Goal: Task Accomplishment & Management: Manage account settings

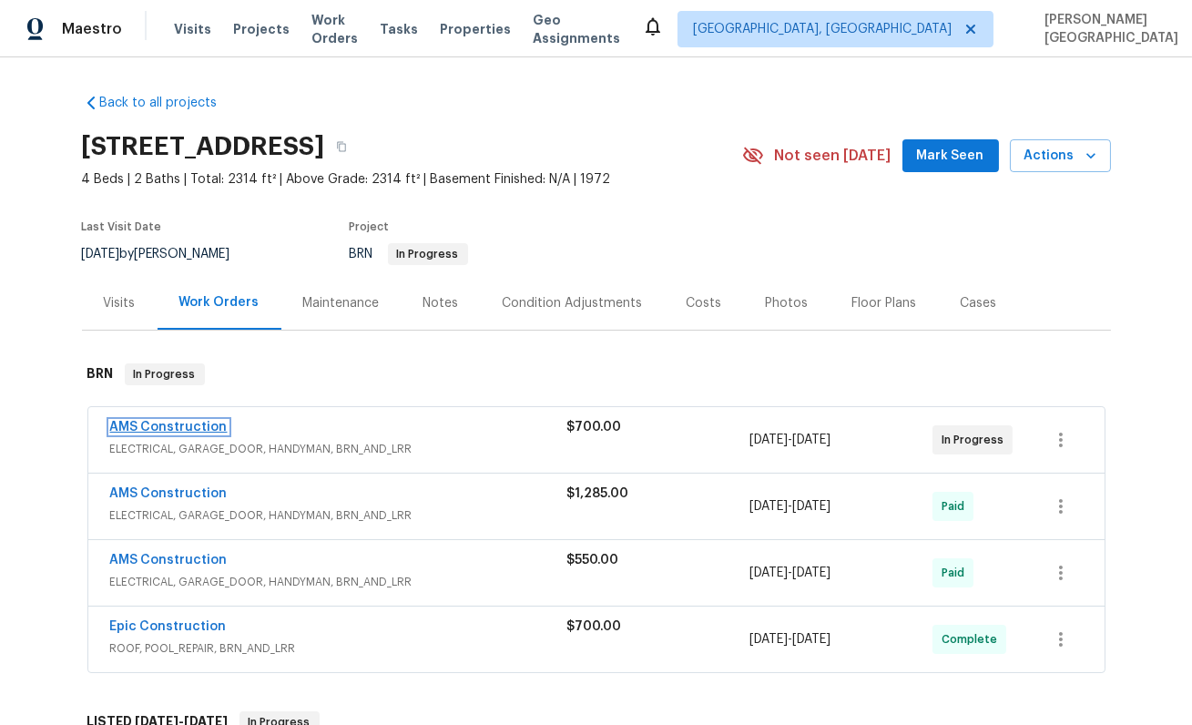
click at [163, 424] on link "AMS Construction" at bounding box center [169, 427] width 118 height 13
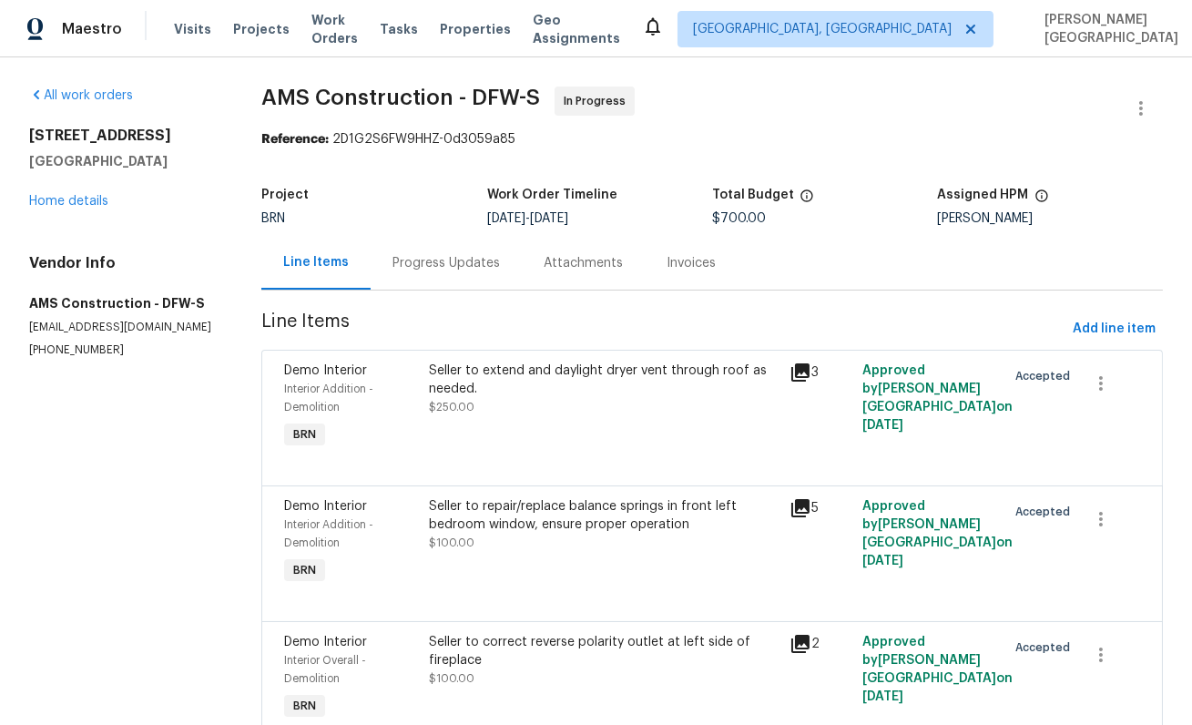
click at [462, 274] on div "Progress Updates" at bounding box center [446, 263] width 151 height 54
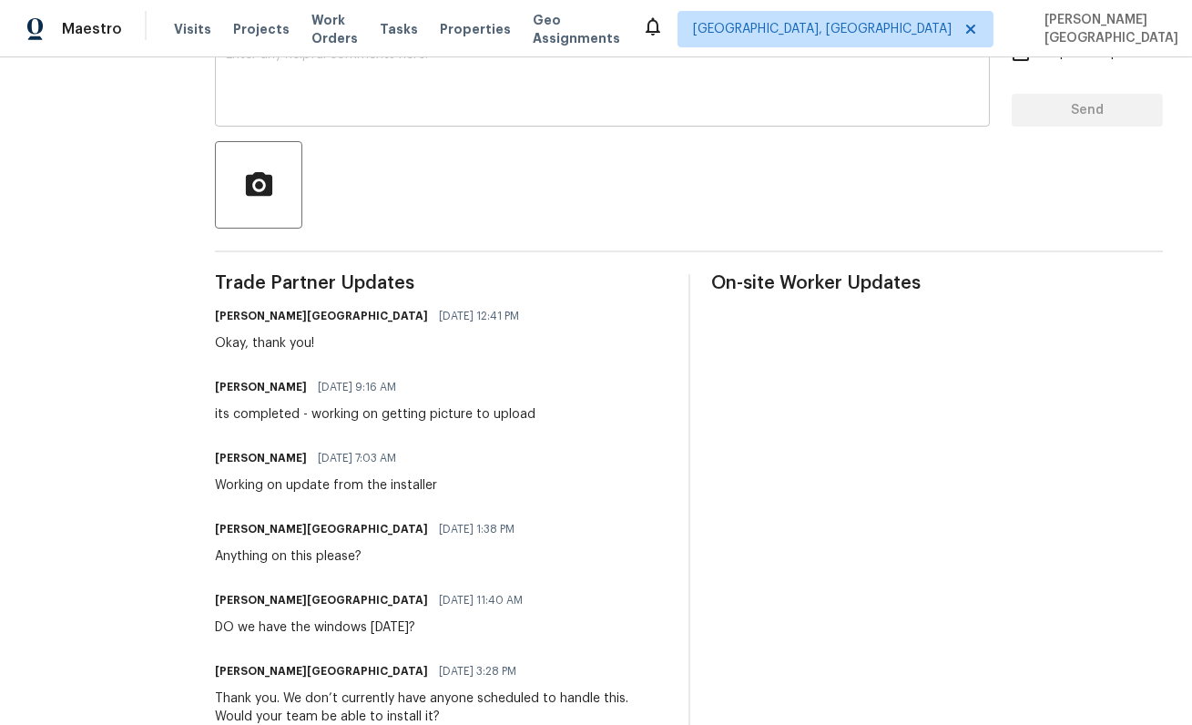
scroll to position [395, 0]
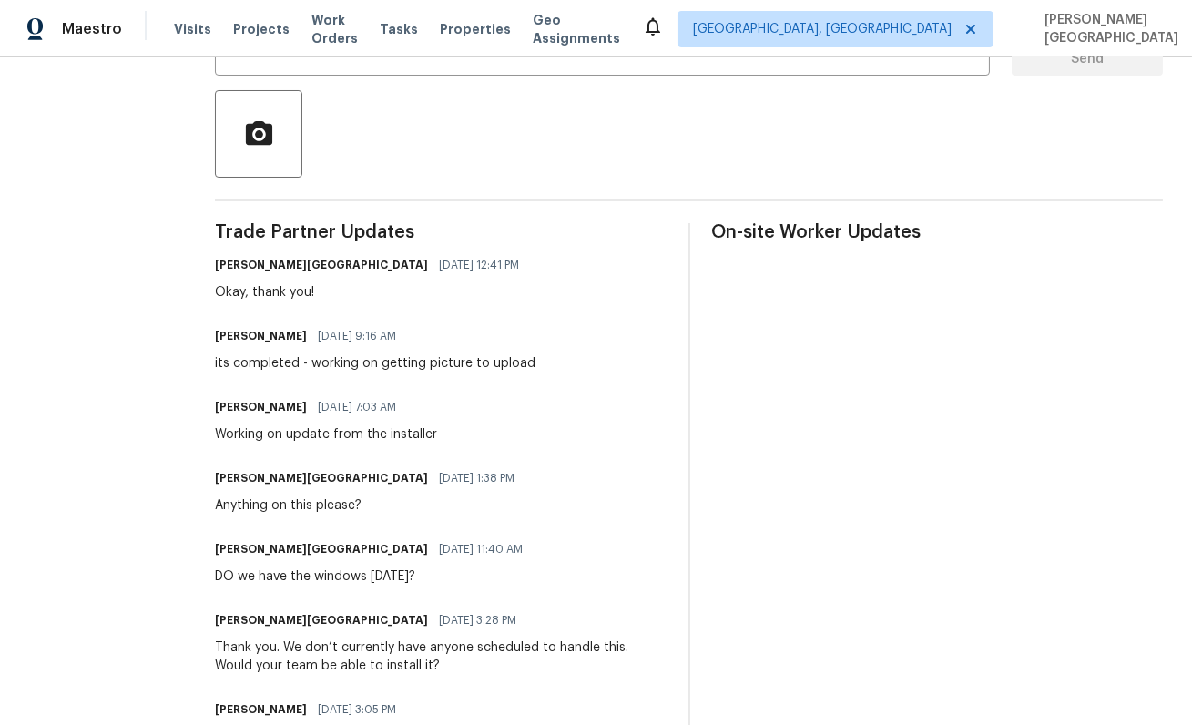
click at [394, 363] on div "its completed - working on getting picture to upload" at bounding box center [375, 363] width 321 height 18
copy div "its completed - working on getting picture to upload"
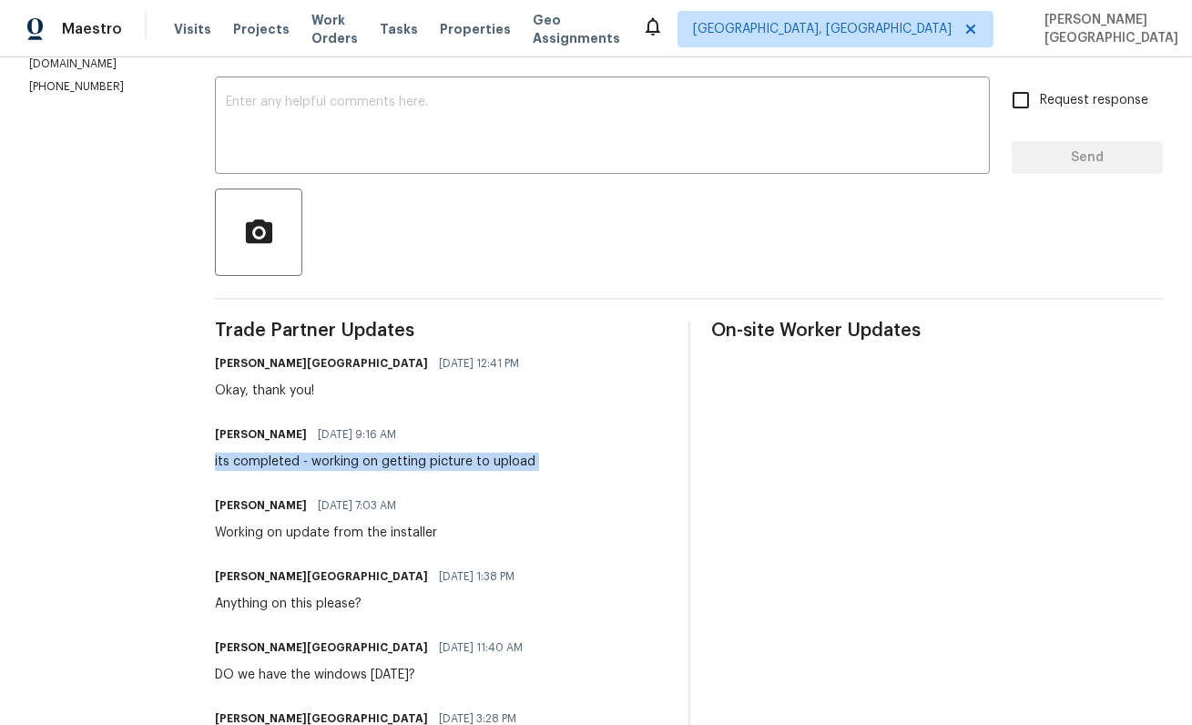
scroll to position [0, 0]
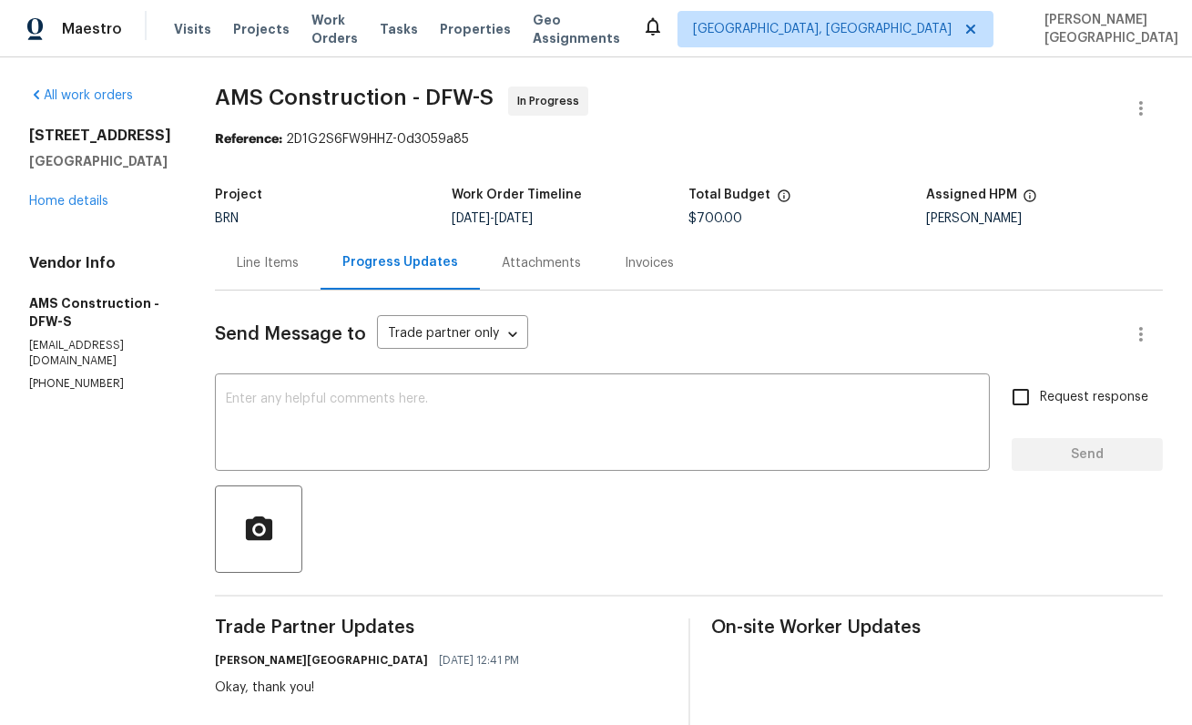
click at [219, 92] on span "AMS Construction - DFW-S" at bounding box center [354, 98] width 279 height 22
click at [304, 92] on span "AMS Construction - DFW-S" at bounding box center [354, 98] width 279 height 22
copy span "AMS Construction"
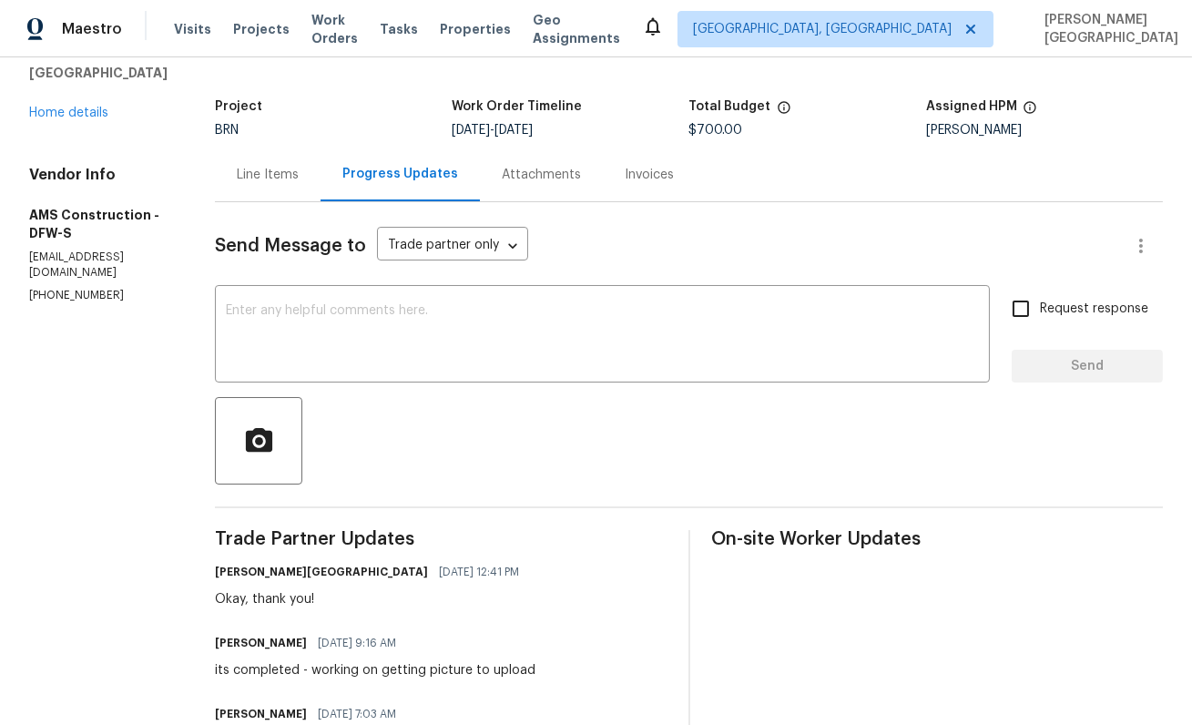
scroll to position [150, 0]
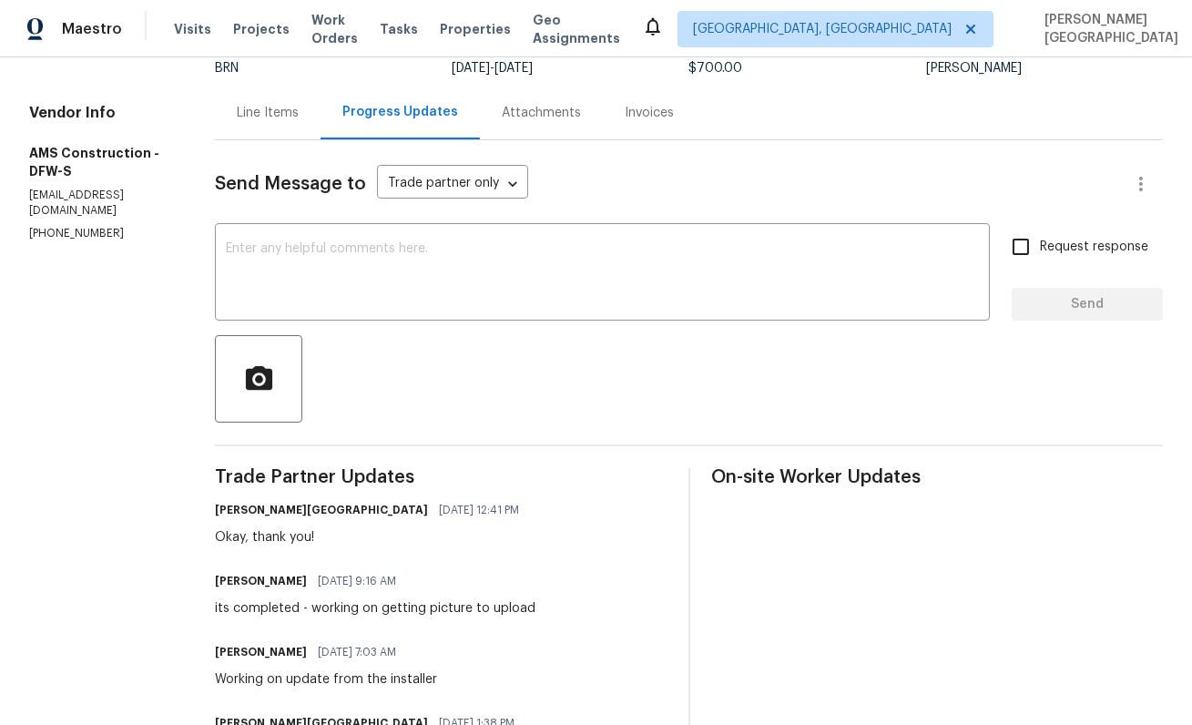
click at [311, 609] on div "its completed - working on getting picture to upload" at bounding box center [375, 608] width 321 height 18
click at [505, 604] on div "its completed - working on getting picture to upload" at bounding box center [375, 608] width 321 height 18
copy div "working on getting picture to upload"
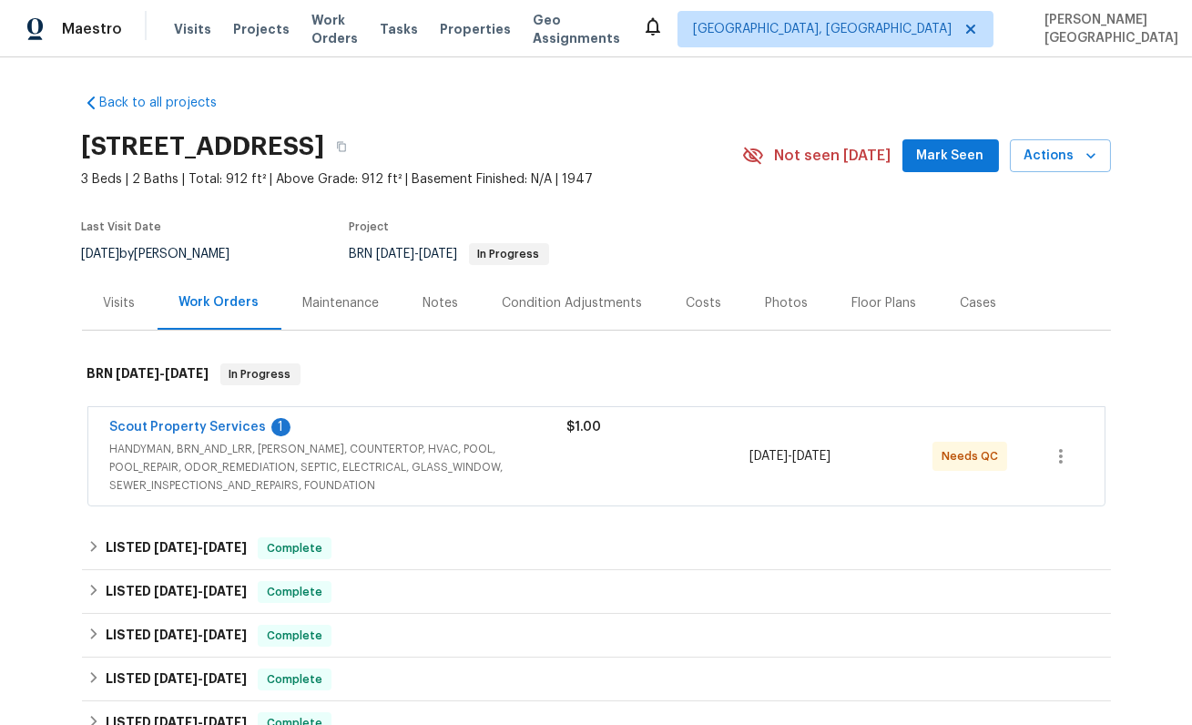
click at [250, 418] on span "Scout Property Services" at bounding box center [188, 427] width 157 height 18
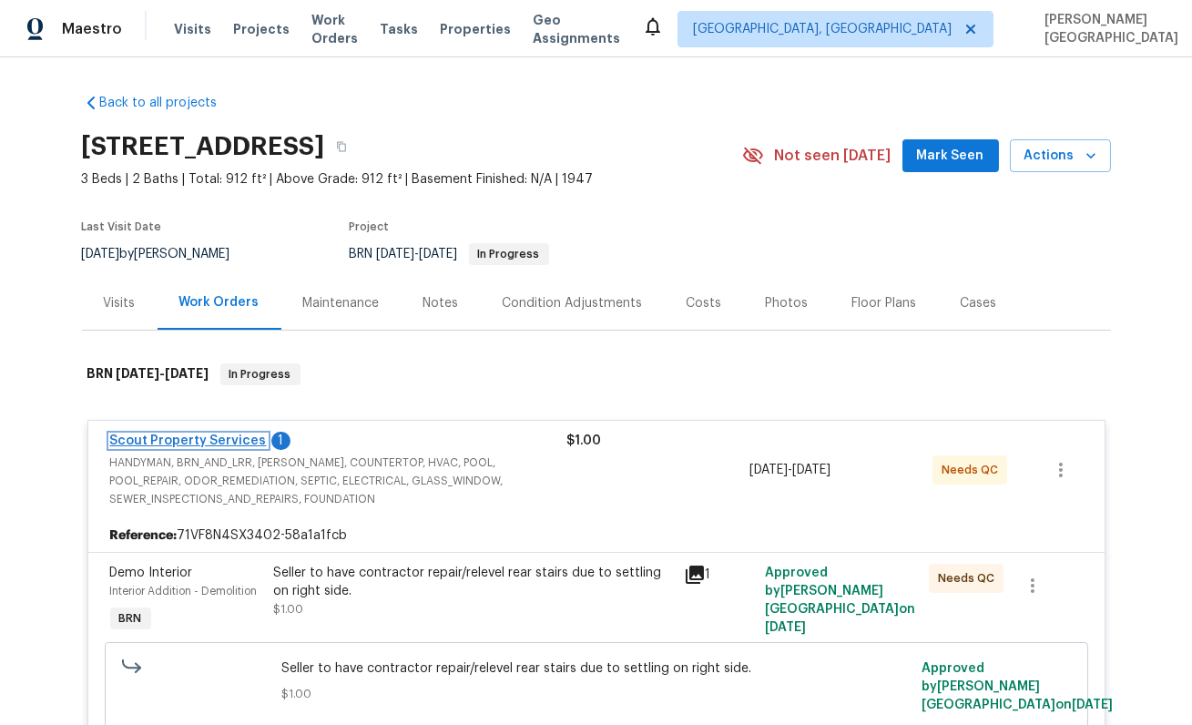
click at [239, 436] on link "Scout Property Services" at bounding box center [188, 441] width 157 height 13
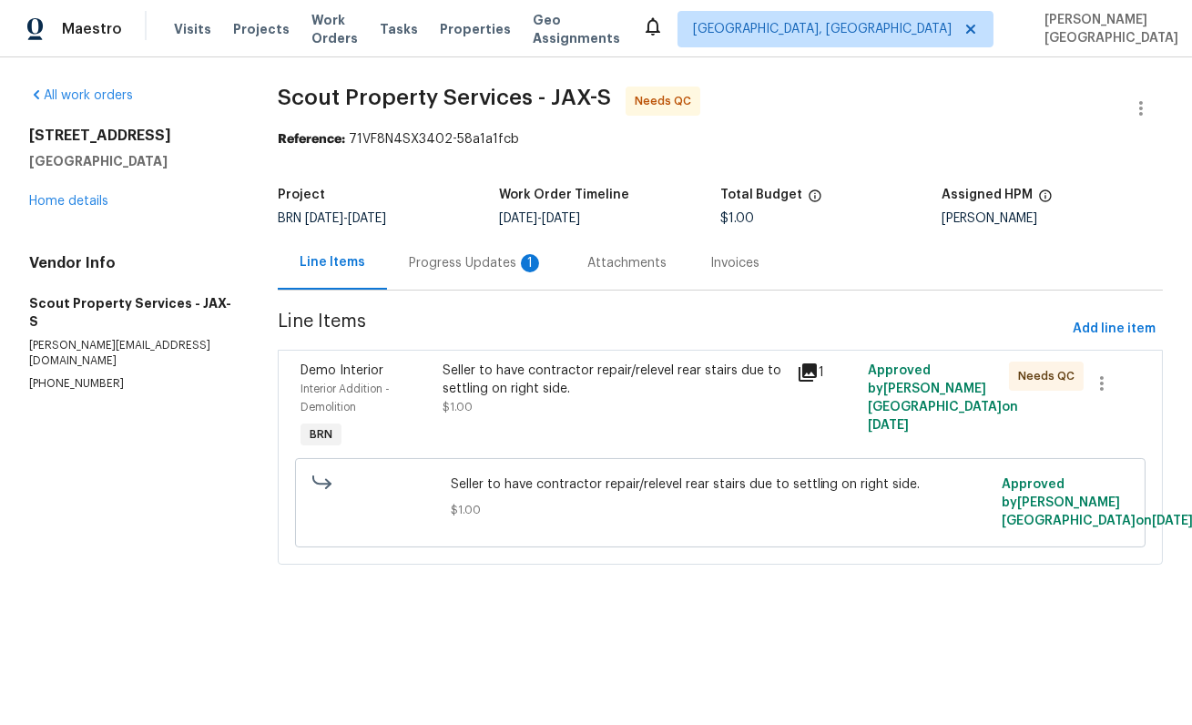
click at [431, 272] on div "Progress Updates 1" at bounding box center [476, 263] width 135 height 18
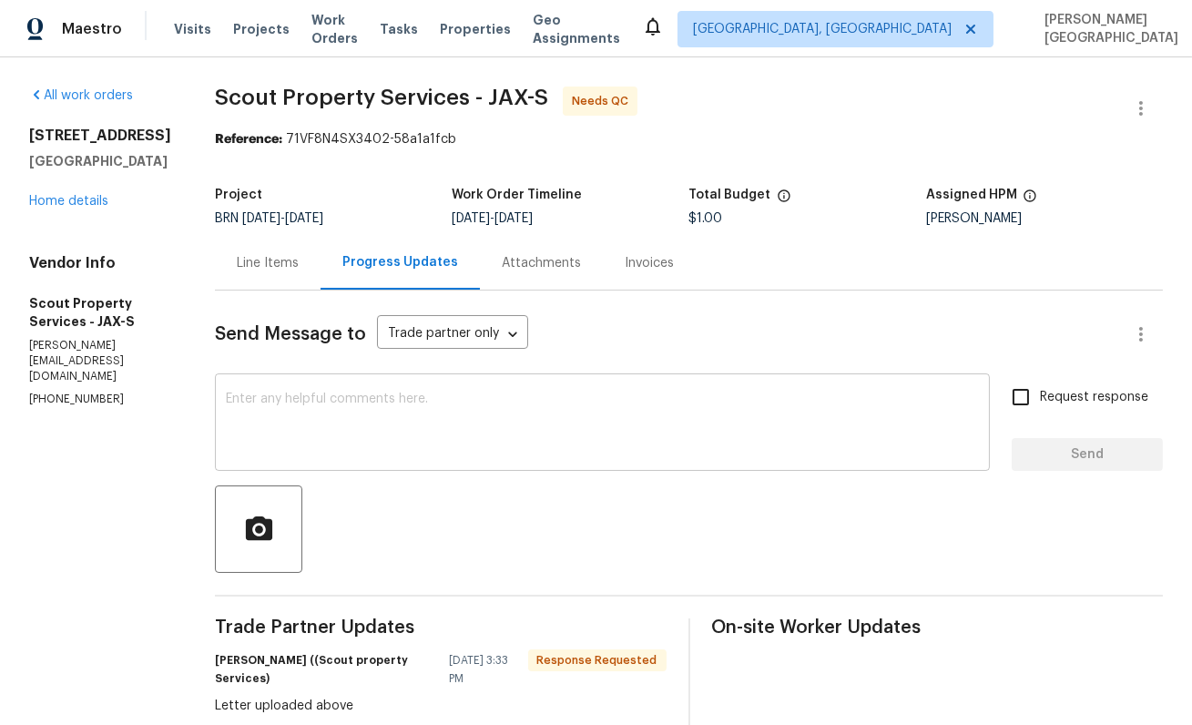
click at [285, 438] on textarea at bounding box center [602, 425] width 753 height 64
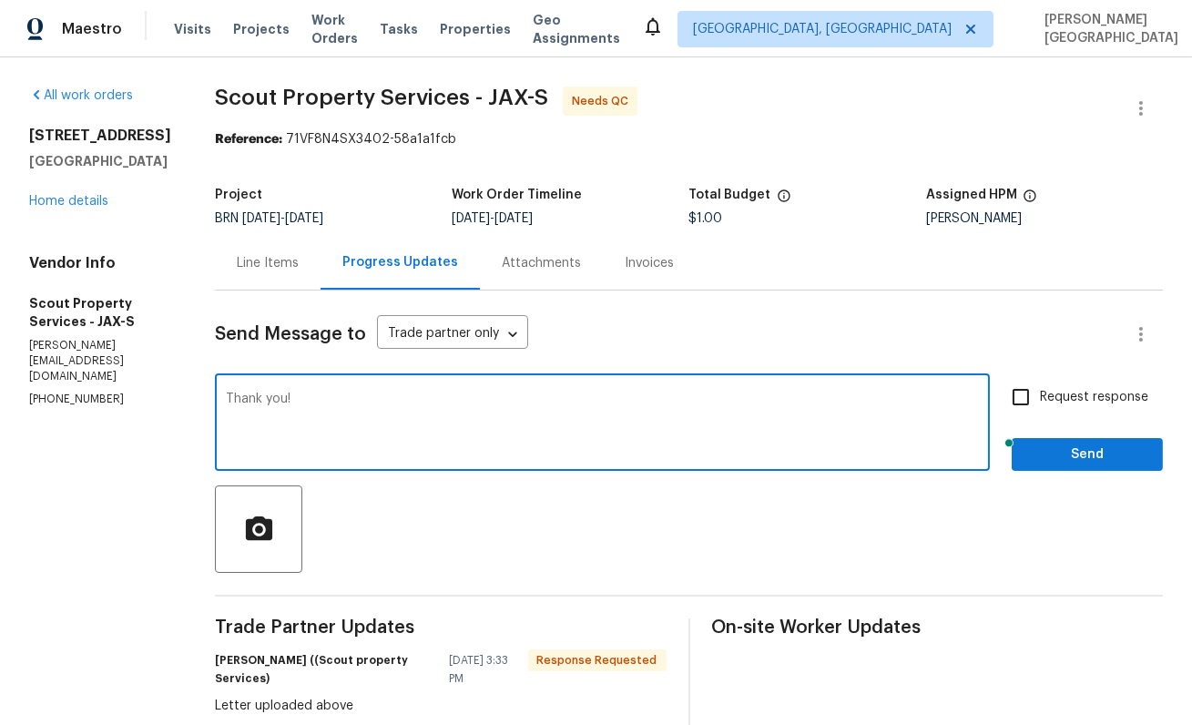
type textarea "Thank you!"
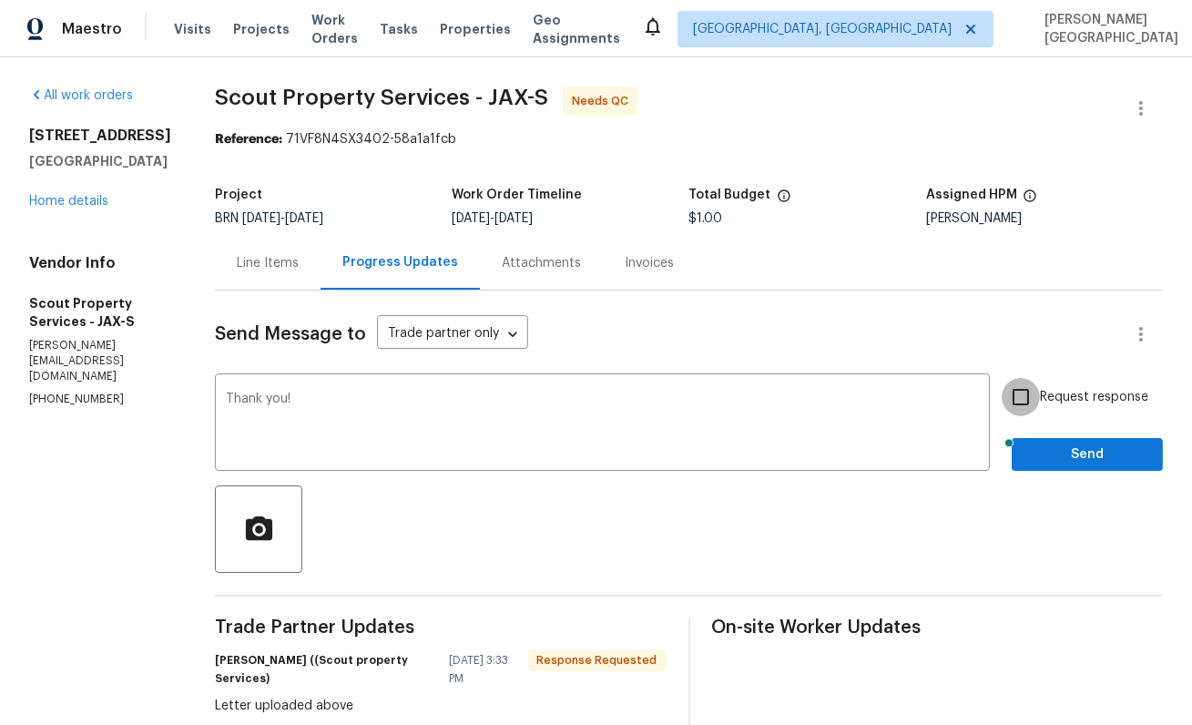
click at [1025, 403] on input "Request response" at bounding box center [1021, 397] width 38 height 38
checkbox input "true"
click at [1028, 447] on button "Send" at bounding box center [1087, 455] width 151 height 34
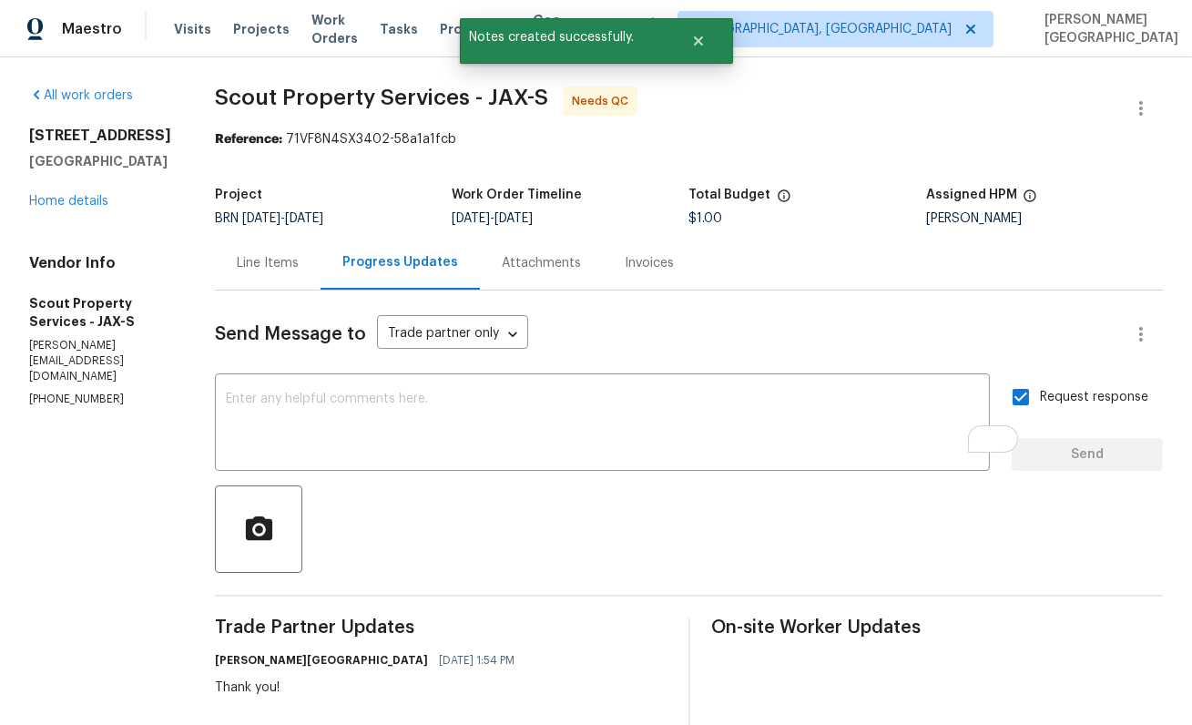
click at [242, 281] on div "Line Items" at bounding box center [268, 263] width 106 height 54
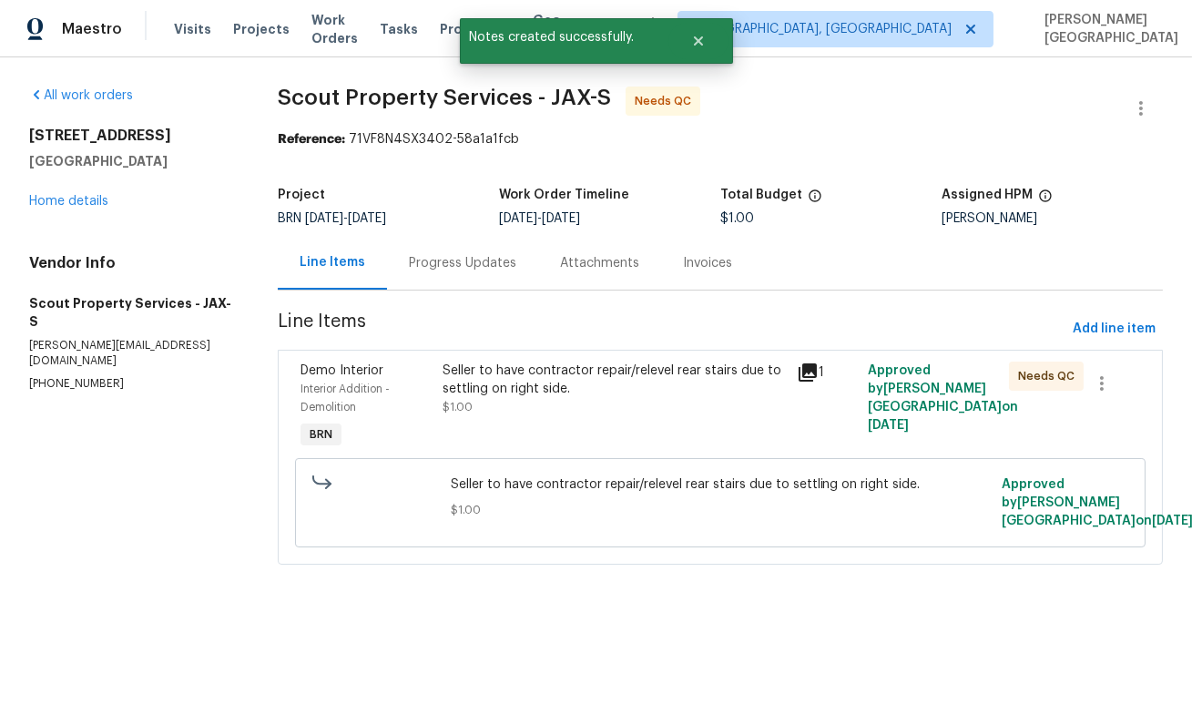
click at [506, 373] on div "Seller to have contractor repair/relevel rear stairs due to settling on right s…" at bounding box center [614, 380] width 343 height 36
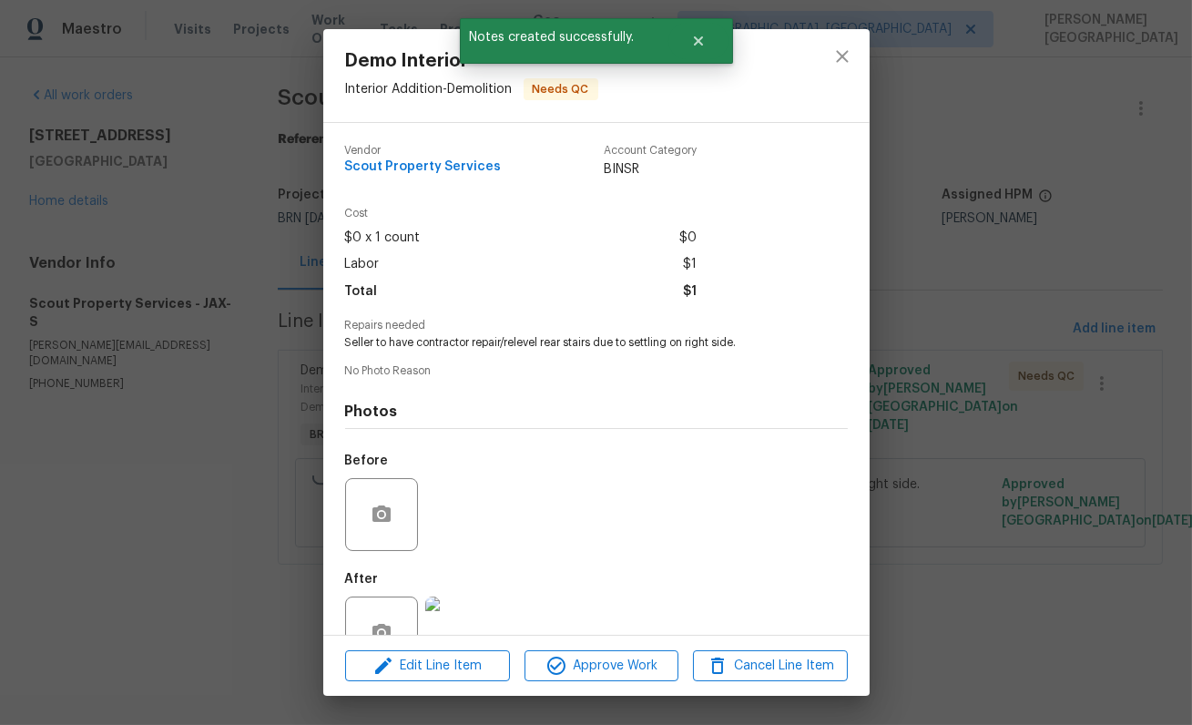
scroll to position [55, 0]
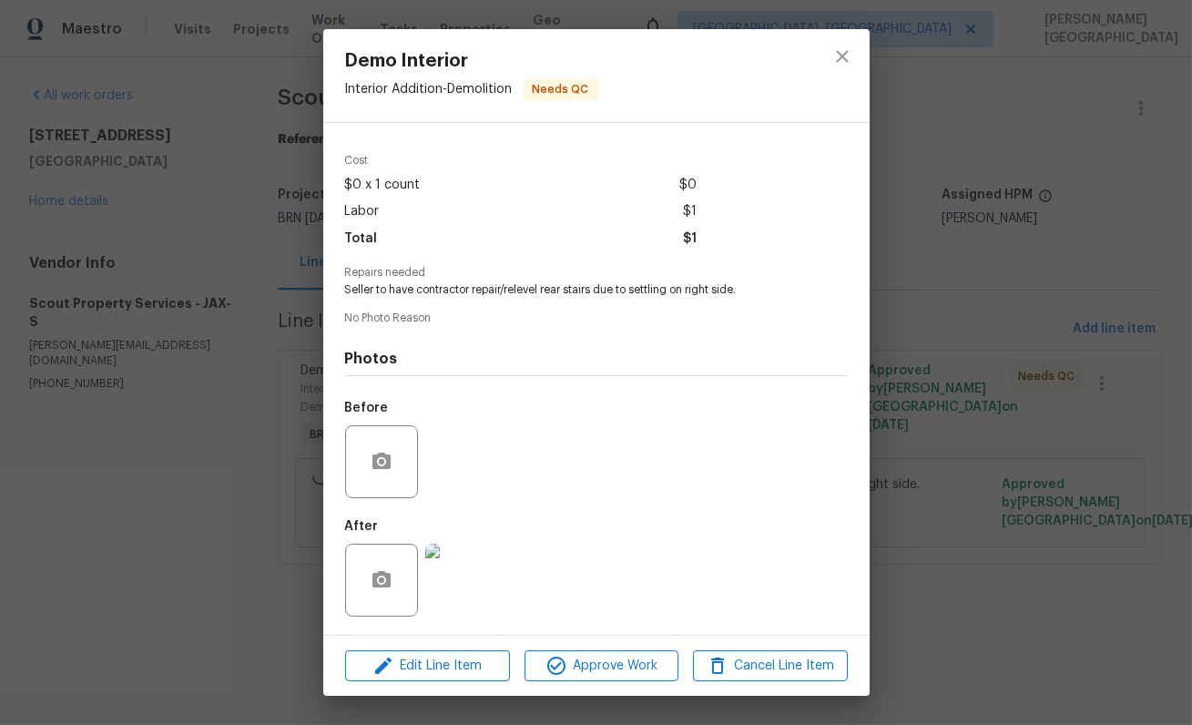
click at [423, 585] on div at bounding box center [462, 580] width 80 height 95
click at [436, 588] on img at bounding box center [461, 580] width 73 height 73
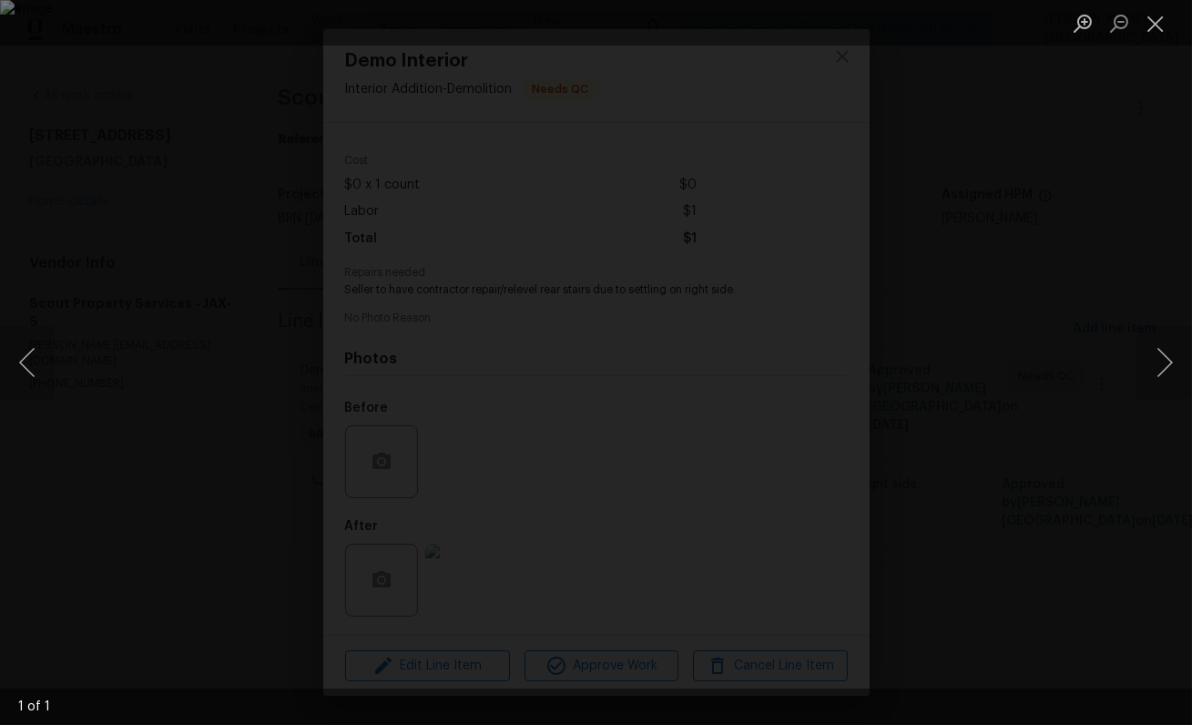
click at [425, 119] on div "Lightbox" at bounding box center [596, 362] width 1192 height 725
click at [68, 125] on div "Lightbox" at bounding box center [596, 362] width 1192 height 725
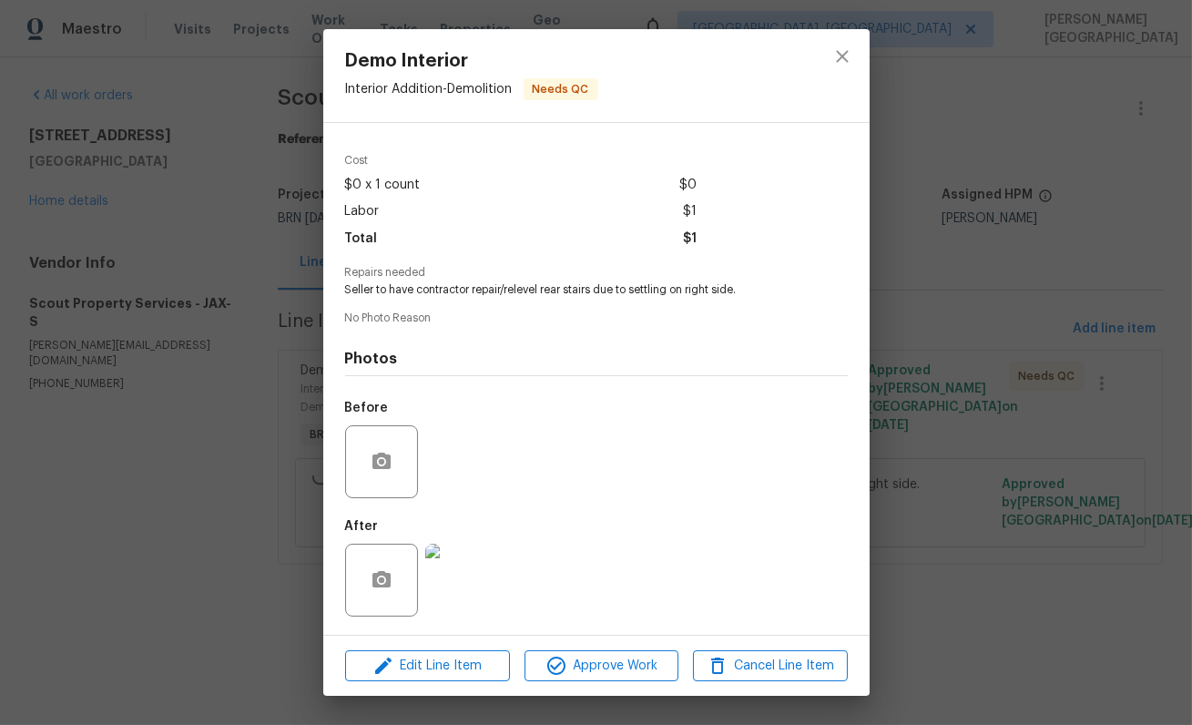
click at [87, 216] on div "Demo Interior Interior Addition - Demolition Needs QC Vendor Scout Property Ser…" at bounding box center [596, 362] width 1192 height 725
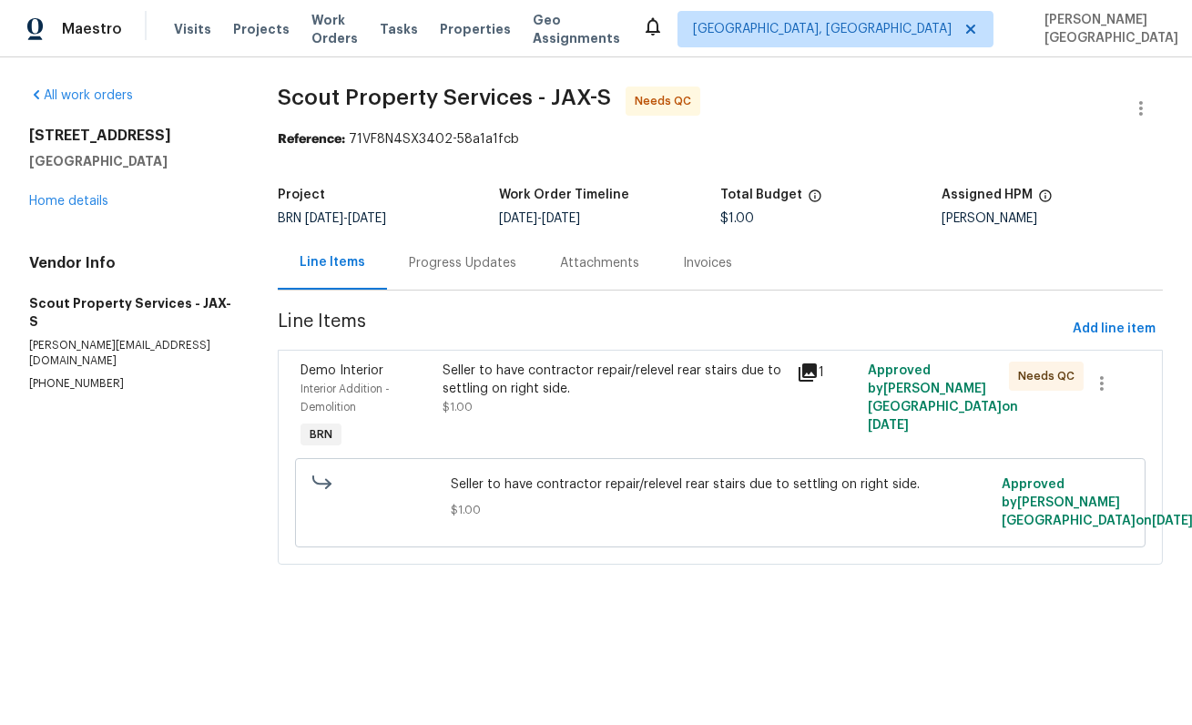
click at [459, 274] on div "Progress Updates" at bounding box center [462, 263] width 151 height 54
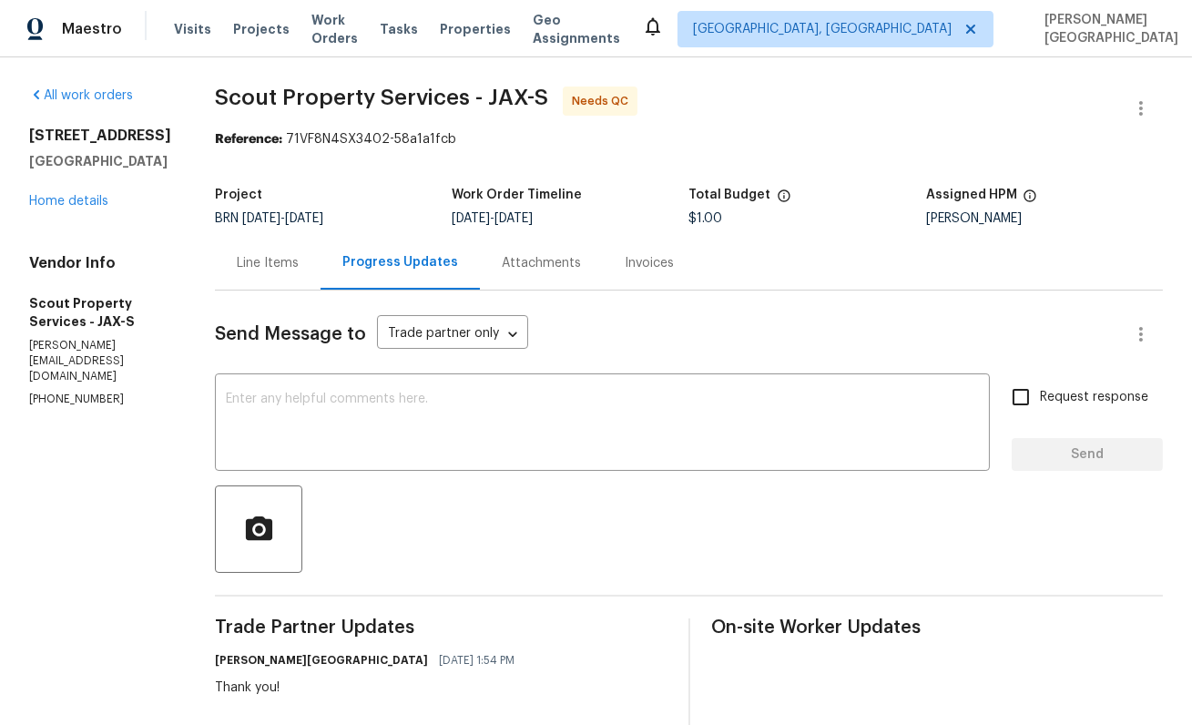
click at [259, 267] on div "Line Items" at bounding box center [268, 263] width 106 height 54
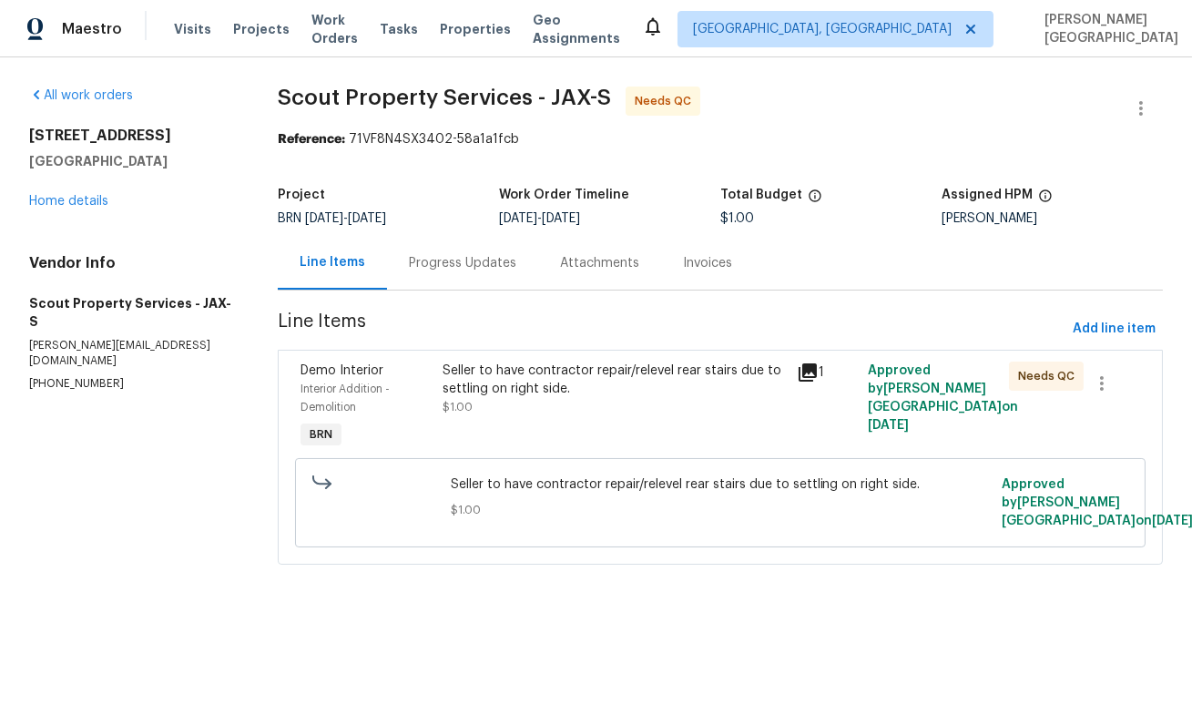
click at [506, 479] on span "Seller to have contractor repair/relevel rear stairs due to settling on right s…" at bounding box center [721, 484] width 540 height 18
click at [528, 423] on div "Seller to have contractor repair/relevel rear stairs due to settling on right s…" at bounding box center [614, 407] width 354 height 102
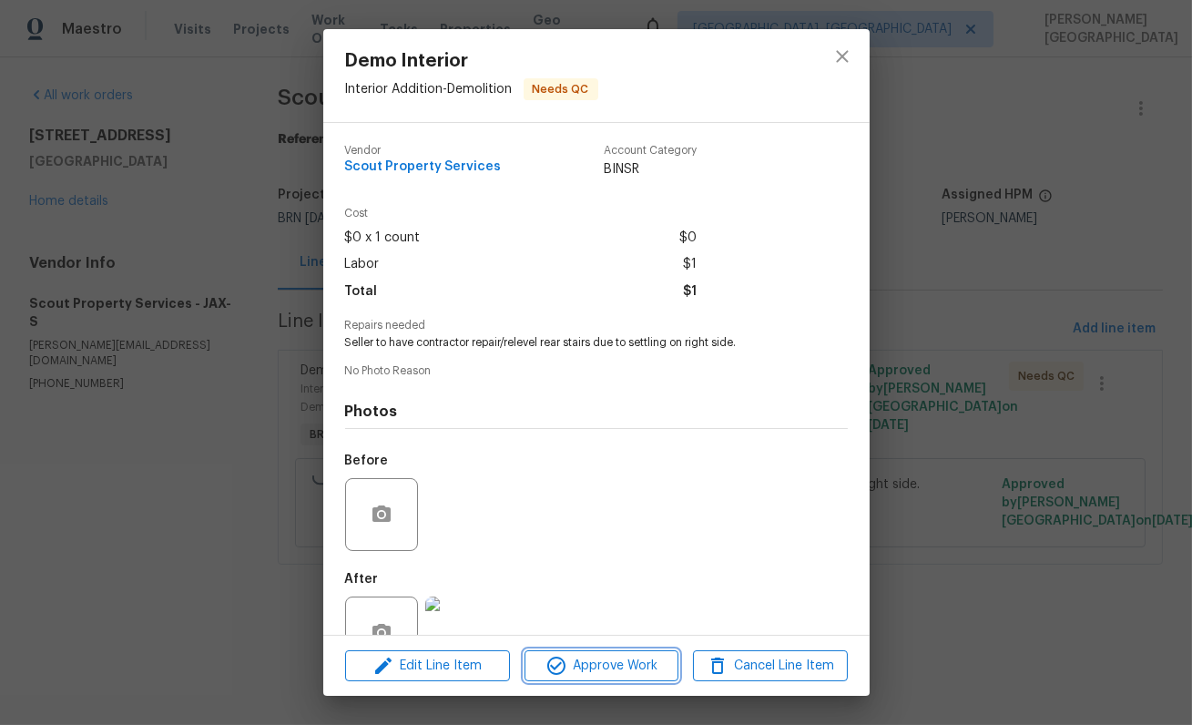
click at [599, 652] on button "Approve Work" at bounding box center [602, 666] width 154 height 32
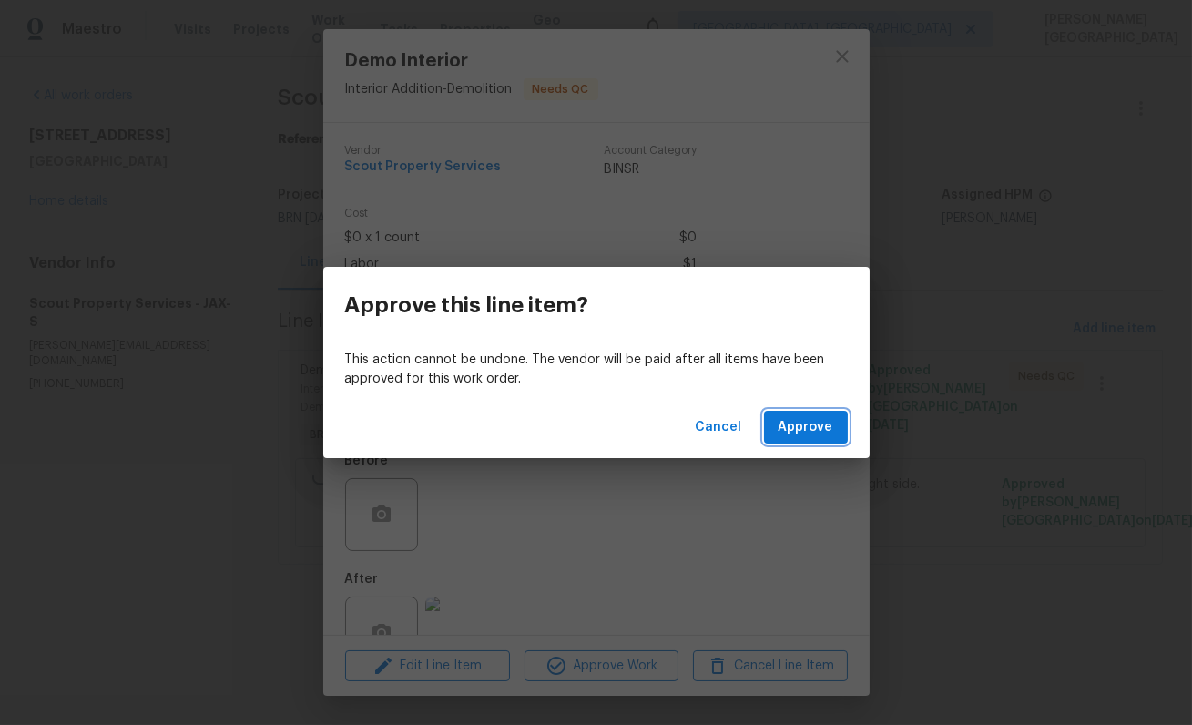
click at [799, 435] on span "Approve" at bounding box center [806, 427] width 55 height 23
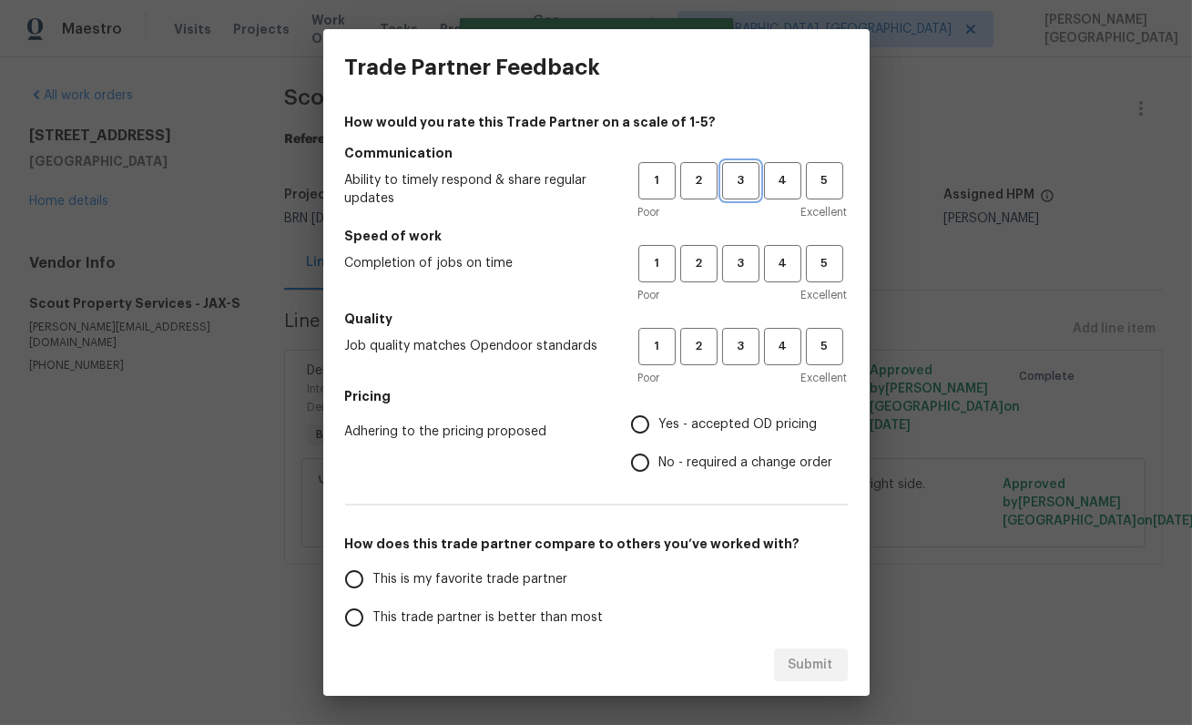
click at [737, 187] on span "3" at bounding box center [741, 180] width 34 height 21
click at [737, 282] on div "1 2 3 4 5 Poor Excellent" at bounding box center [744, 274] width 210 height 59
click at [735, 278] on button "3" at bounding box center [740, 263] width 37 height 37
click at [735, 349] on span "3" at bounding box center [741, 346] width 34 height 21
click at [648, 457] on input "No - required a change order" at bounding box center [640, 463] width 38 height 38
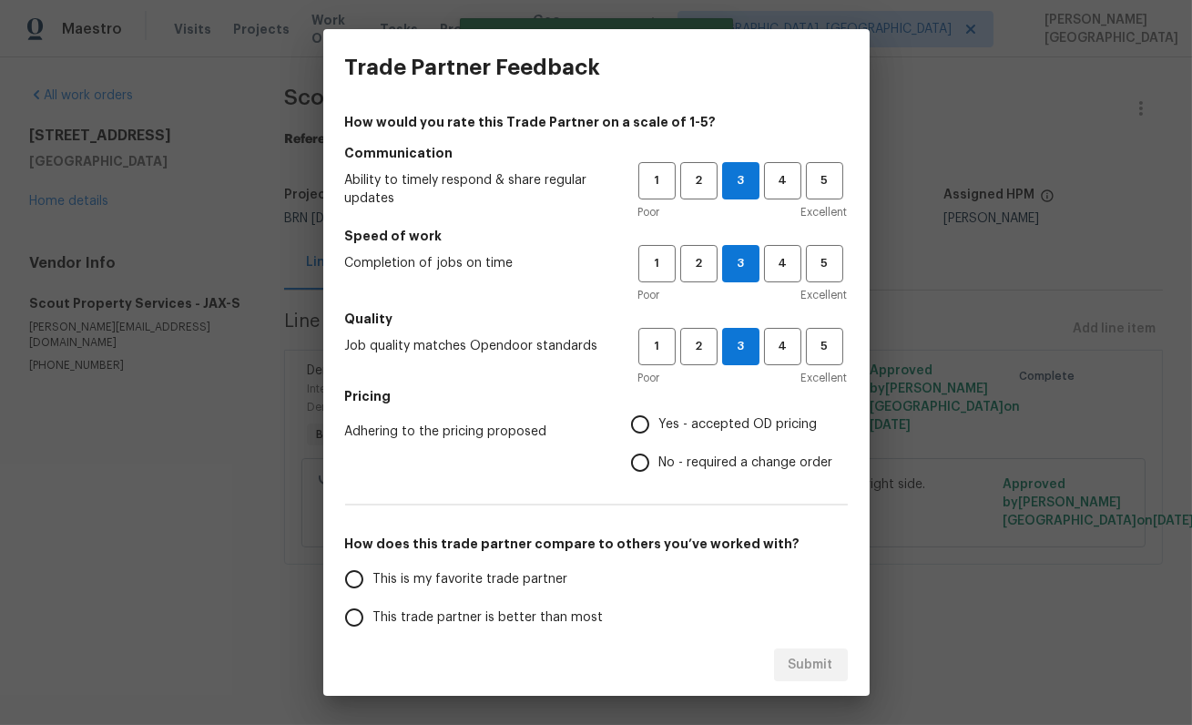
radio input "true"
click at [430, 612] on span "This trade partner is better than most" at bounding box center [488, 617] width 230 height 19
click at [373, 612] on input "This trade partner is better than most" at bounding box center [354, 617] width 38 height 38
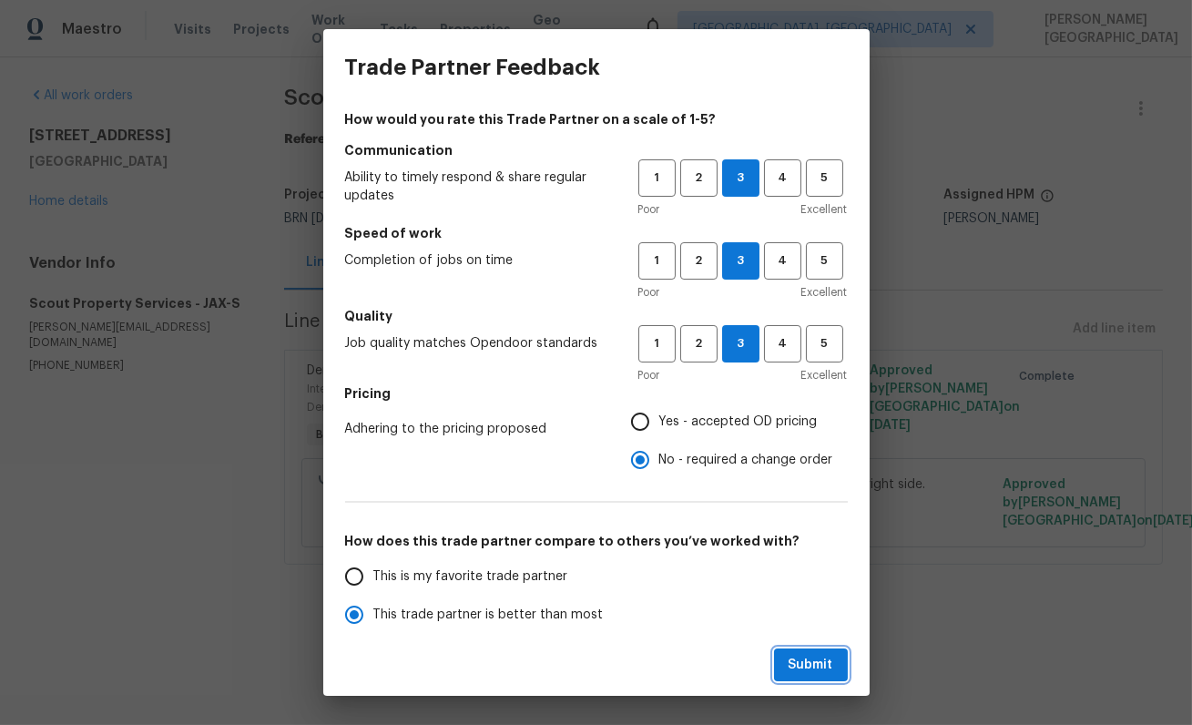
click at [793, 668] on span "Submit" at bounding box center [811, 665] width 45 height 23
radio input "true"
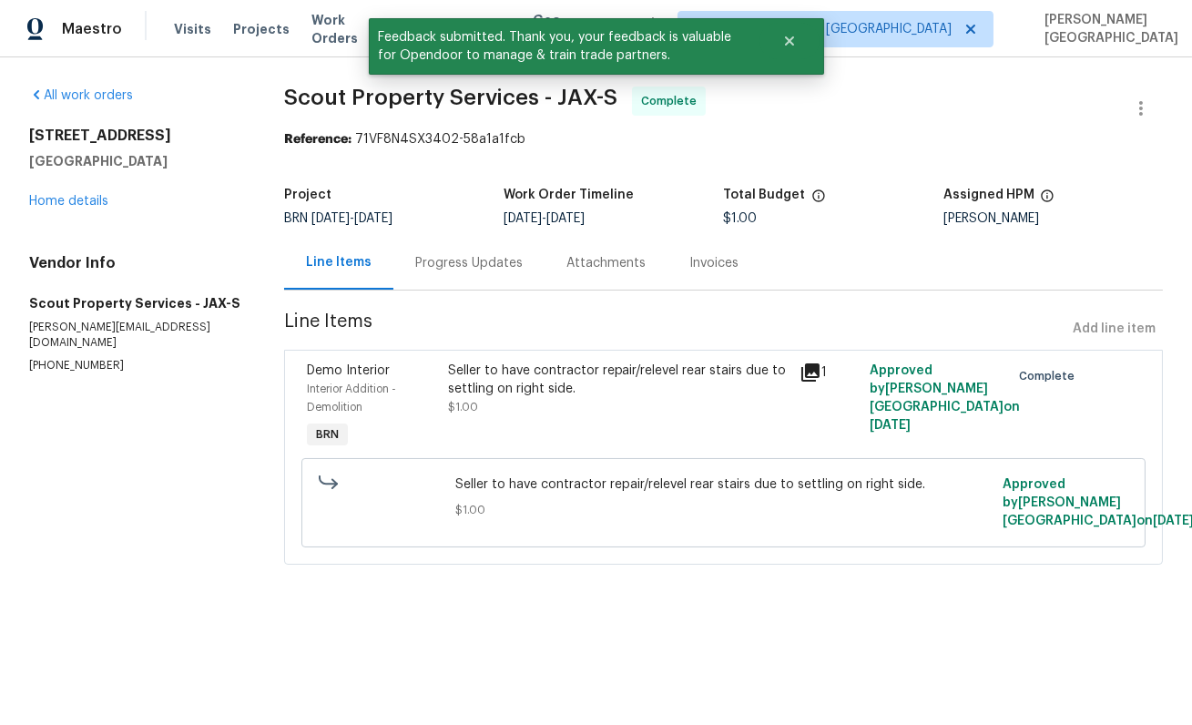
click at [721, 262] on div "Invoices" at bounding box center [714, 263] width 49 height 18
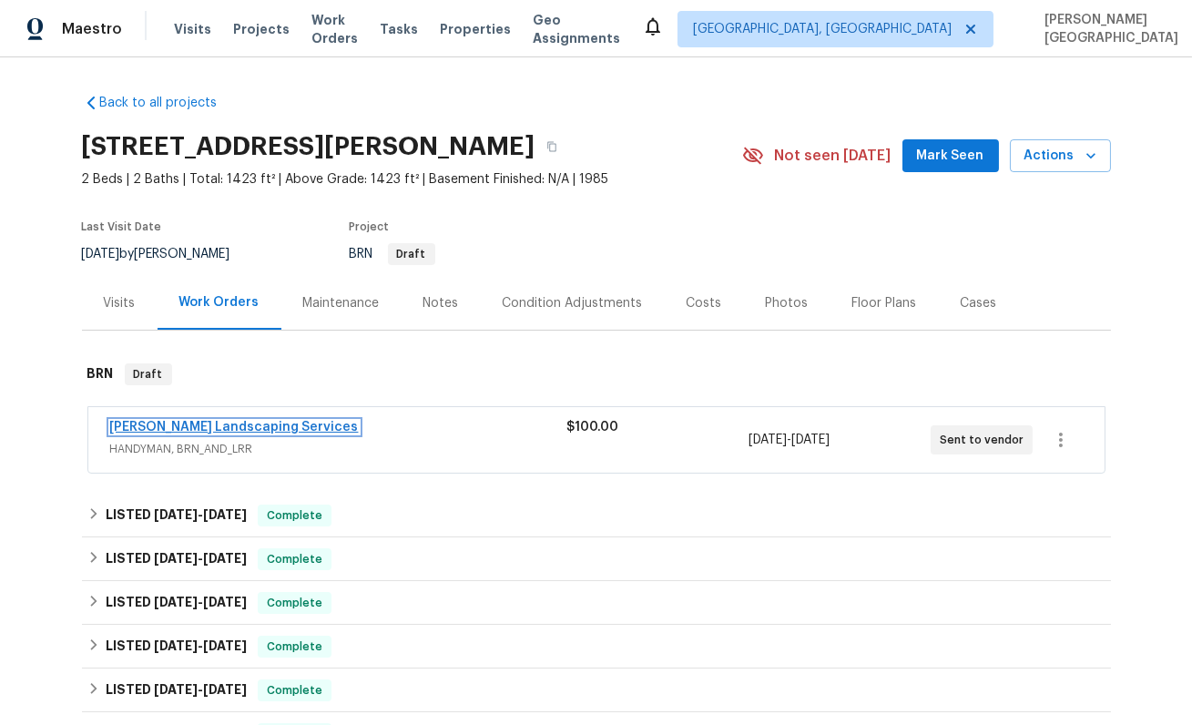
click at [255, 431] on link "Rodriguez Landscaping Services" at bounding box center [234, 427] width 249 height 13
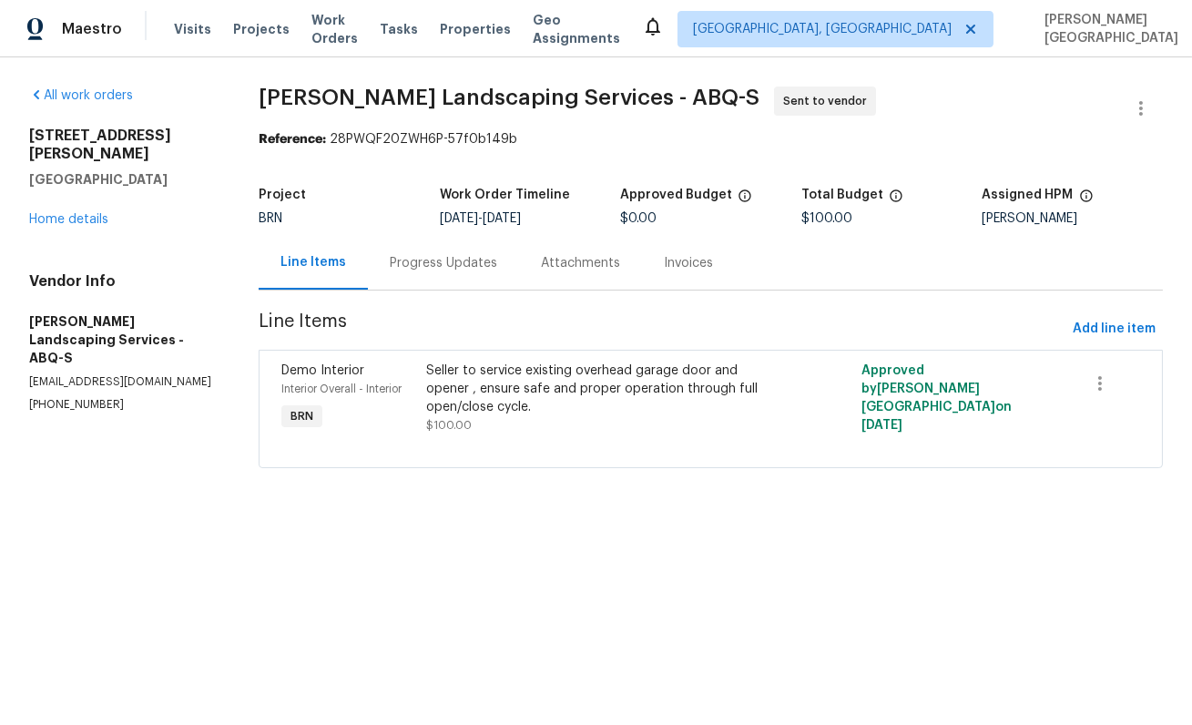
click at [444, 268] on div "Progress Updates" at bounding box center [443, 263] width 107 height 18
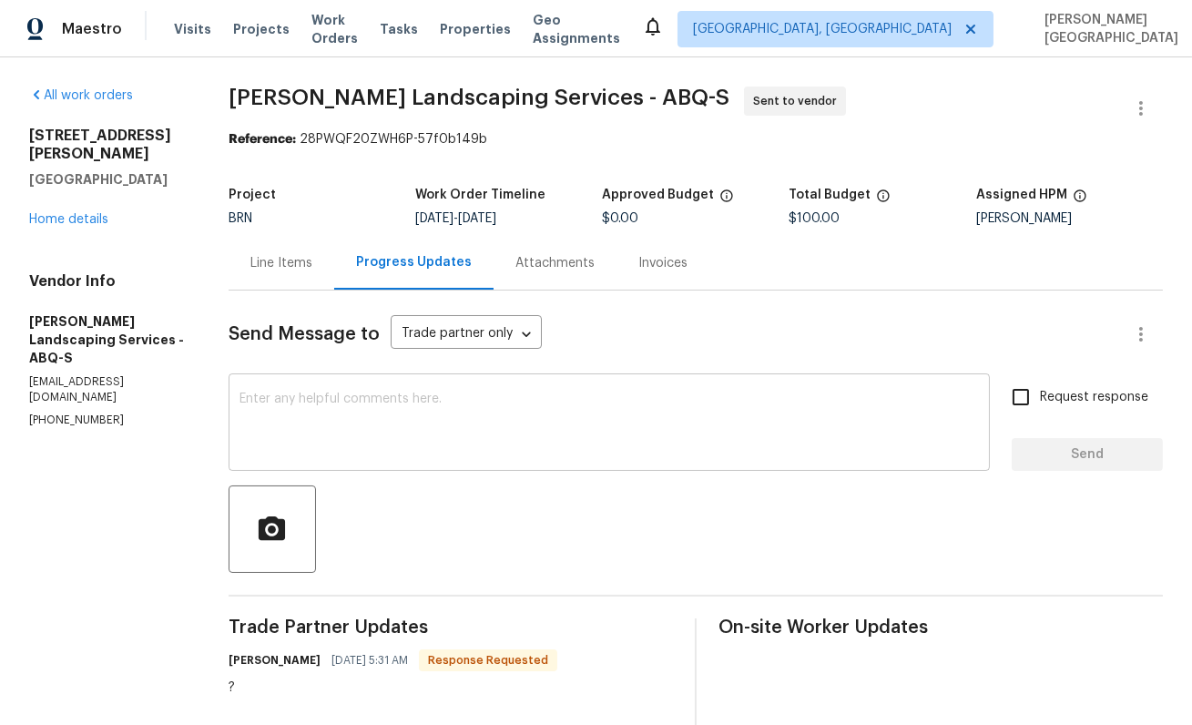
scroll to position [247, 0]
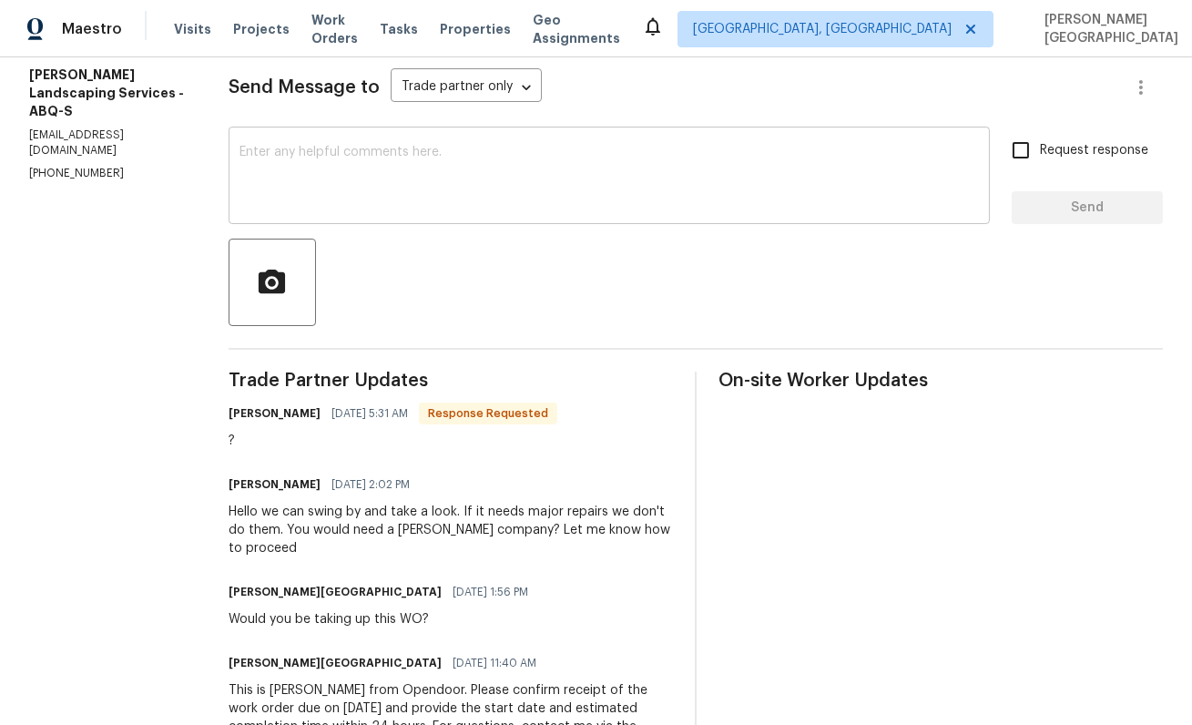
click at [353, 168] on textarea at bounding box center [610, 178] width 740 height 64
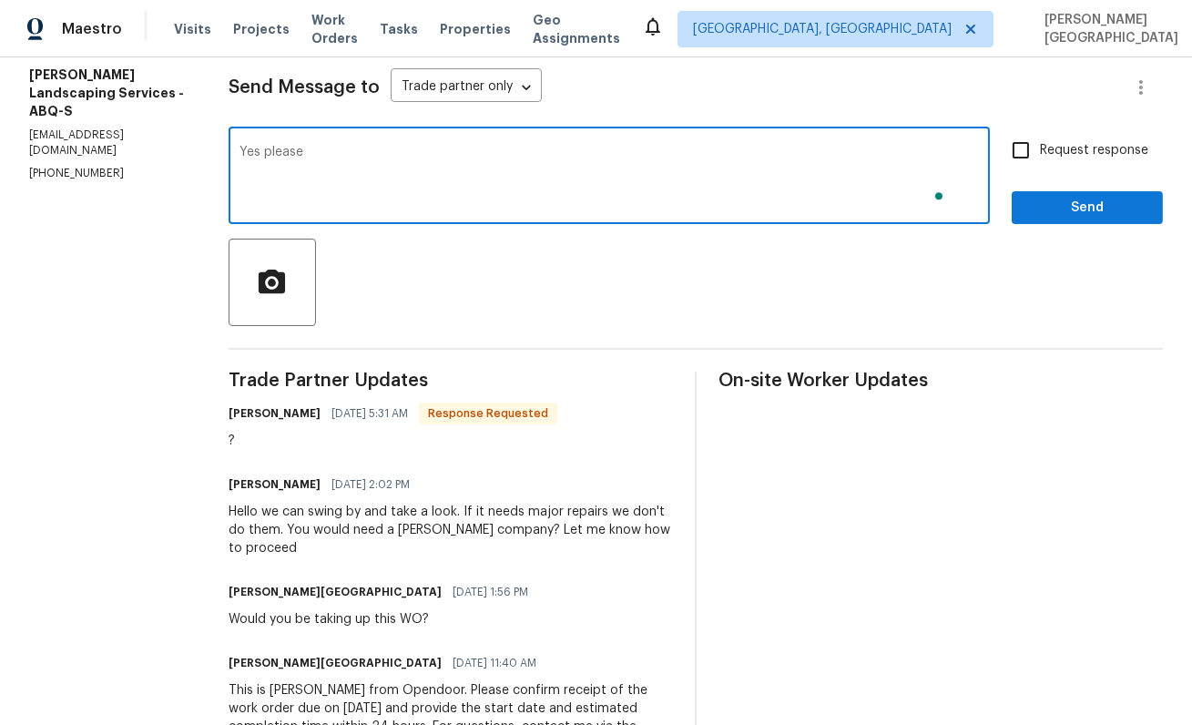
type textarea "Yes please"
click at [1022, 158] on input "Request response" at bounding box center [1021, 150] width 38 height 38
checkbox input "true"
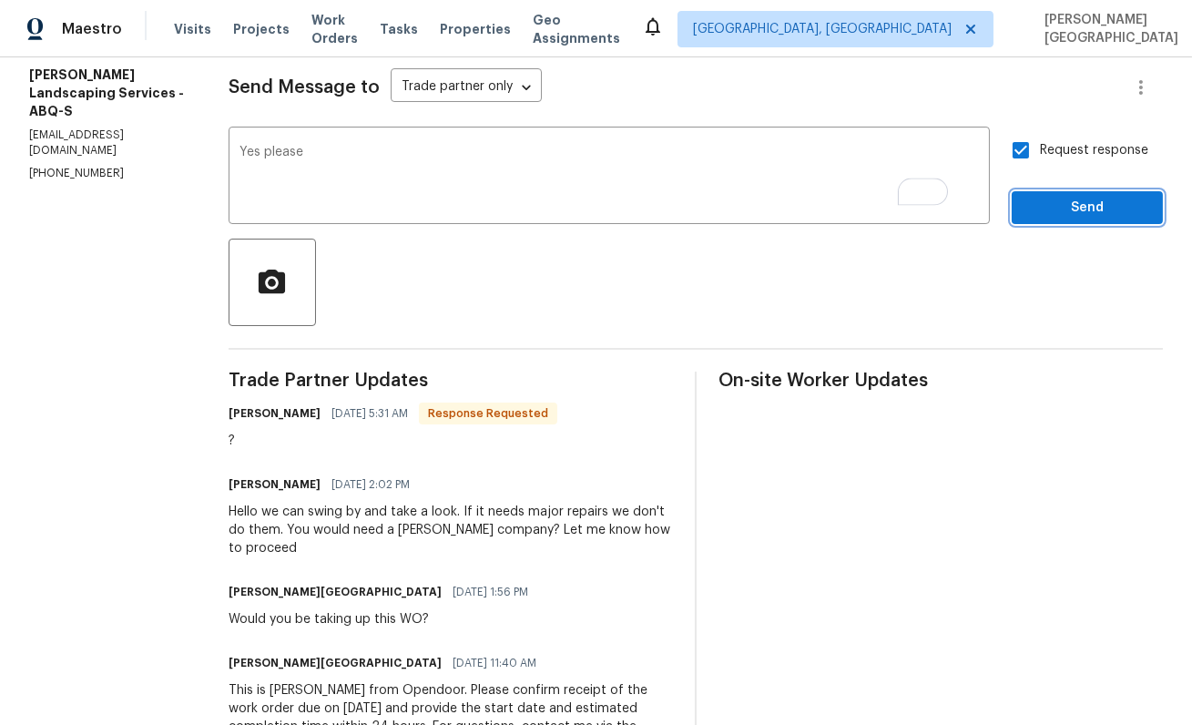
click at [1051, 210] on span "Send" at bounding box center [1088, 208] width 122 height 23
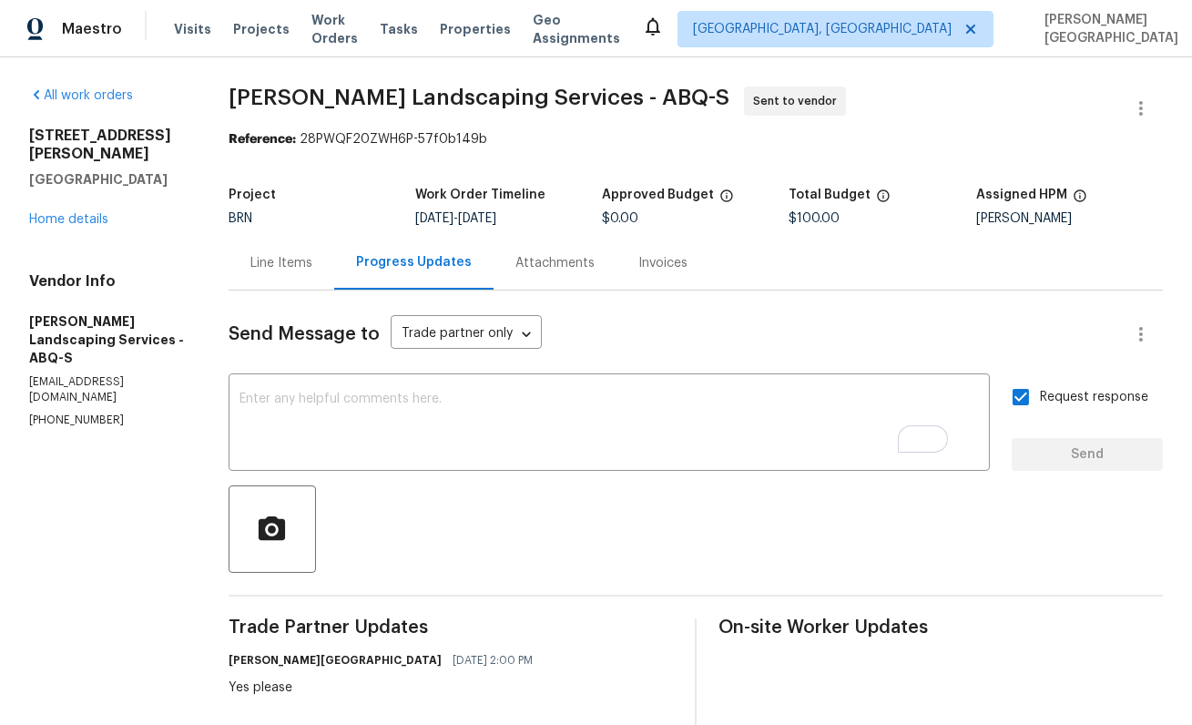
click at [323, 92] on span "Rodriguez Landscaping Services - ABQ-S" at bounding box center [479, 98] width 501 height 22
copy span "Rodriguez"
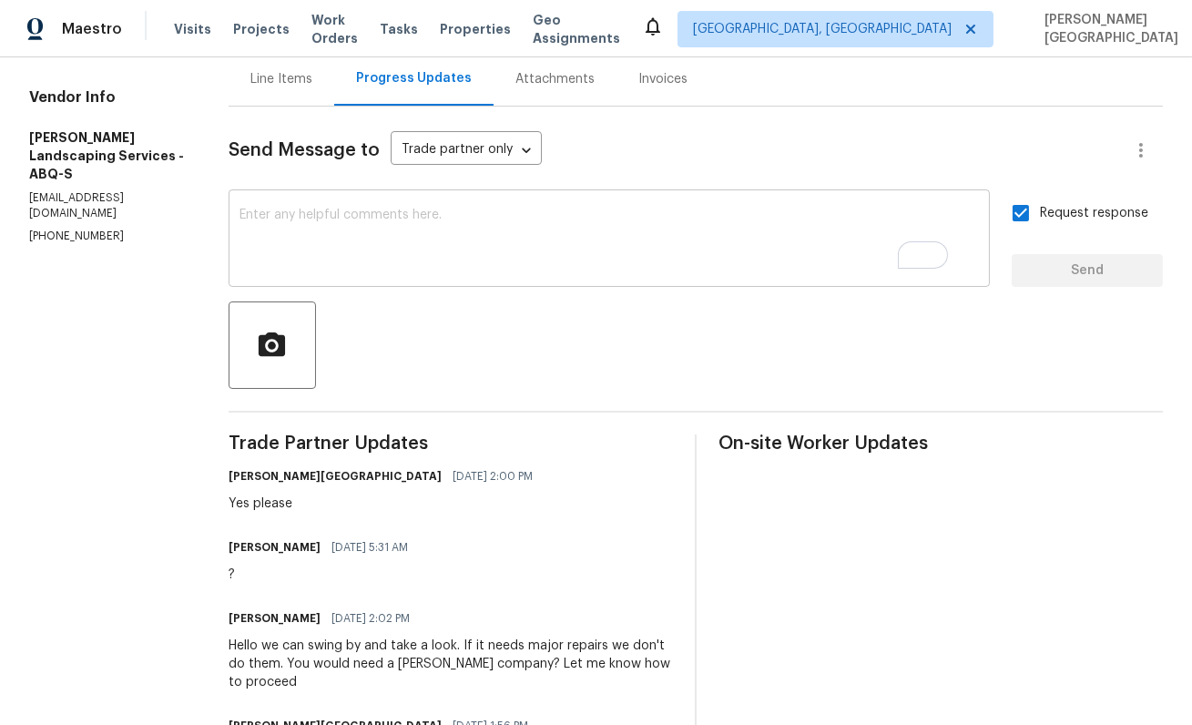
scroll to position [367, 0]
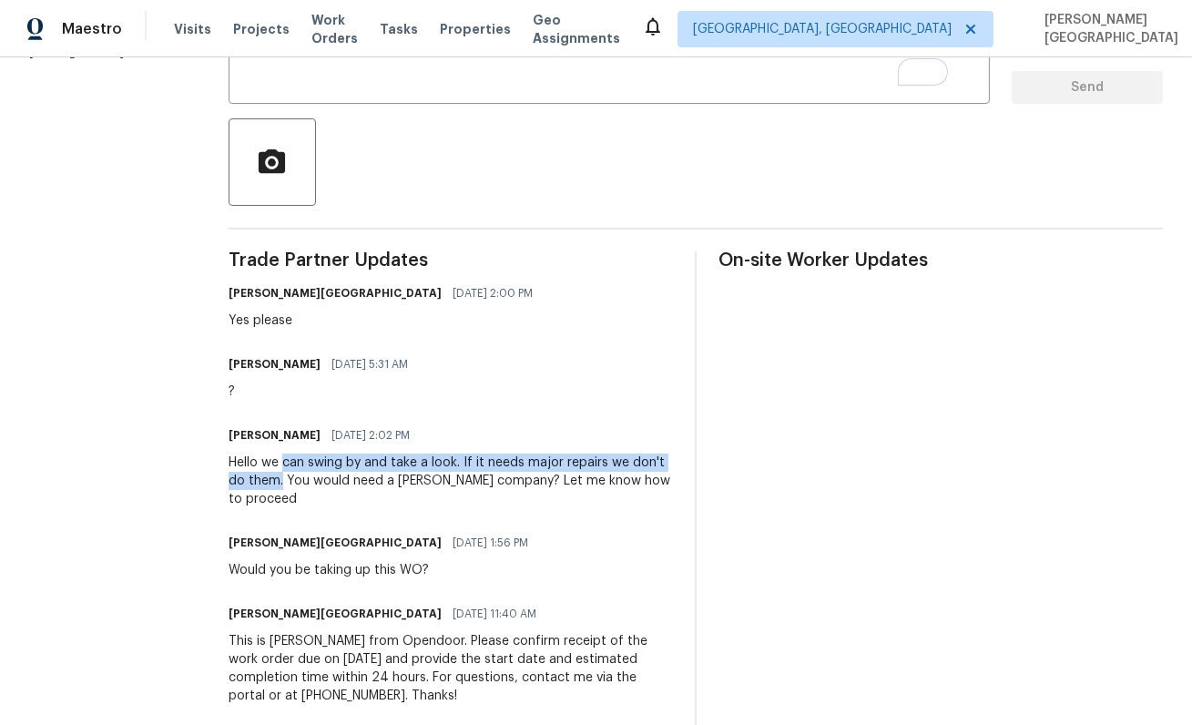
drag, startPoint x: 312, startPoint y: 461, endPoint x: 311, endPoint y: 476, distance: 15.5
click at [311, 476] on div "Hello we can swing by and take a look. If it needs major repairs we don't do th…" at bounding box center [451, 481] width 445 height 55
copy div "can swing by and take a look. If it needs major repairs we don't do them."
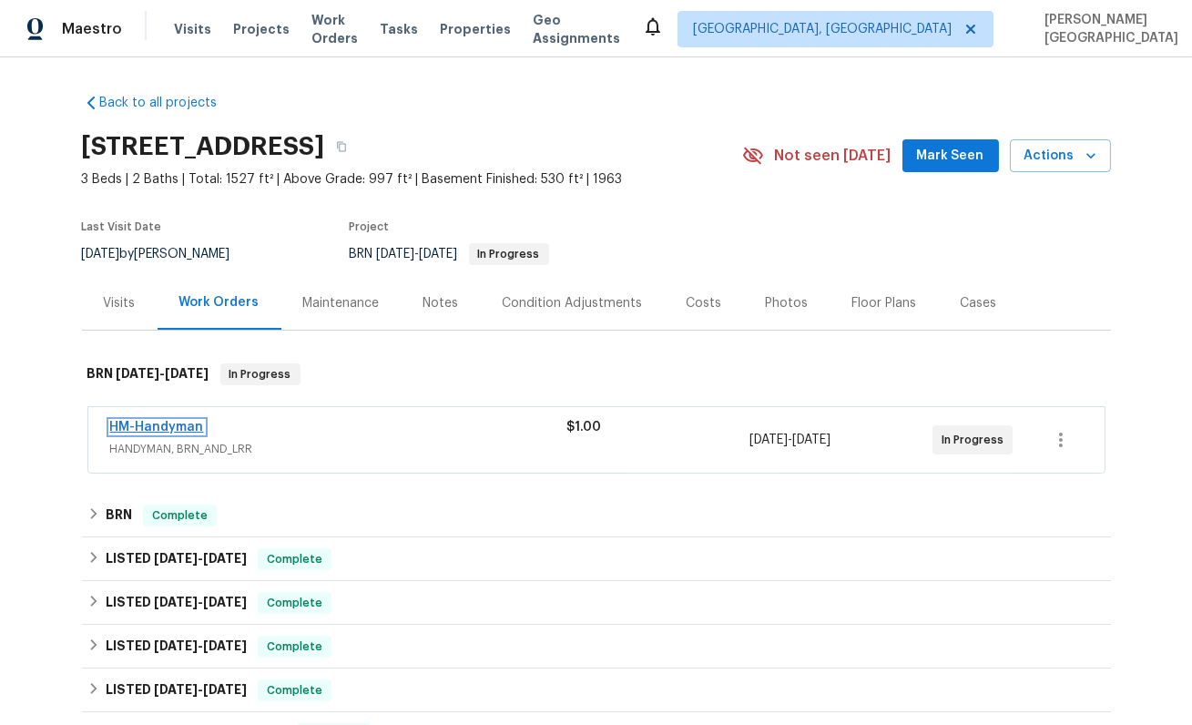
click at [158, 427] on link "HM-Handyman" at bounding box center [157, 427] width 94 height 13
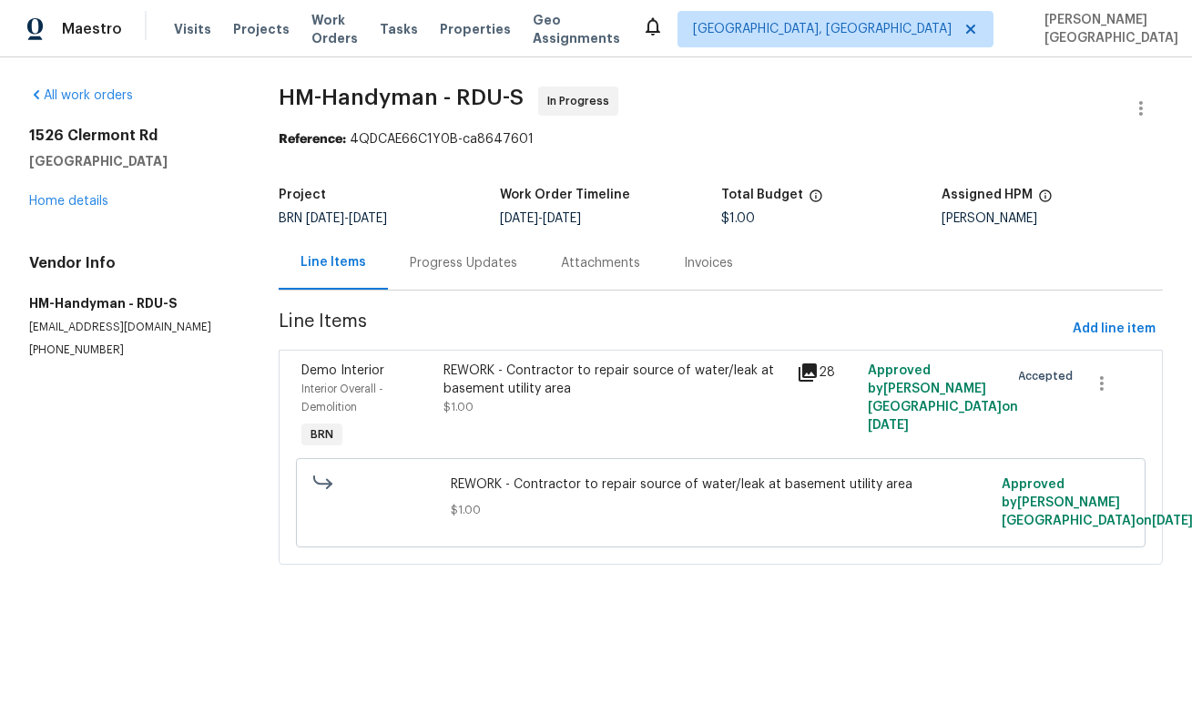
click at [478, 279] on div "Progress Updates" at bounding box center [463, 263] width 151 height 54
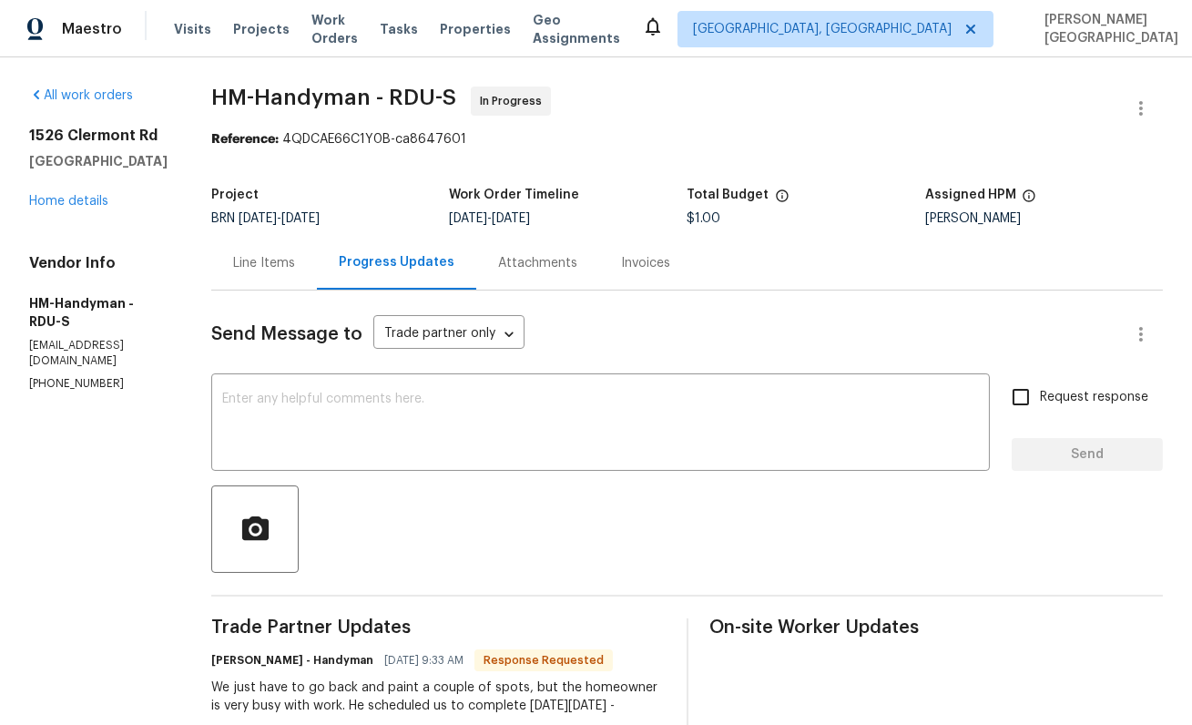
scroll to position [18, 0]
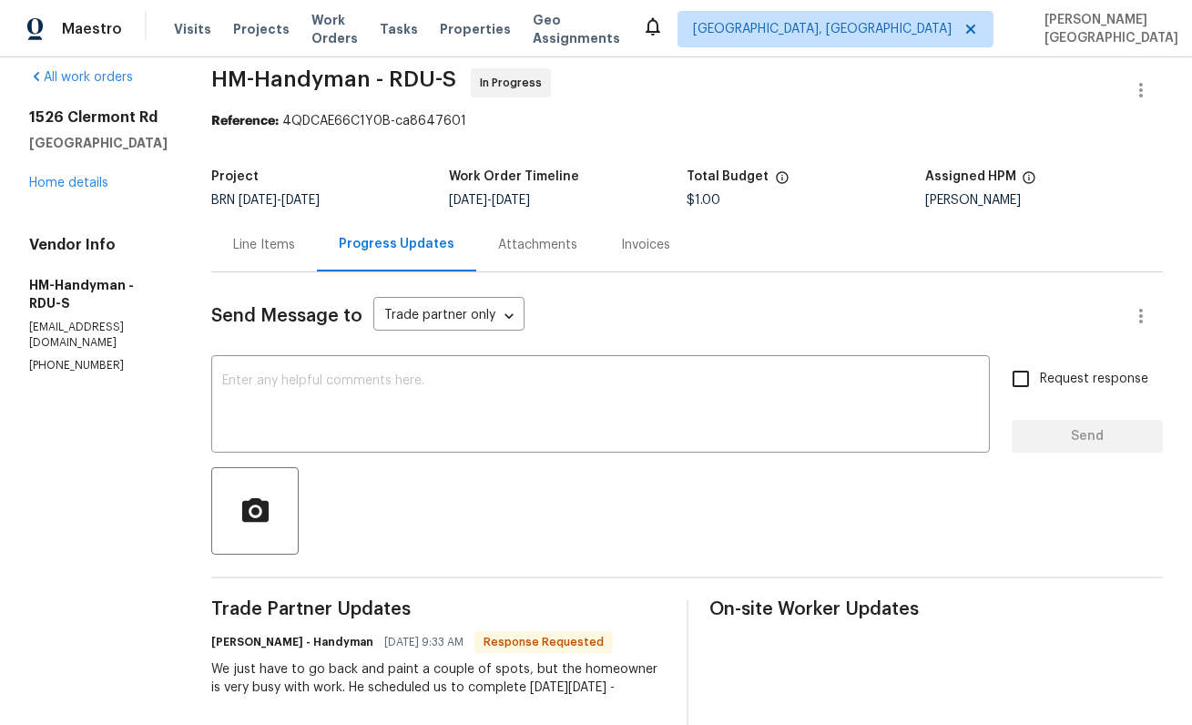
drag, startPoint x: 235, startPoint y: 664, endPoint x: 654, endPoint y: 708, distance: 421.3
click at [654, 697] on div "We just have to go back and paint a couple of spots, but the homeowner is very …" at bounding box center [438, 678] width 454 height 36
copy div "We just have to go back and paint a couple of spots, but the homeowner is very …"
click at [433, 420] on textarea at bounding box center [600, 406] width 757 height 64
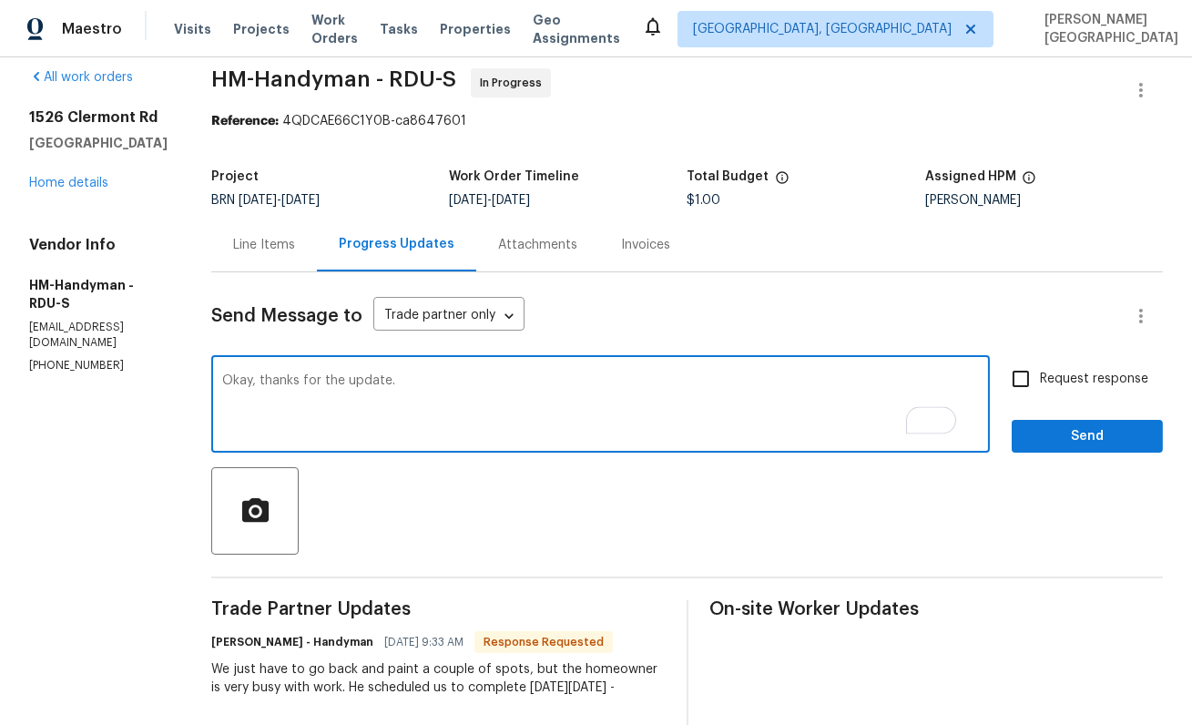
type textarea "Okay, thanks for the update."
click at [1036, 385] on input "Request response" at bounding box center [1021, 379] width 38 height 38
checkbox input "true"
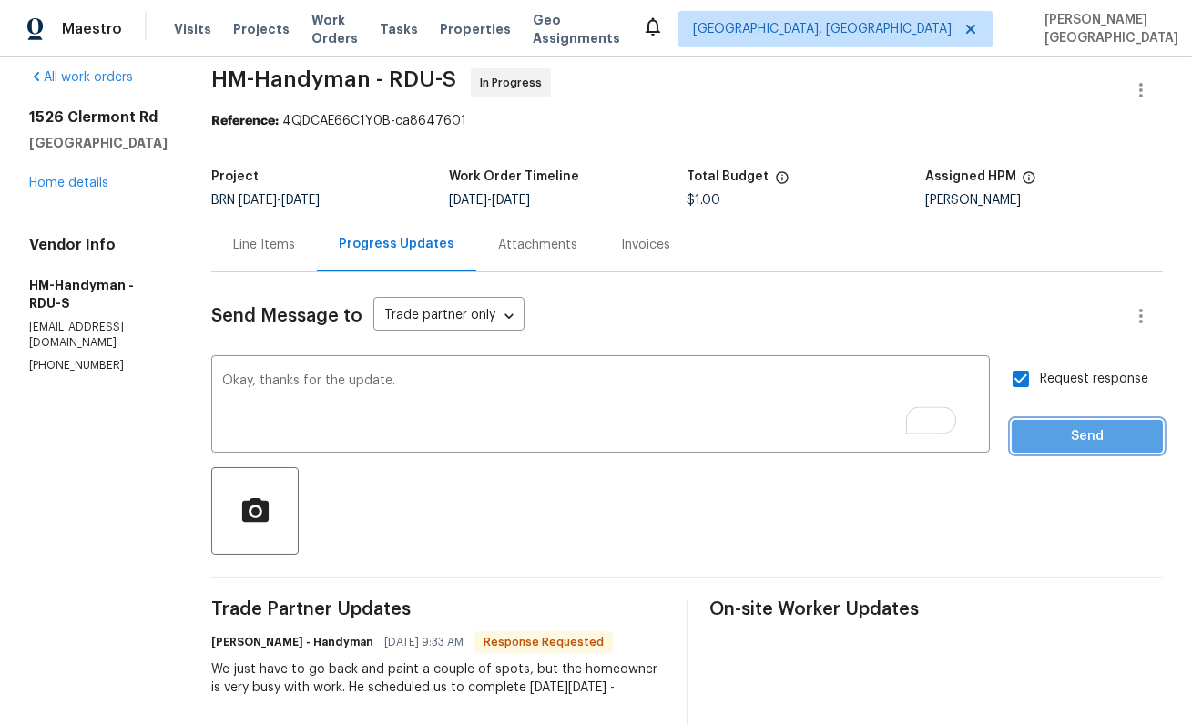
click at [1058, 452] on button "Send" at bounding box center [1087, 437] width 151 height 34
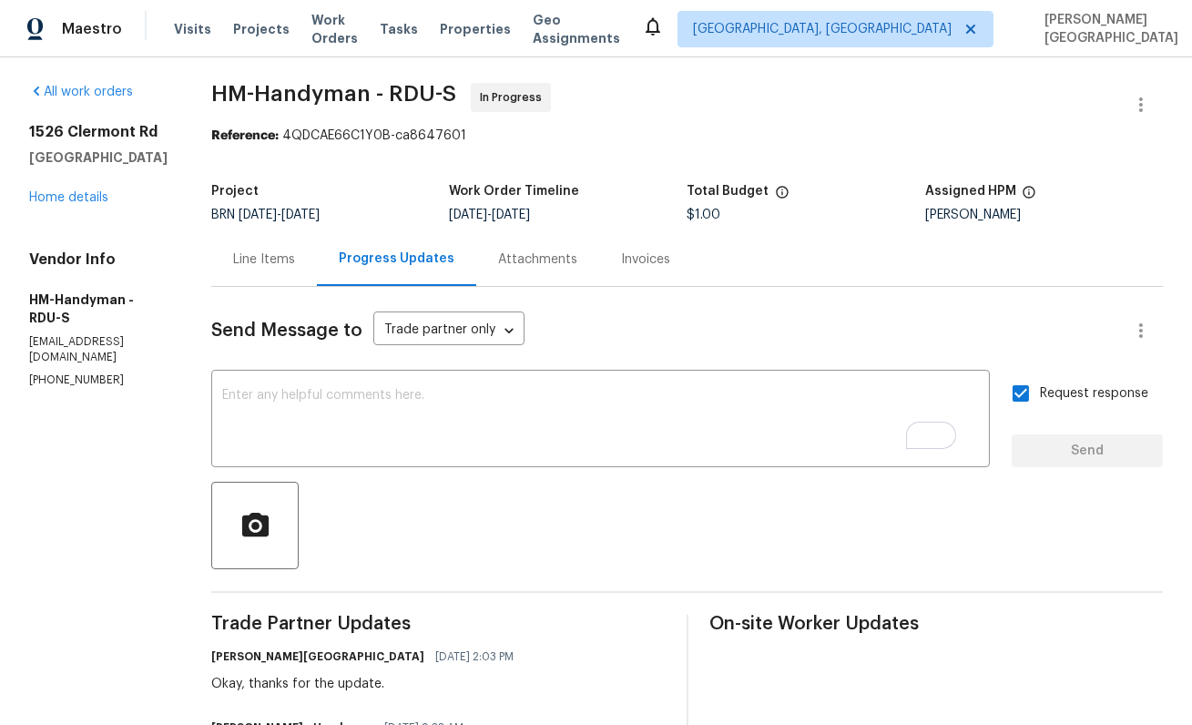
scroll to position [0, 0]
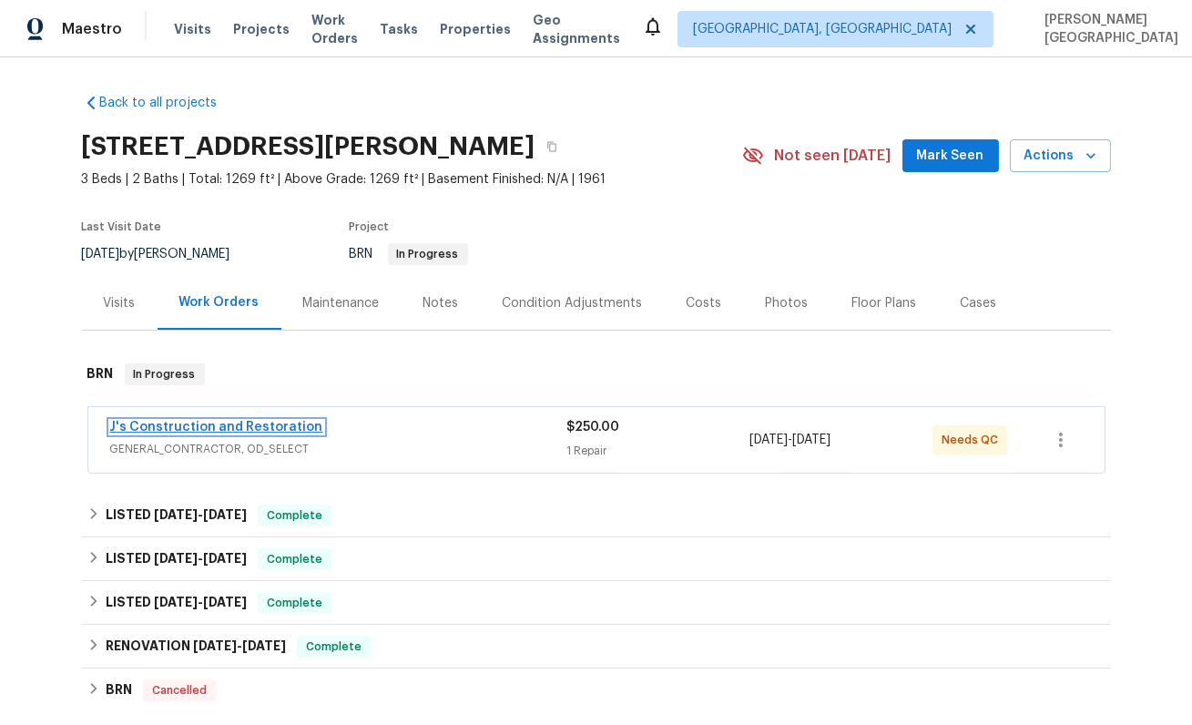
click at [218, 428] on link "J's Construction and Restoration" at bounding box center [216, 427] width 213 height 13
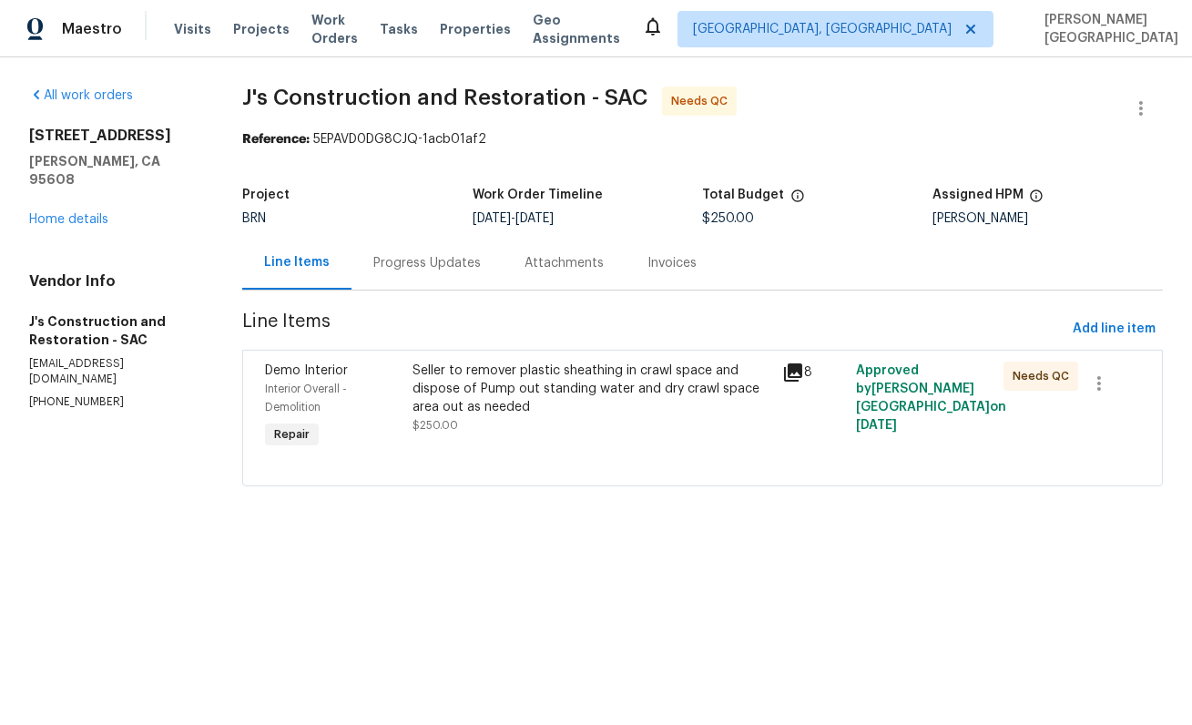
click at [442, 268] on div "Progress Updates" at bounding box center [426, 263] width 107 height 18
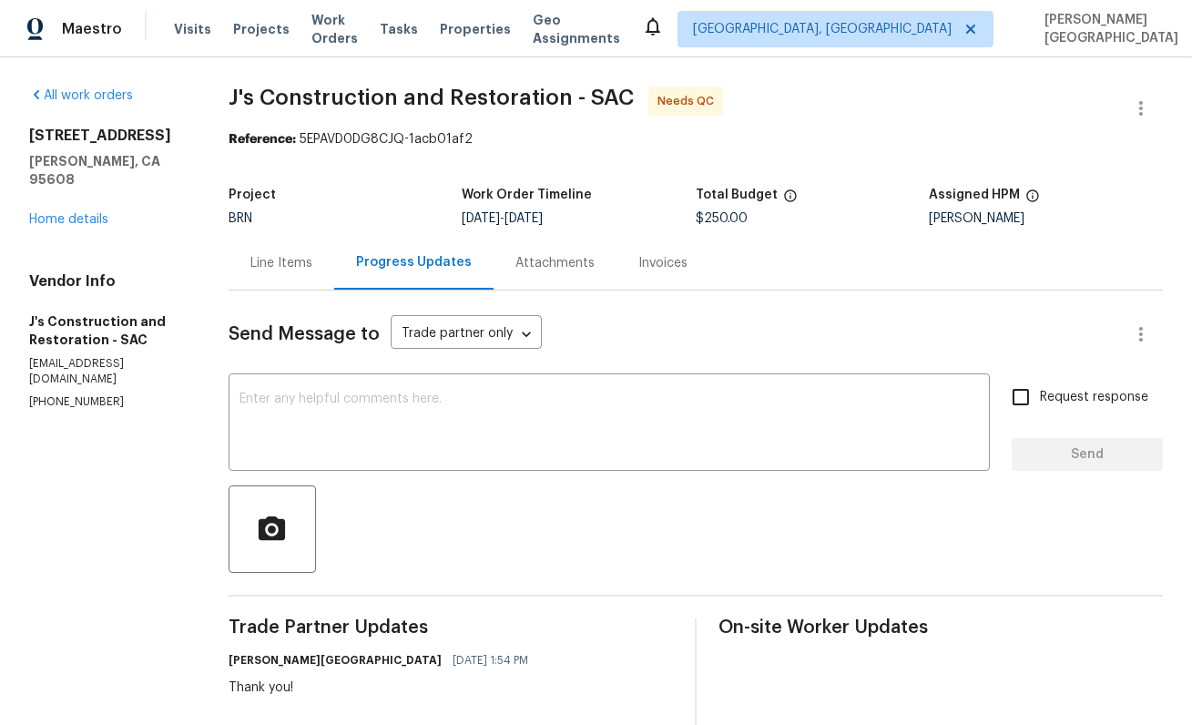
click at [310, 265] on div "Line Items" at bounding box center [282, 263] width 62 height 18
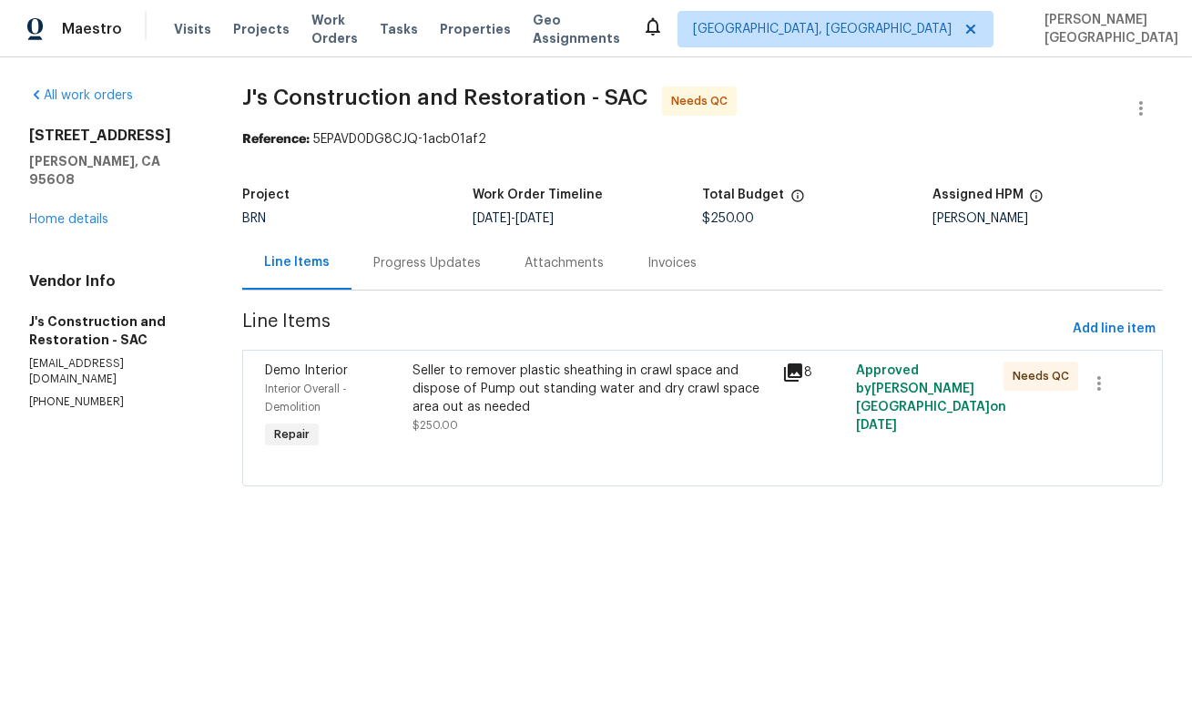
click at [532, 387] on div "Seller to remover plastic sheathing in crawl space and dispose of Pump out stan…" at bounding box center [592, 389] width 358 height 55
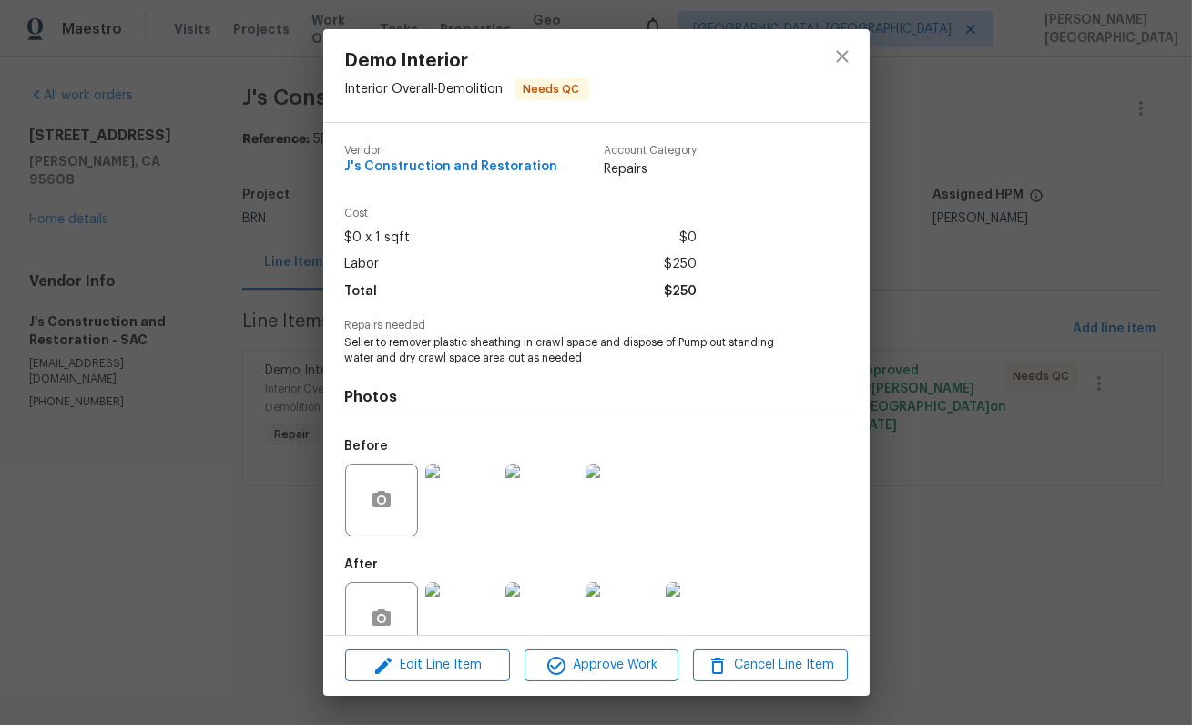
click at [467, 506] on img at bounding box center [461, 500] width 73 height 73
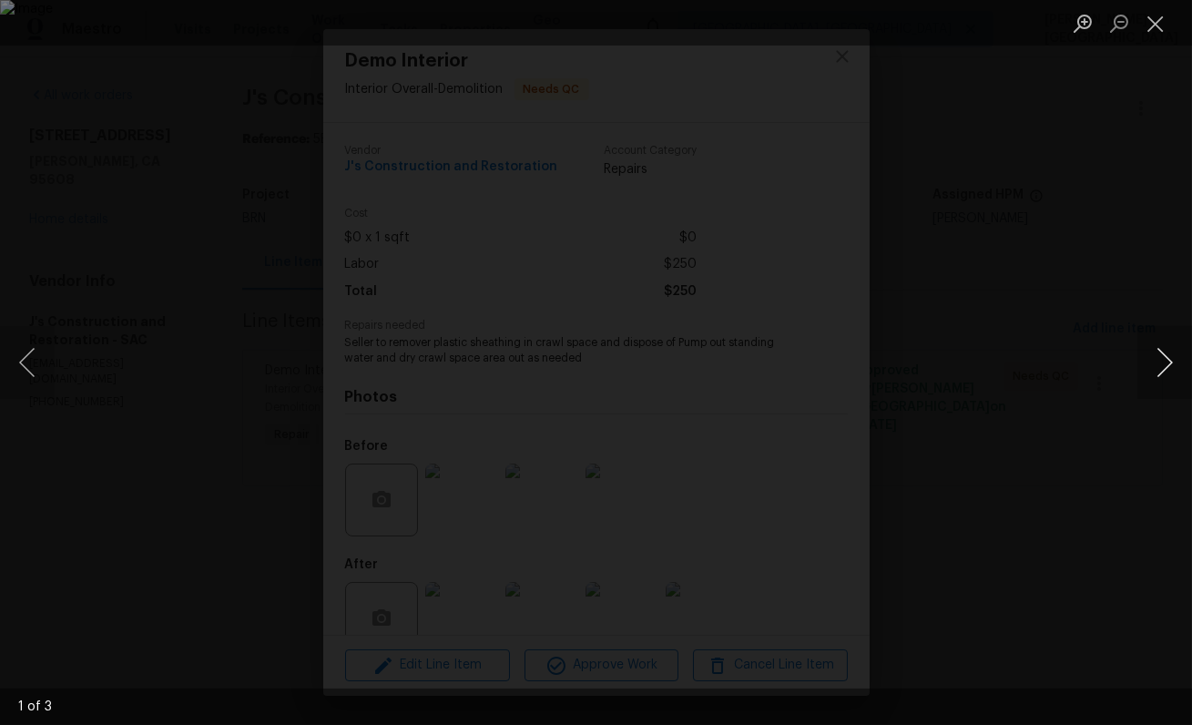
click at [1156, 360] on button "Next image" at bounding box center [1165, 362] width 55 height 73
click at [474, 441] on img "Lightbox" at bounding box center [596, 362] width 1192 height 725
click at [593, 494] on img "Lightbox" at bounding box center [596, 362] width 1192 height 725
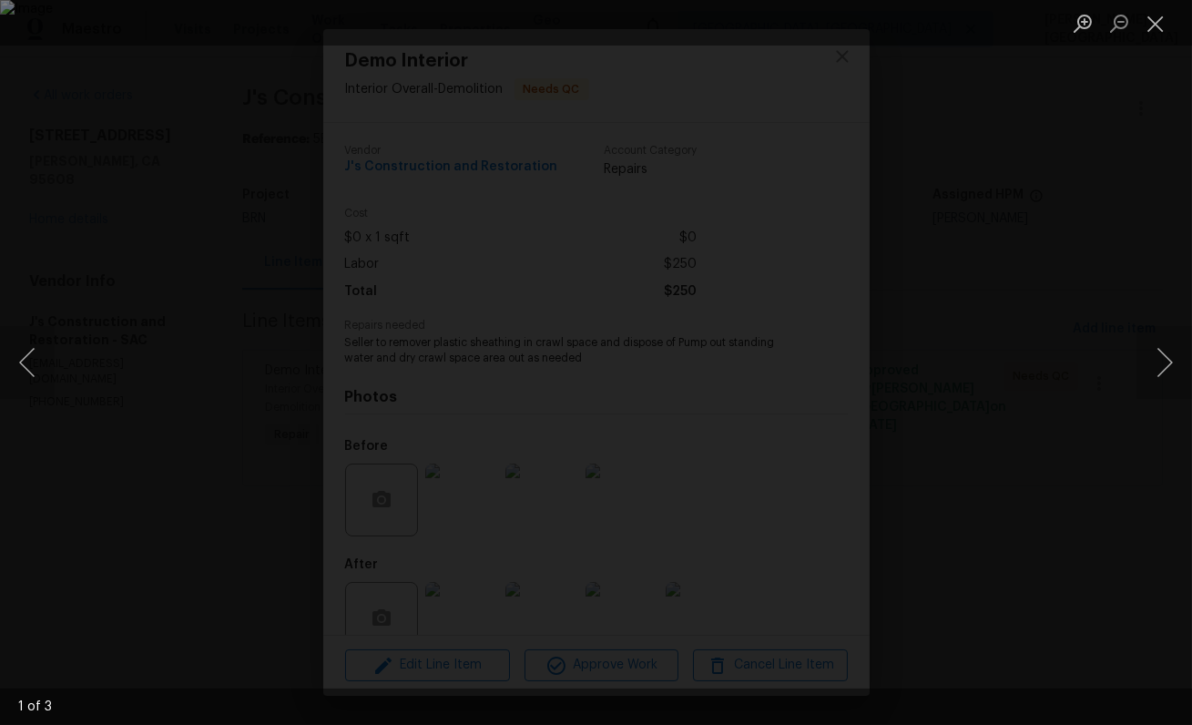
click at [512, 605] on div "Lightbox" at bounding box center [596, 362] width 1192 height 725
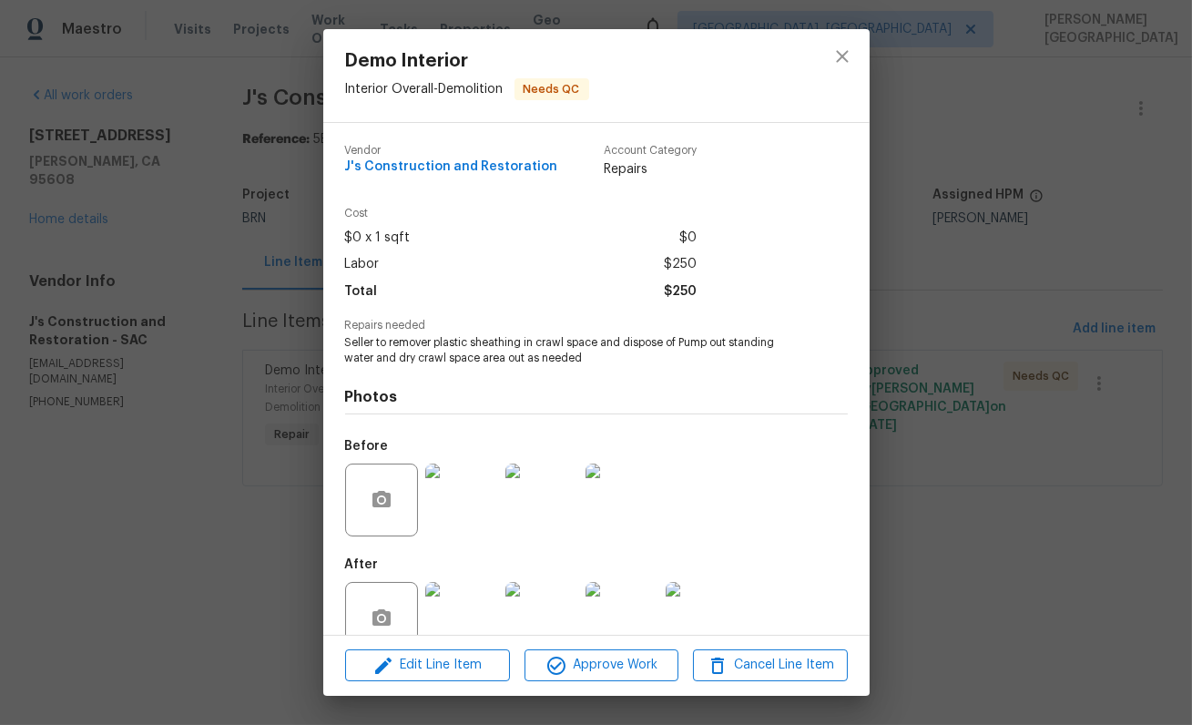
click at [475, 606] on img at bounding box center [461, 618] width 73 height 73
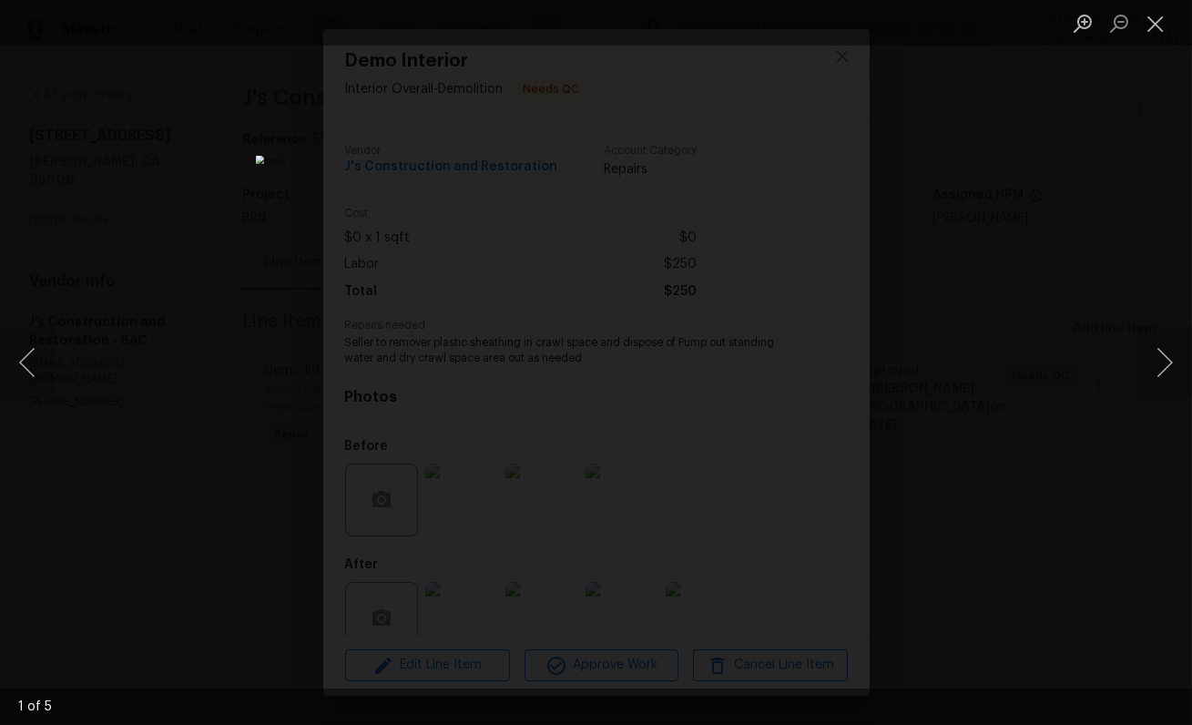
click at [981, 243] on div "Lightbox" at bounding box center [596, 362] width 1192 height 725
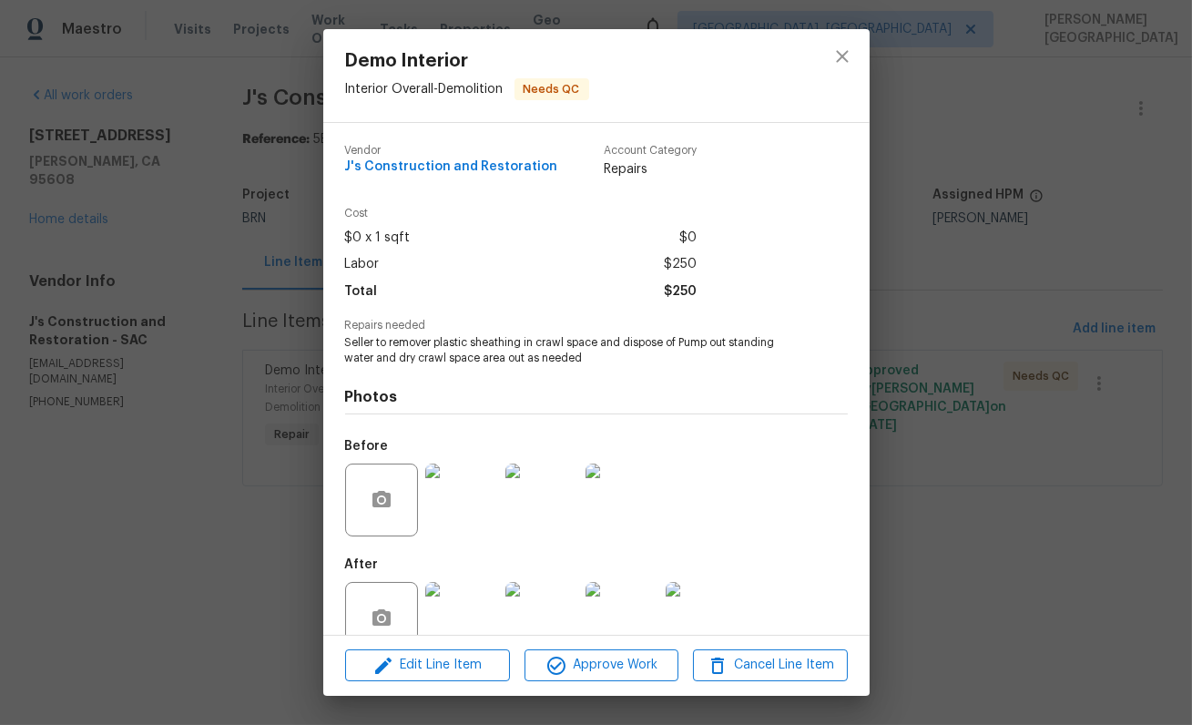
click at [438, 592] on img at bounding box center [461, 618] width 73 height 73
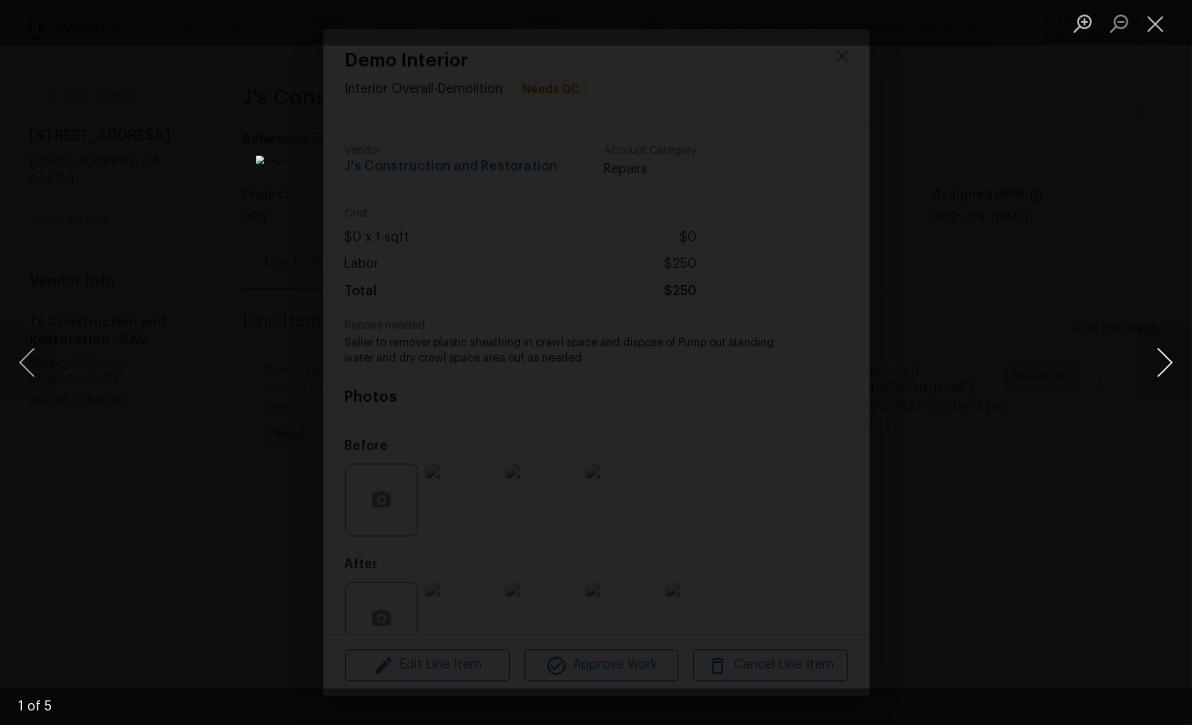
click at [1163, 362] on button "Next image" at bounding box center [1165, 362] width 55 height 73
click at [1163, 360] on button "Next image" at bounding box center [1165, 362] width 55 height 73
click at [1163, 362] on button "Next image" at bounding box center [1165, 362] width 55 height 73
click at [1162, 356] on button "Next image" at bounding box center [1165, 362] width 55 height 73
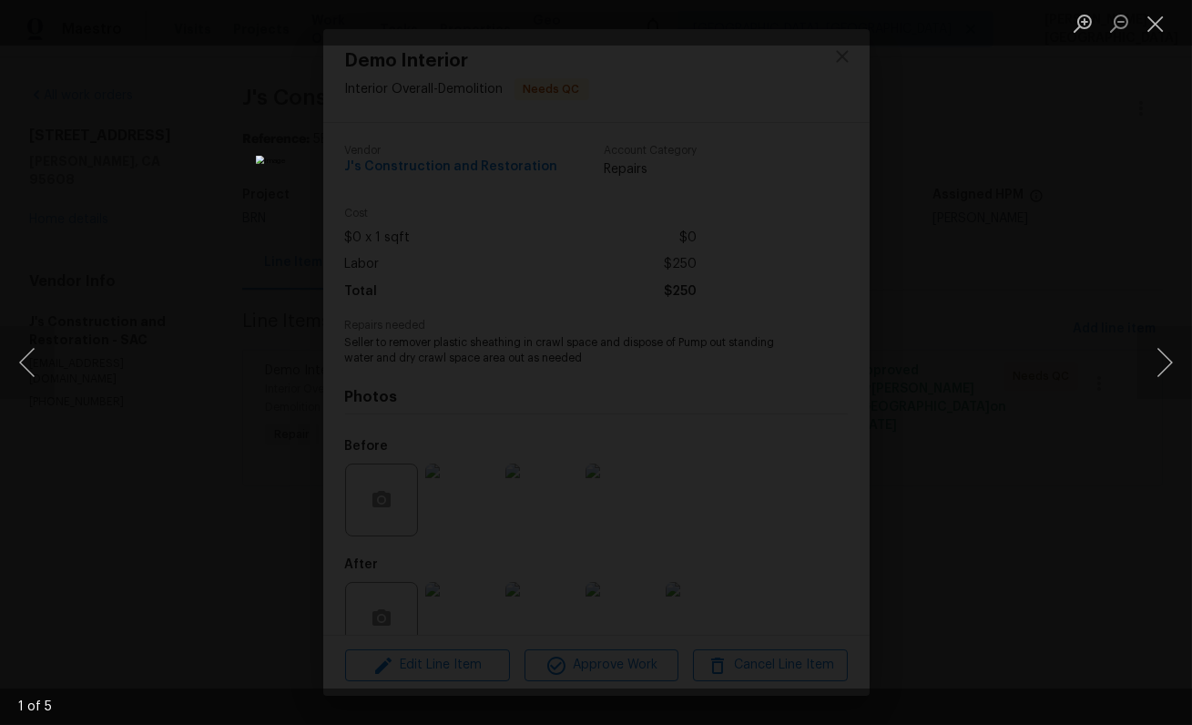
click at [1035, 235] on div "Lightbox" at bounding box center [596, 362] width 1192 height 725
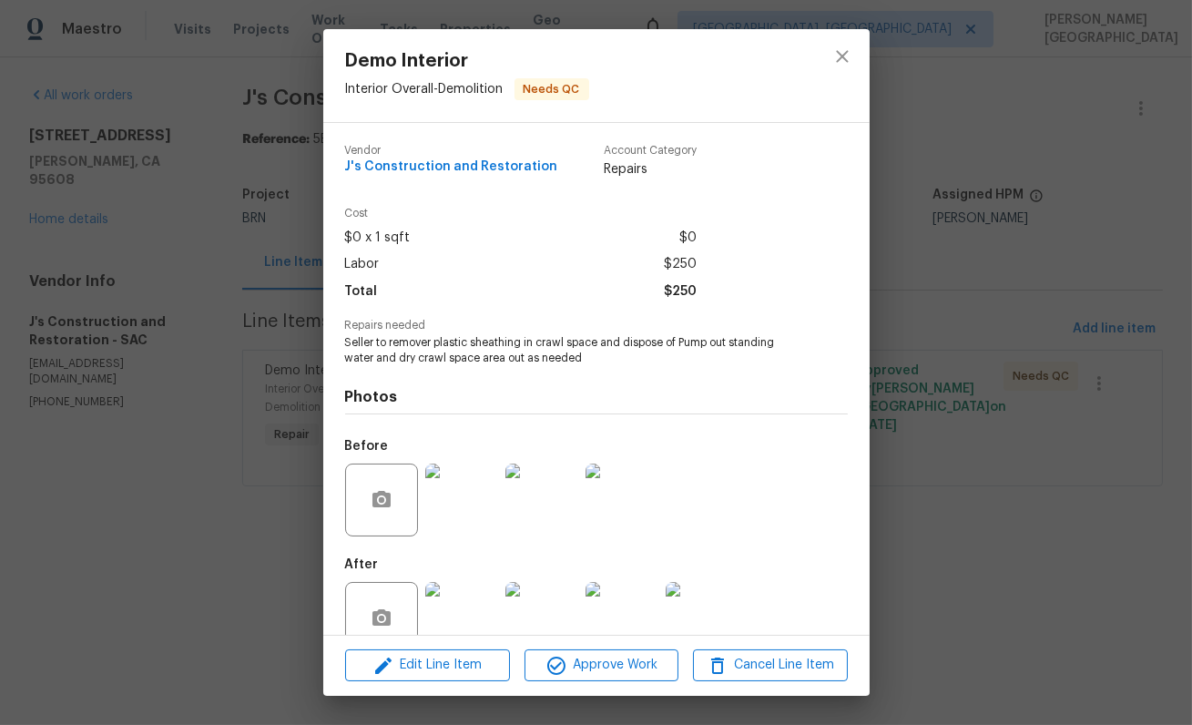
click at [933, 151] on div "Demo Interior Interior Overall - Demolition Needs QC Vendor J's Construction an…" at bounding box center [596, 362] width 1192 height 725
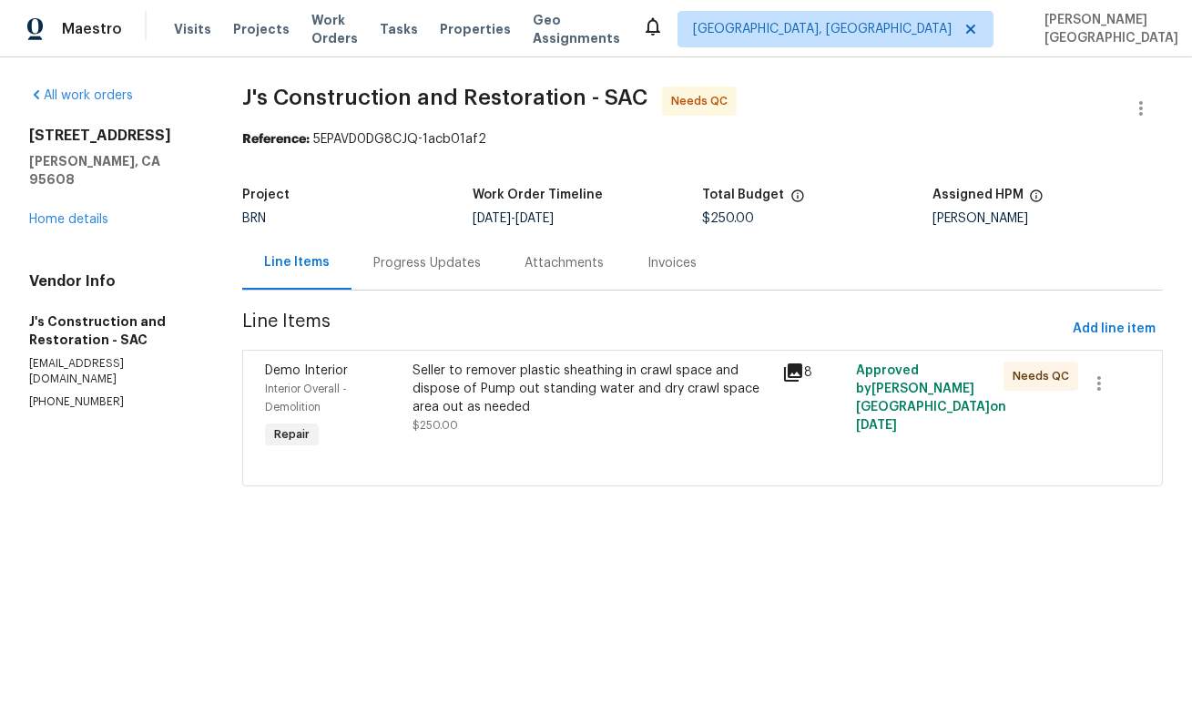
click at [521, 432] on div "Seller to remover plastic sheathing in crawl space and dispose of Pump out stan…" at bounding box center [592, 398] width 358 height 73
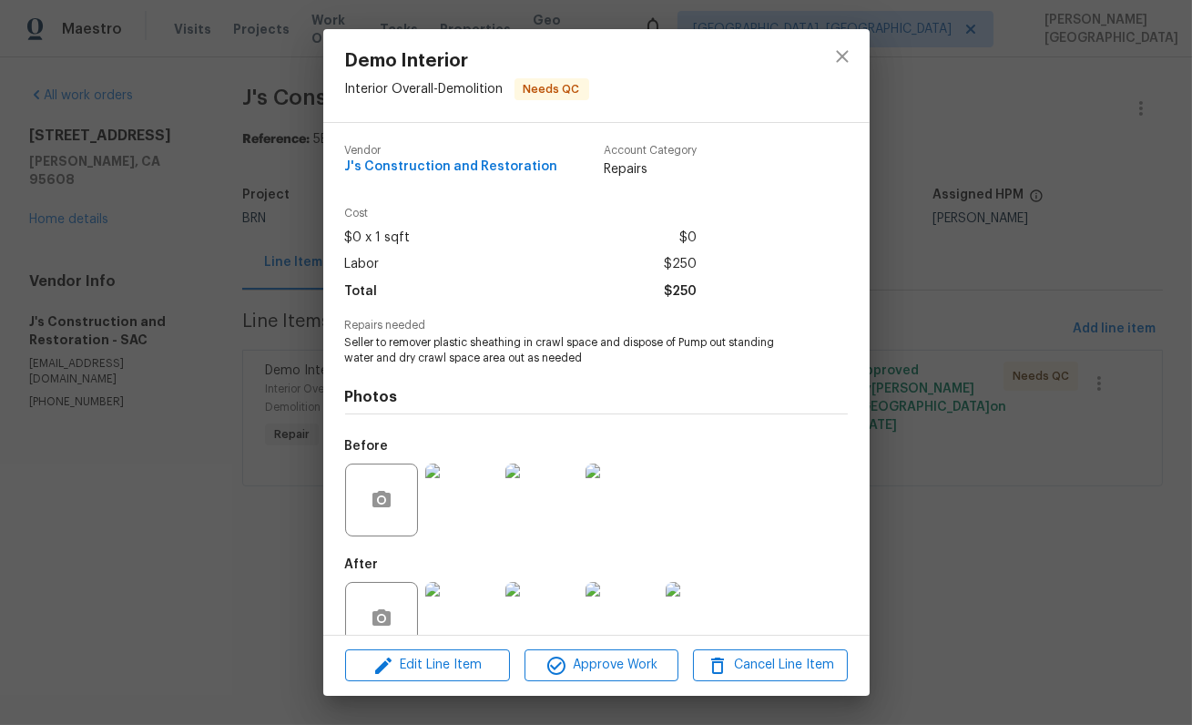
scroll to position [39, 0]
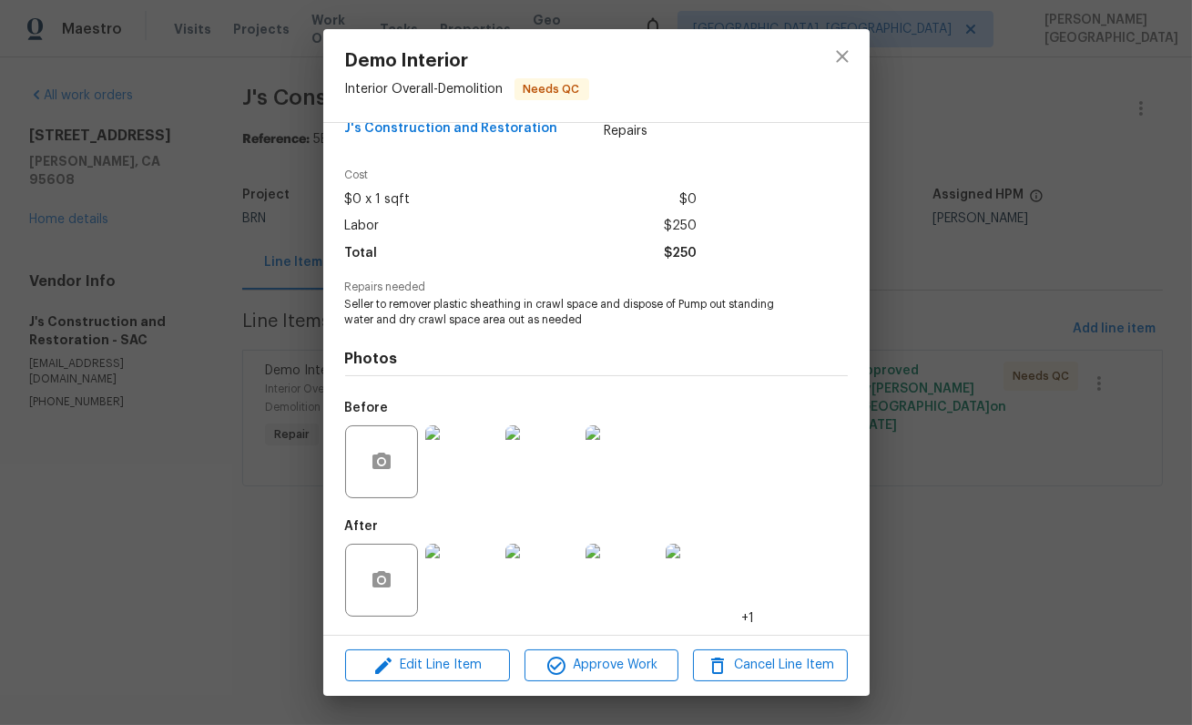
click at [472, 571] on img at bounding box center [461, 580] width 73 height 73
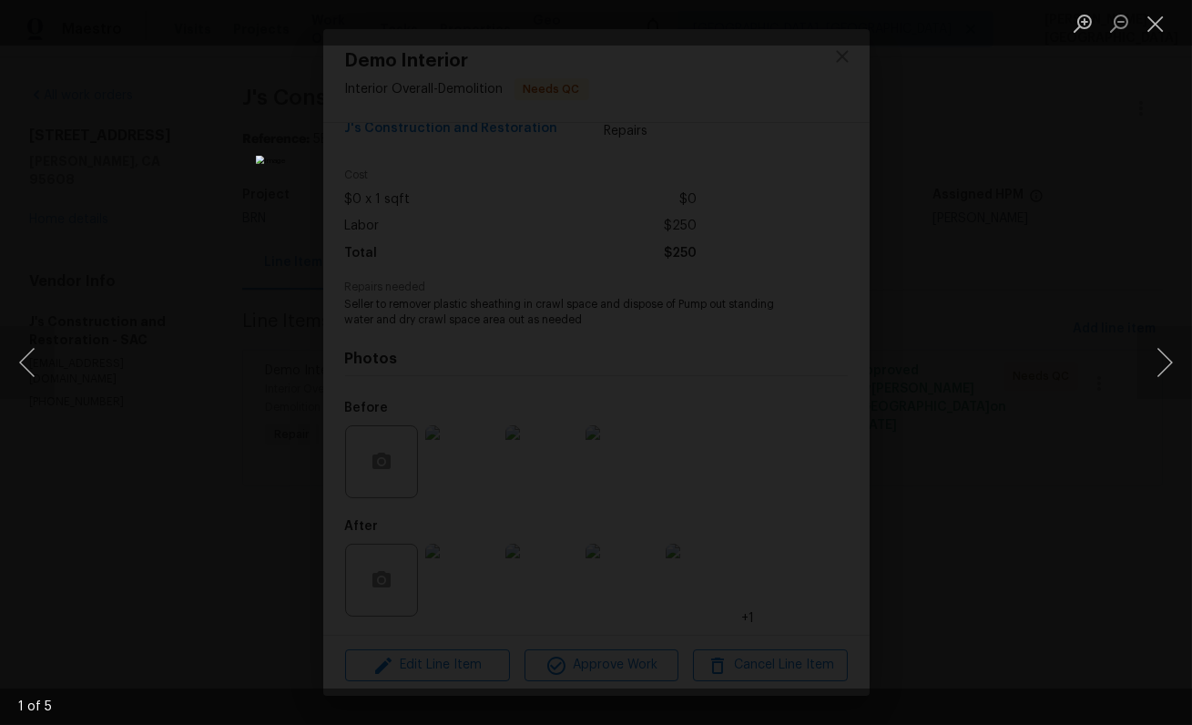
click at [1029, 203] on div "Lightbox" at bounding box center [596, 362] width 1192 height 725
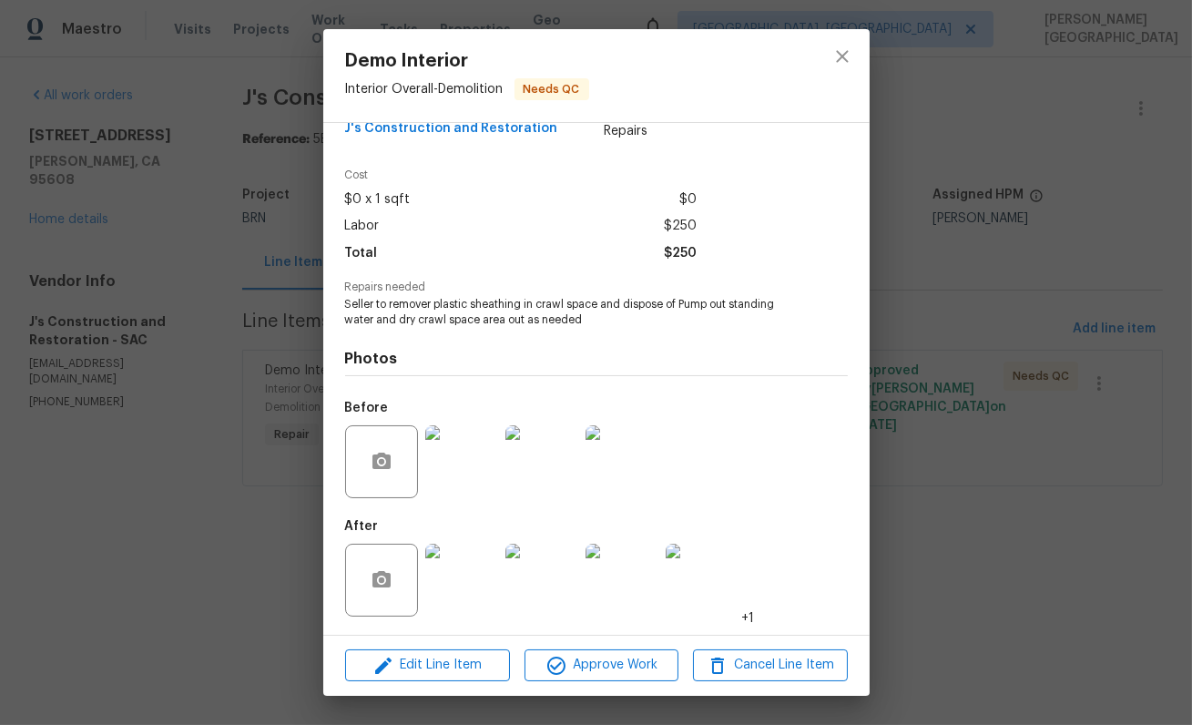
click at [1099, 411] on div "Demo Interior Interior Overall - Demolition Needs QC Vendor J's Construction an…" at bounding box center [596, 362] width 1192 height 725
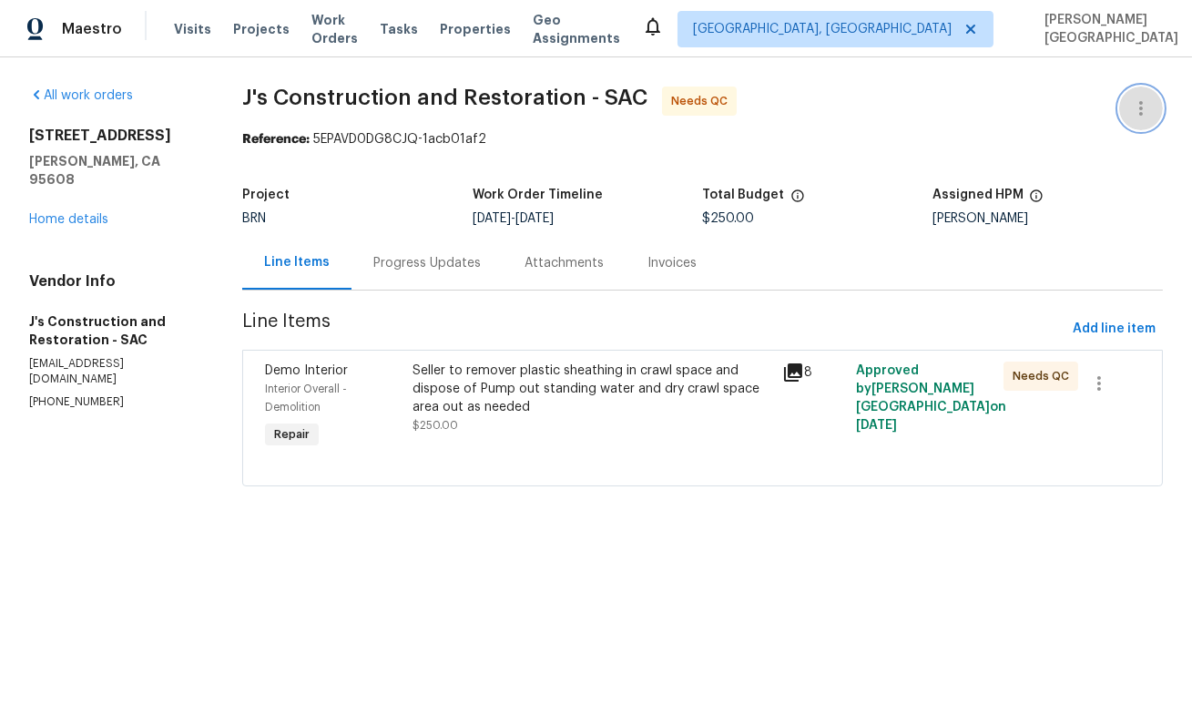
click at [1151, 118] on icon "button" at bounding box center [1141, 108] width 22 height 22
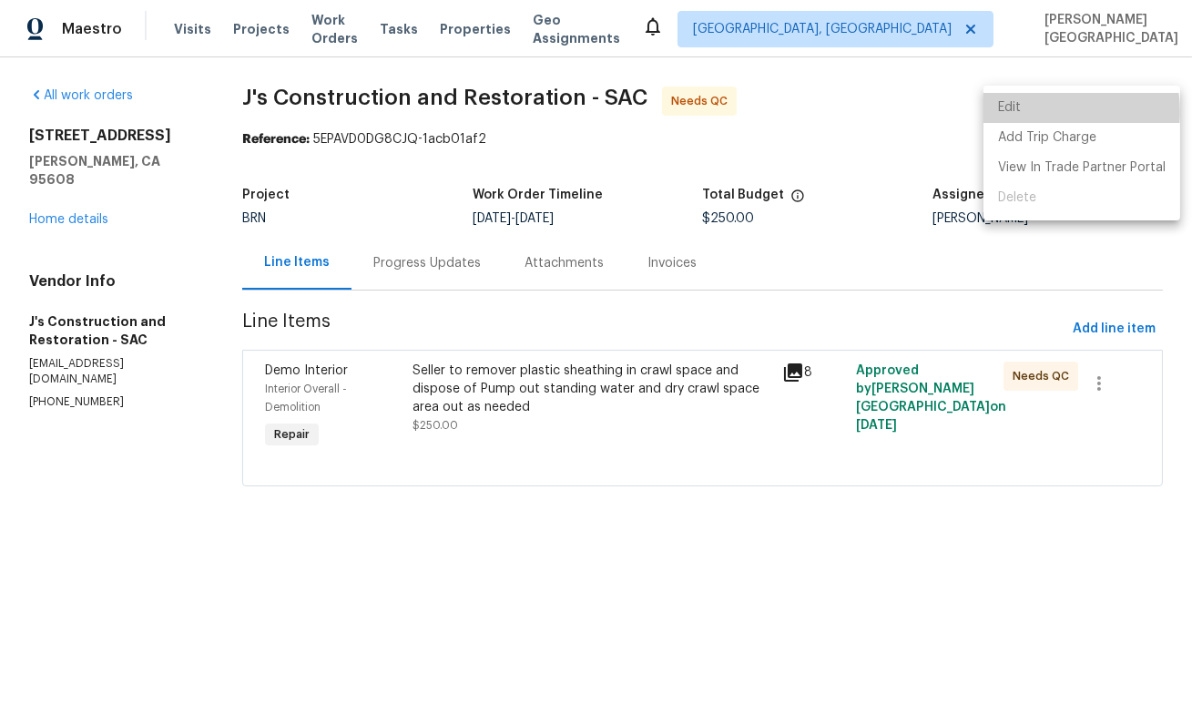
click at [1045, 111] on li "Edit" at bounding box center [1082, 108] width 197 height 30
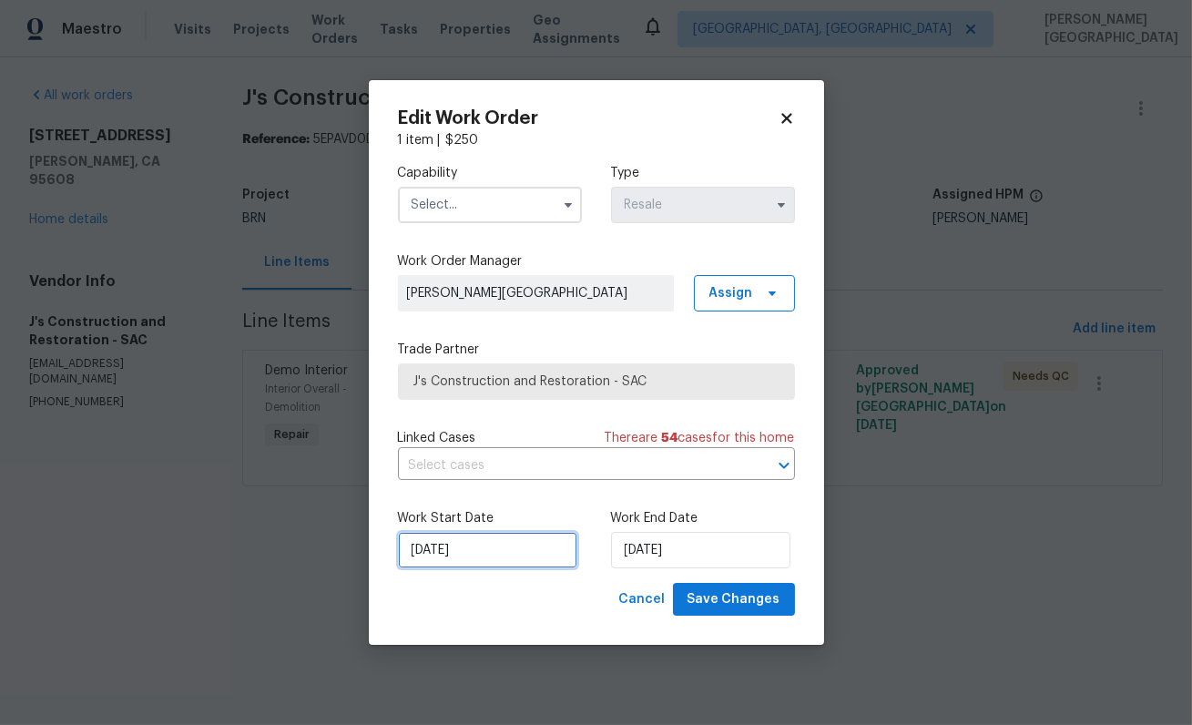
click at [497, 537] on input "9/24/2025" at bounding box center [487, 550] width 179 height 36
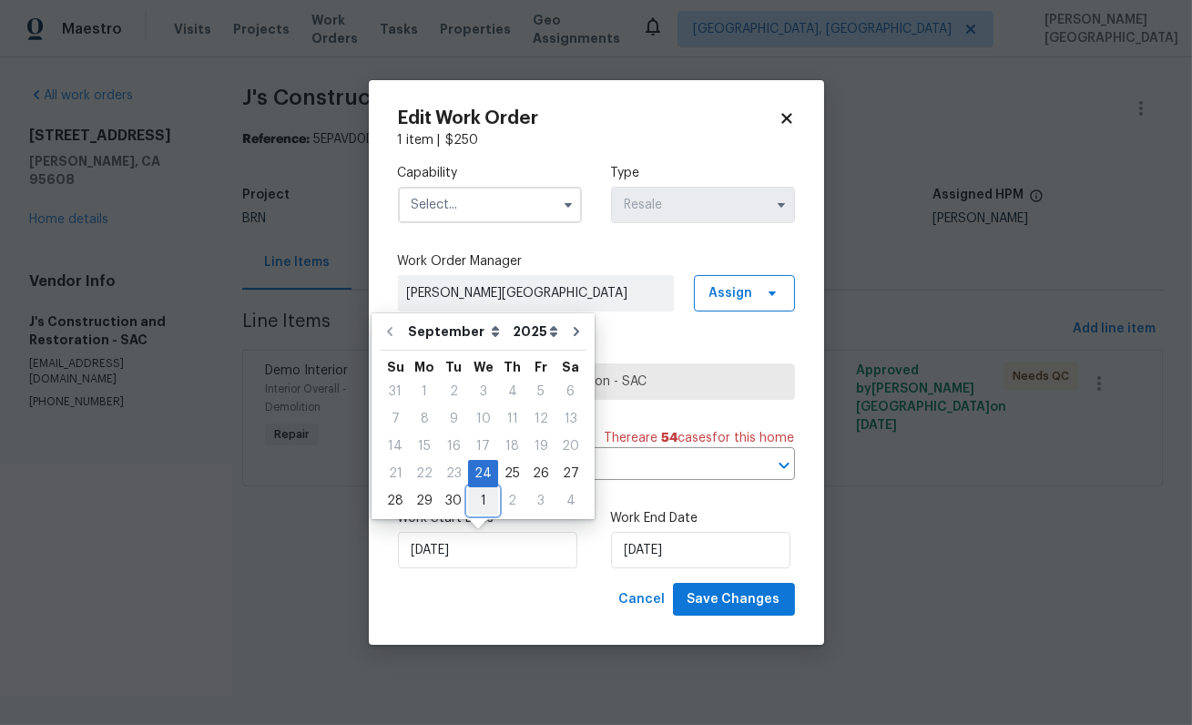
click at [475, 496] on div "1" at bounding box center [483, 501] width 30 height 26
type input "[DATE]"
select select "9"
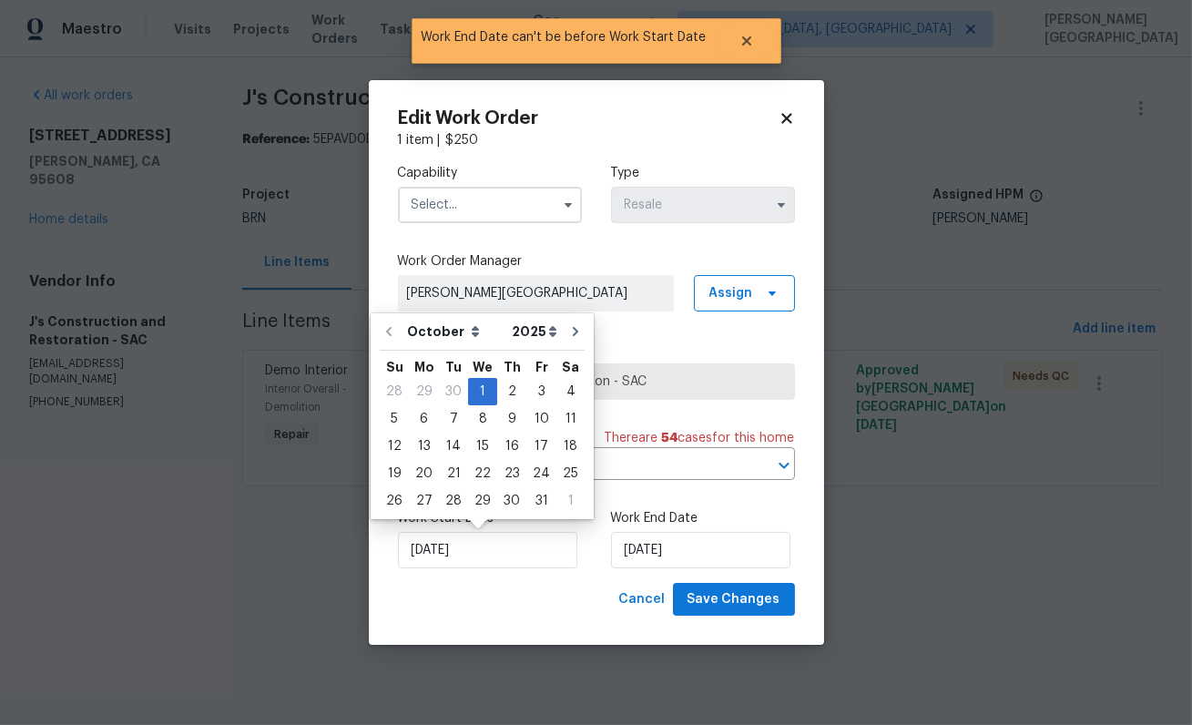
click at [493, 208] on input "text" at bounding box center [490, 205] width 184 height 36
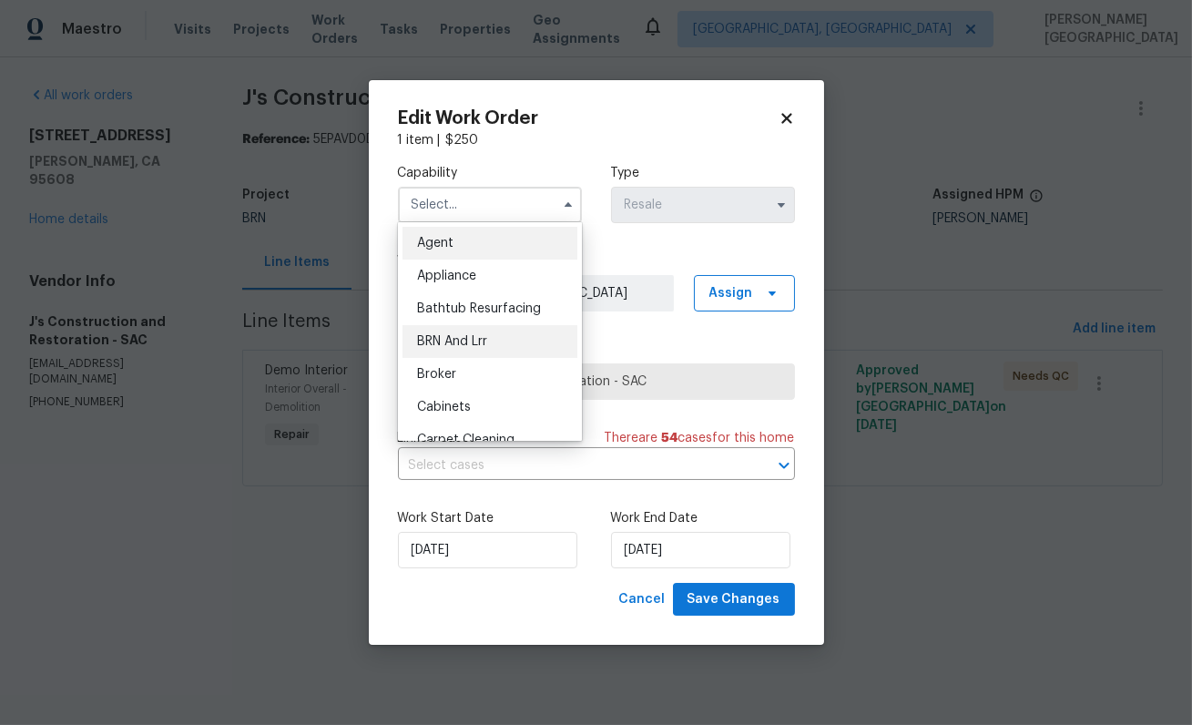
click at [464, 342] on span "BRN And Lrr" at bounding box center [452, 341] width 70 height 13
type input "BRN And Lrr"
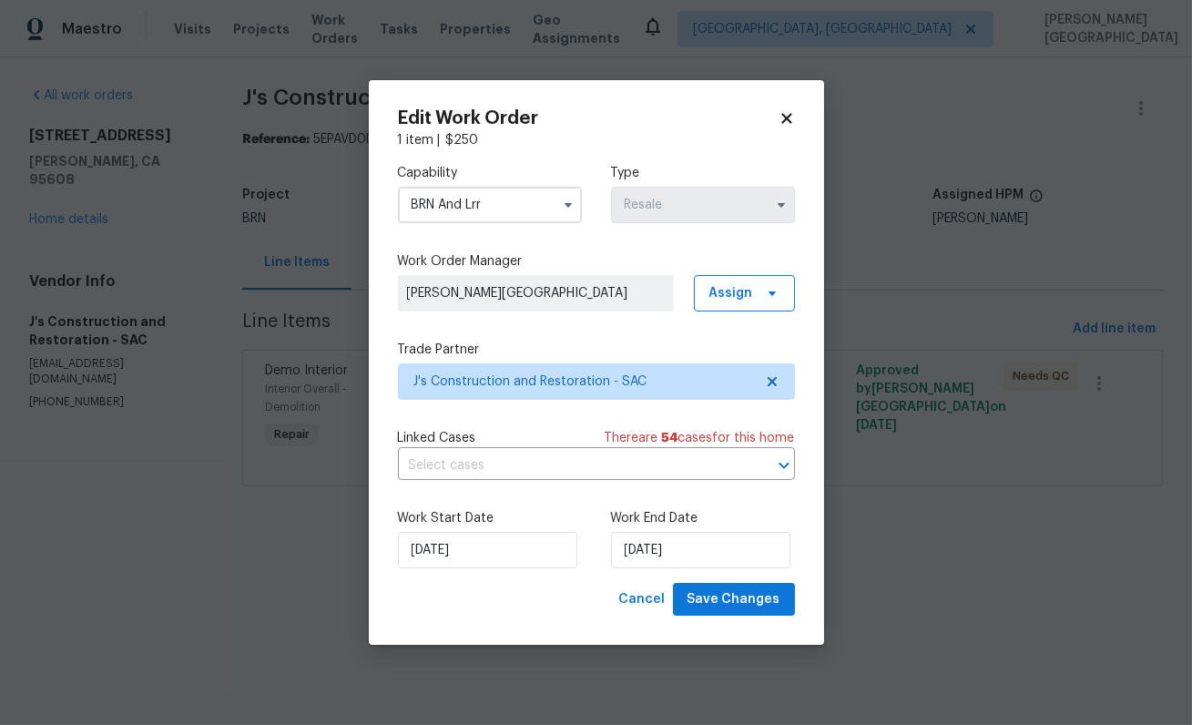
click at [472, 480] on div "Capability BRN And Lrr Type Resale Work Order Manager Isabel Sangeetha Ireland …" at bounding box center [596, 366] width 397 height 434
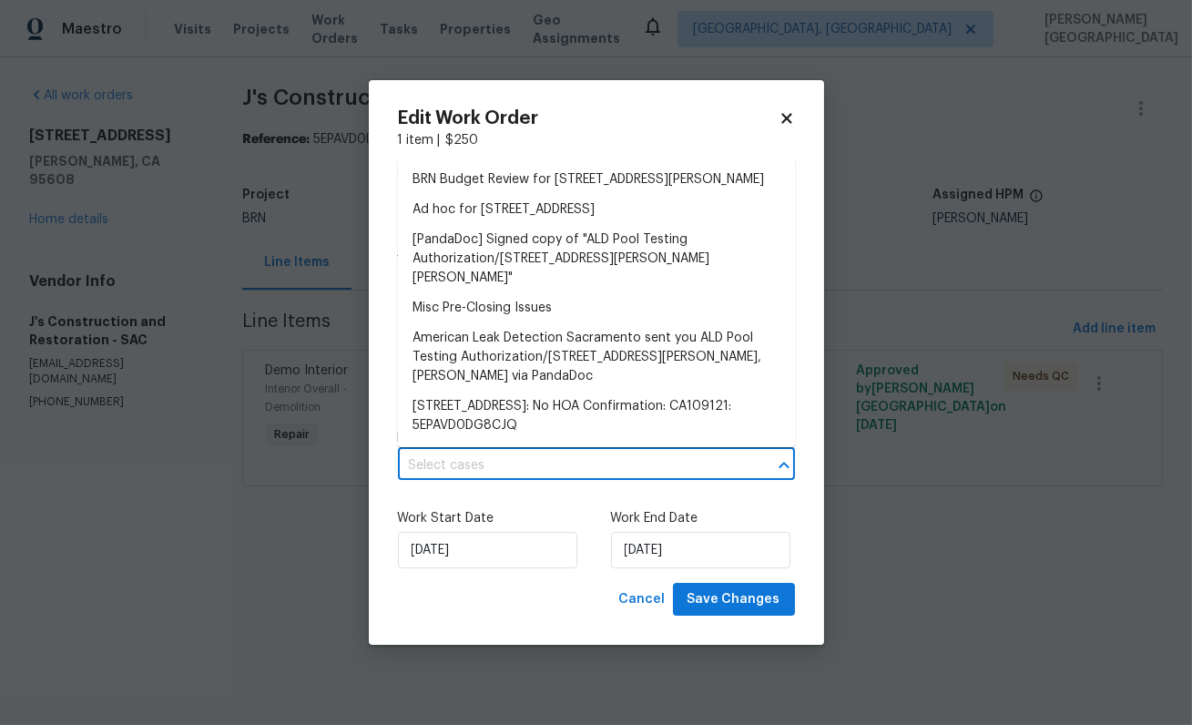
click at [475, 469] on input "text" at bounding box center [571, 466] width 346 height 28
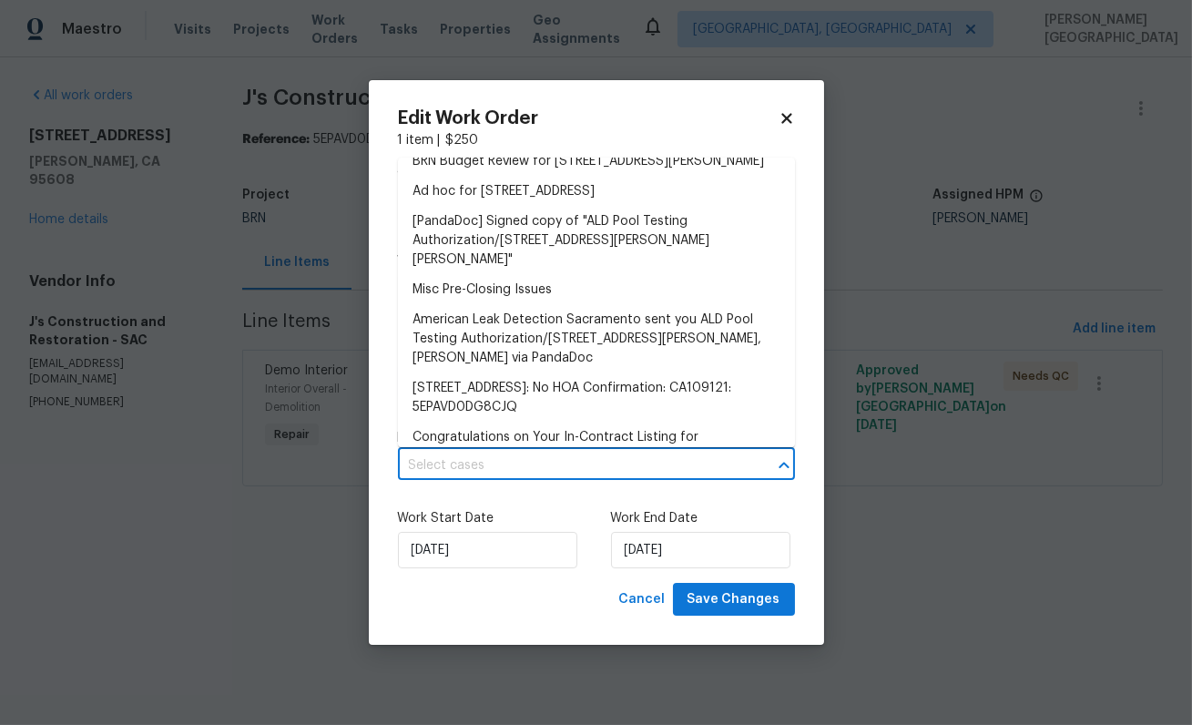
scroll to position [0, 0]
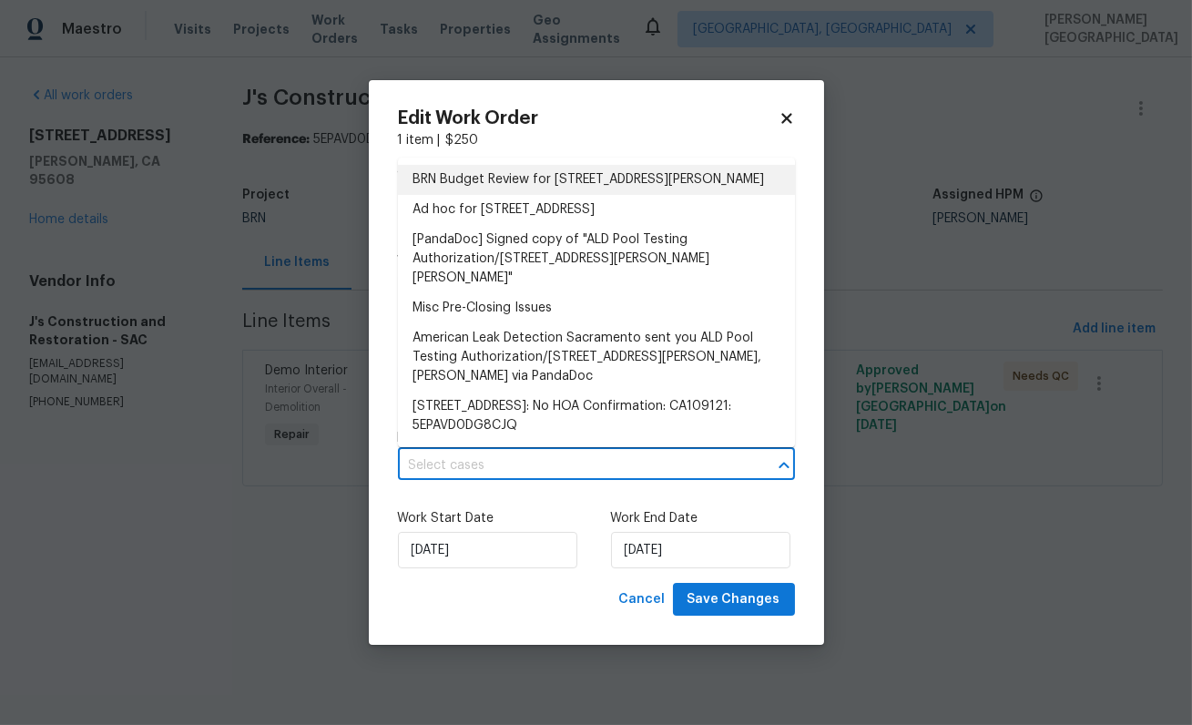
click at [490, 195] on li "BRN Budget Review for 5735 Hesper Way, Carmichael, CA 95608" at bounding box center [596, 180] width 397 height 30
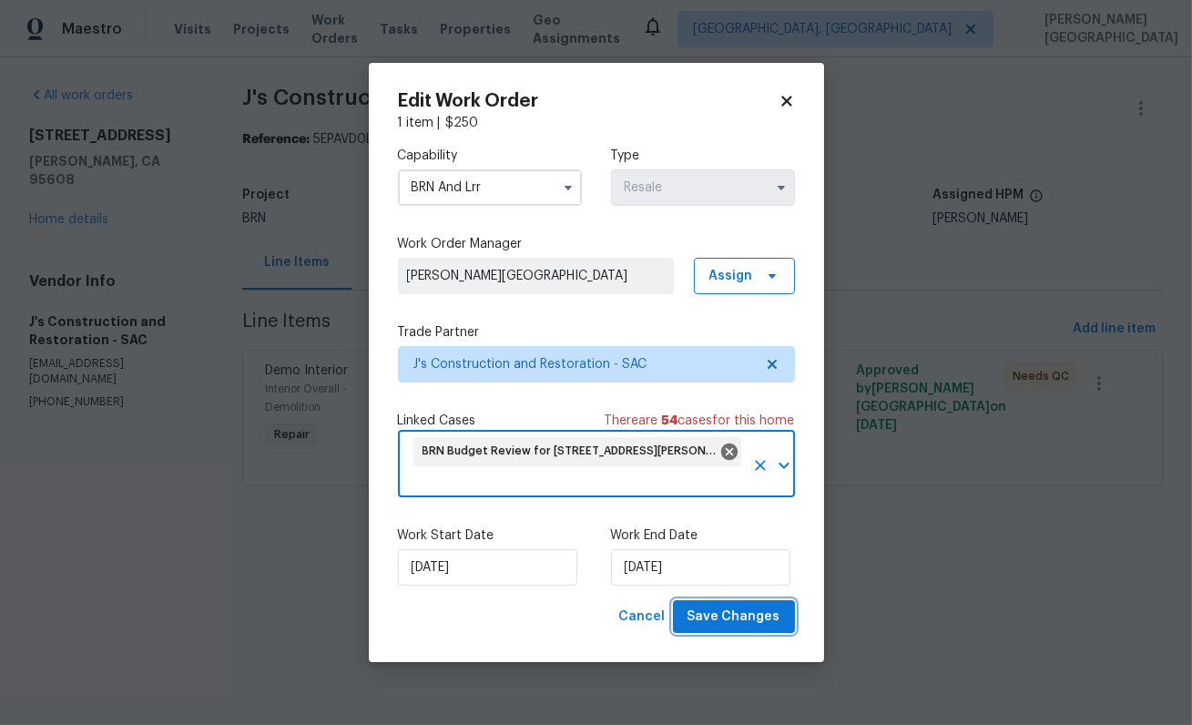
click at [722, 606] on span "Save Changes" at bounding box center [734, 617] width 93 height 23
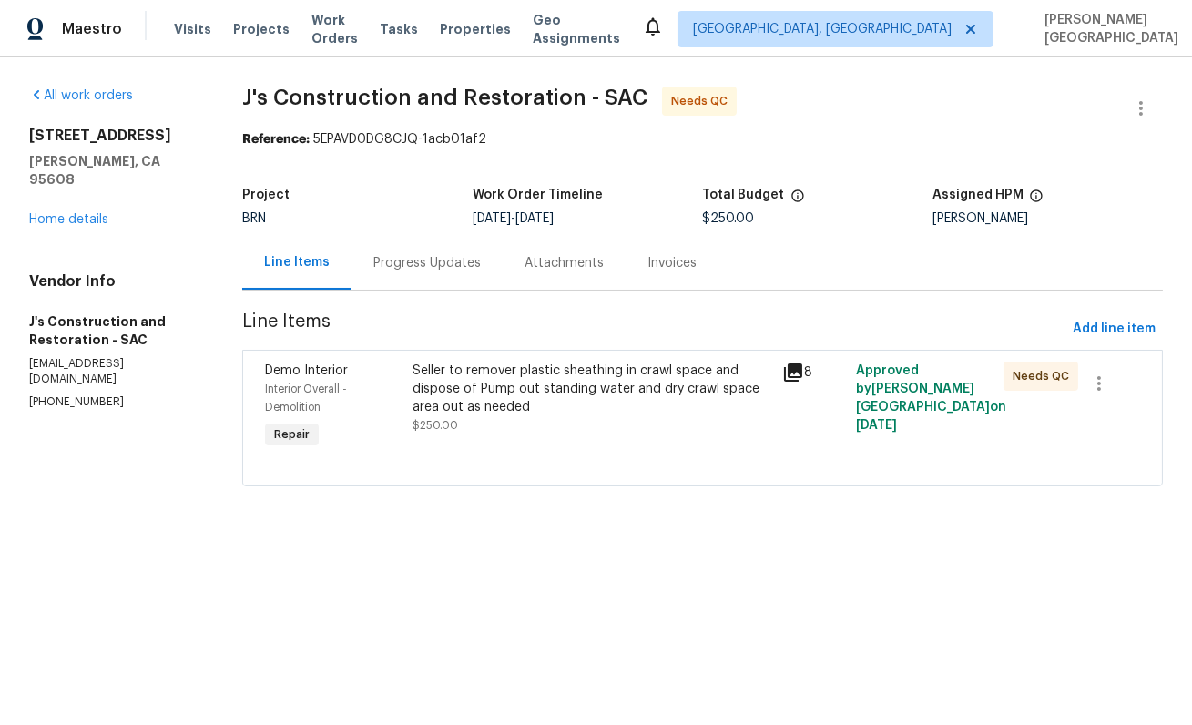
click at [513, 397] on div "Seller to remover plastic sheathing in crawl space and dispose of Pump out stan…" at bounding box center [592, 389] width 358 height 55
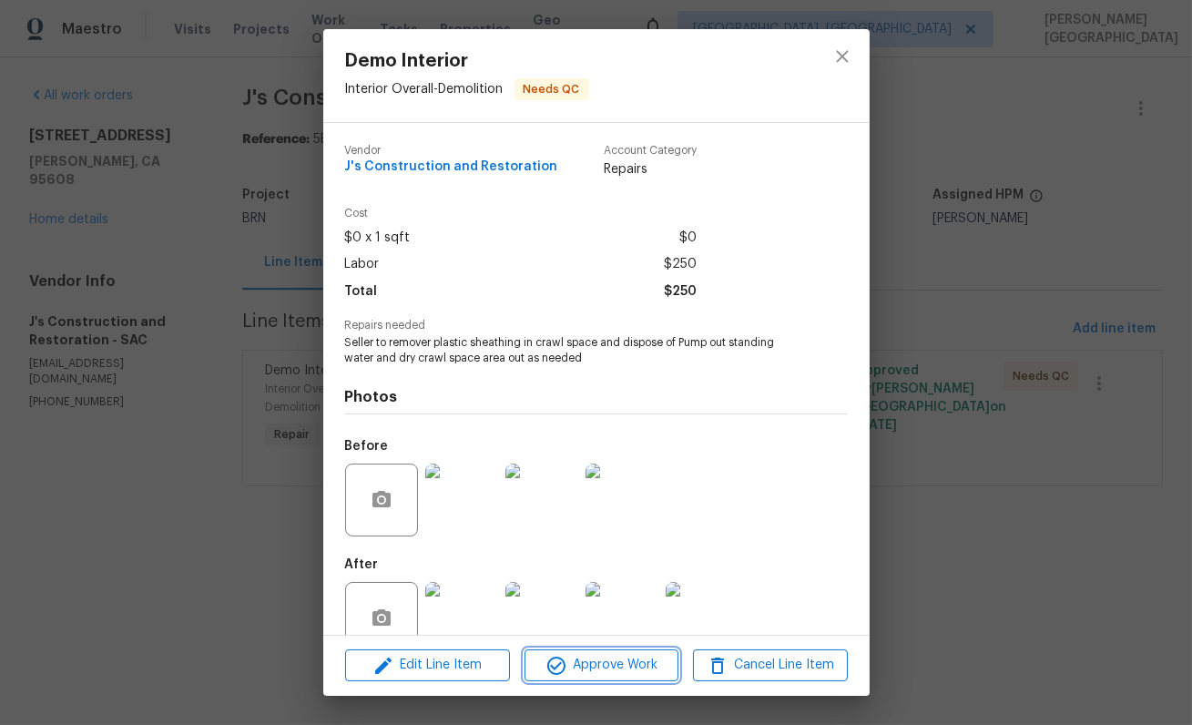
click at [593, 676] on span "Approve Work" at bounding box center [601, 665] width 143 height 23
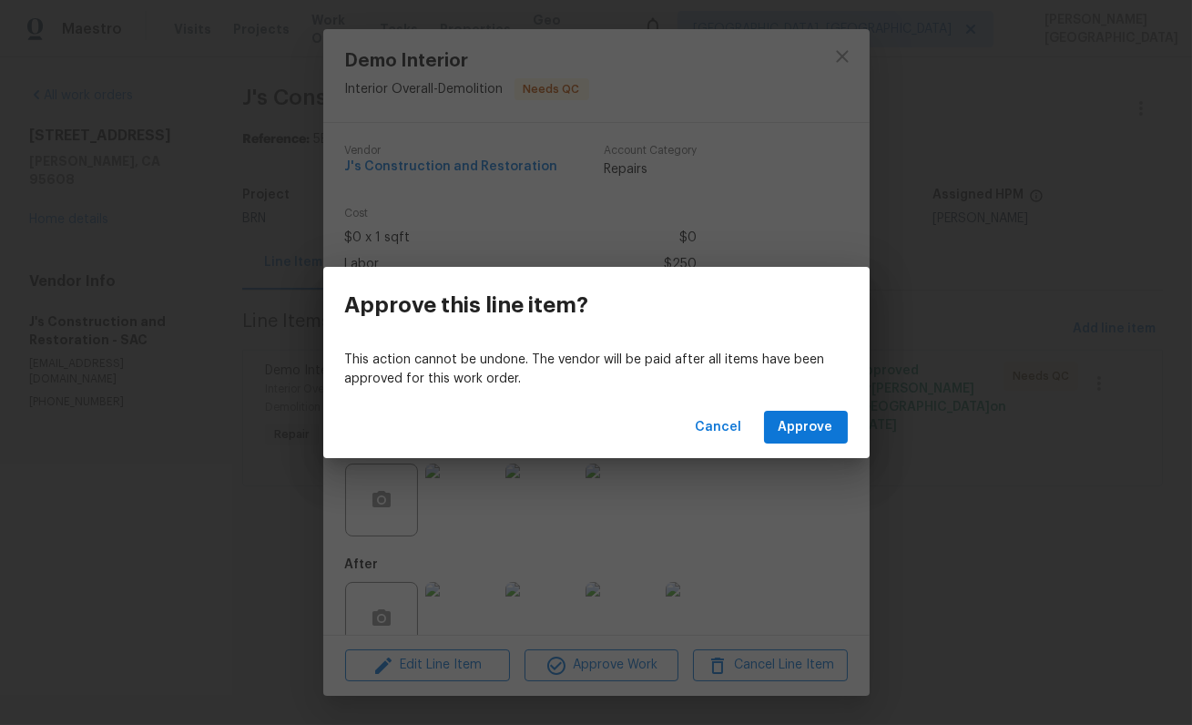
click at [834, 406] on div "Cancel Approve" at bounding box center [596, 427] width 547 height 63
click at [798, 435] on span "Approve" at bounding box center [806, 427] width 55 height 23
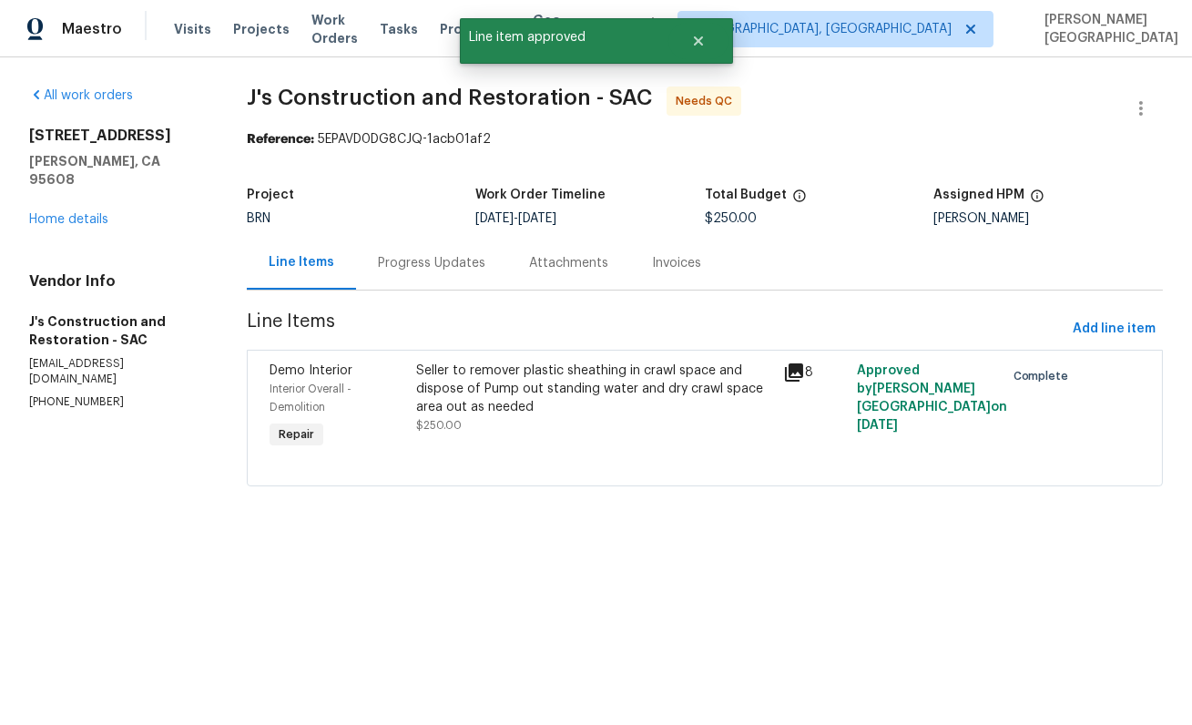
click at [621, 379] on div "Seller to remover plastic sheathing in crawl space and dispose of Pump out stan…" at bounding box center [594, 389] width 357 height 55
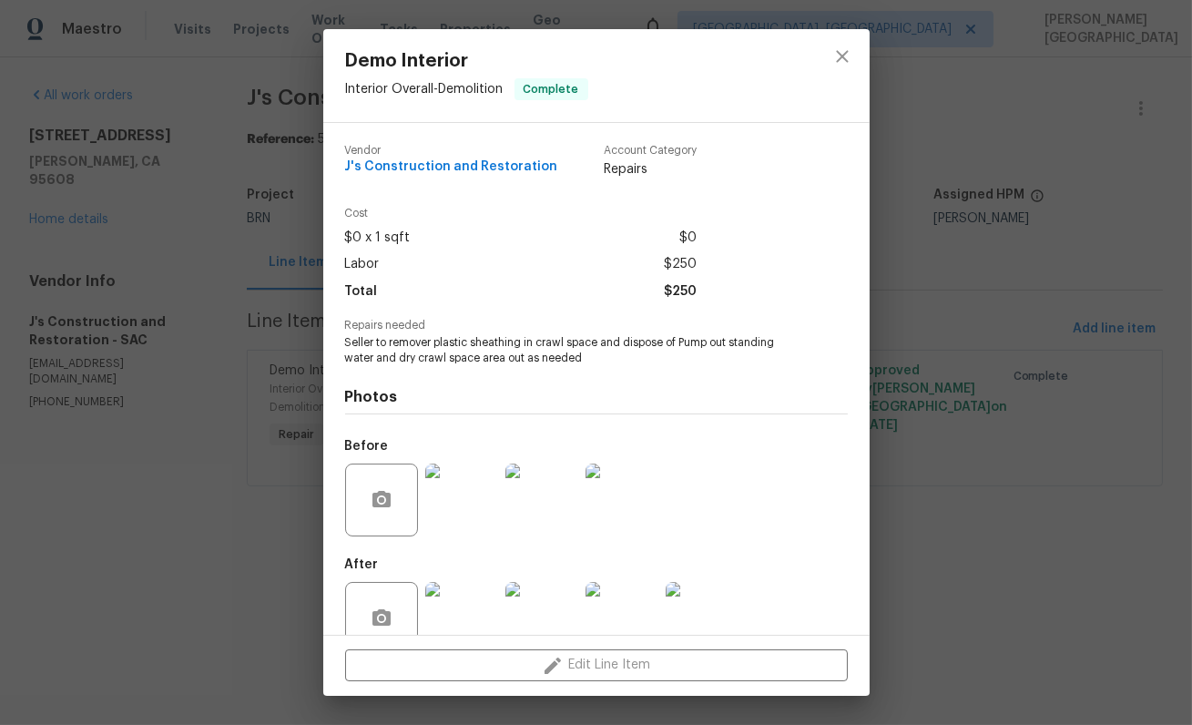
click at [698, 563] on div "After +1" at bounding box center [550, 606] width 410 height 118
click at [926, 535] on div "Demo Interior Interior Overall - Demolition Complete Vendor J's Construction an…" at bounding box center [596, 362] width 1192 height 725
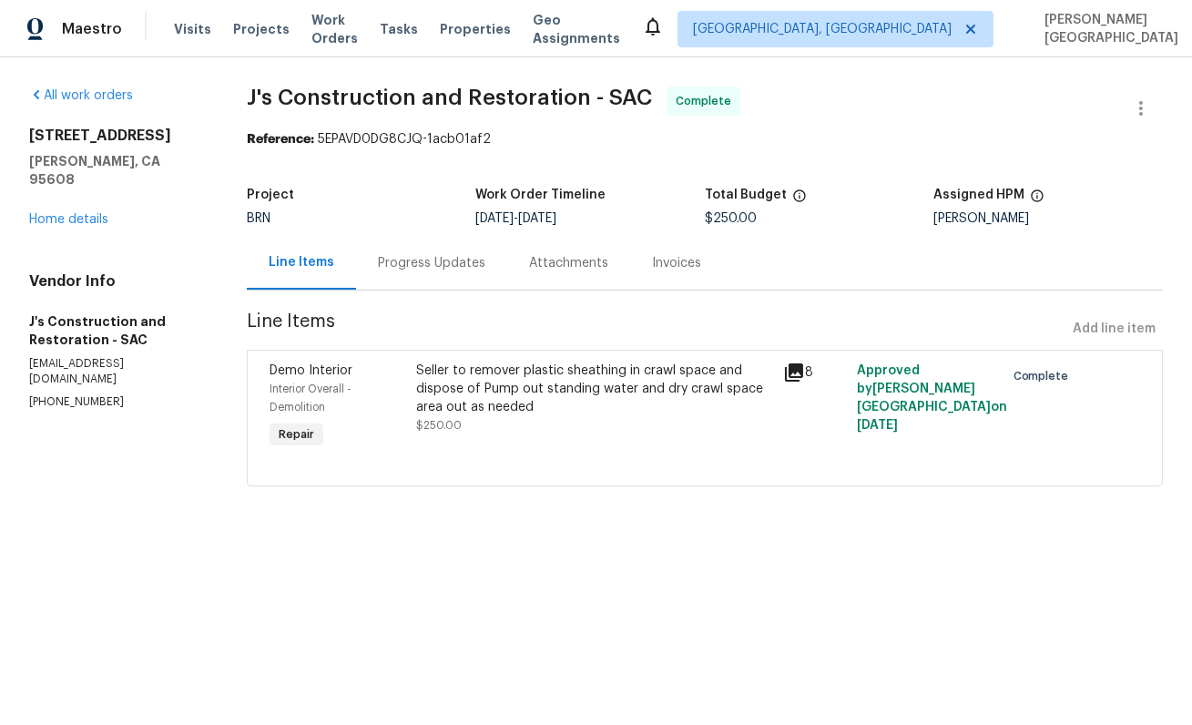
click at [448, 263] on div "Progress Updates" at bounding box center [431, 263] width 107 height 18
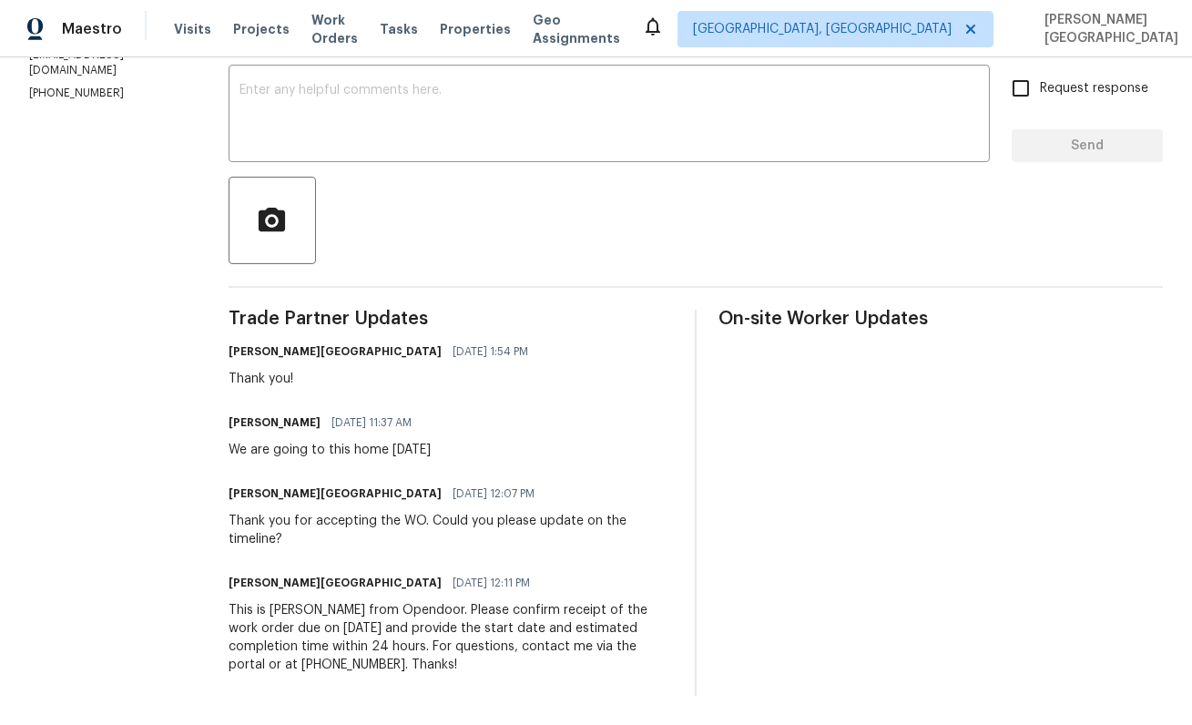
scroll to position [4, 0]
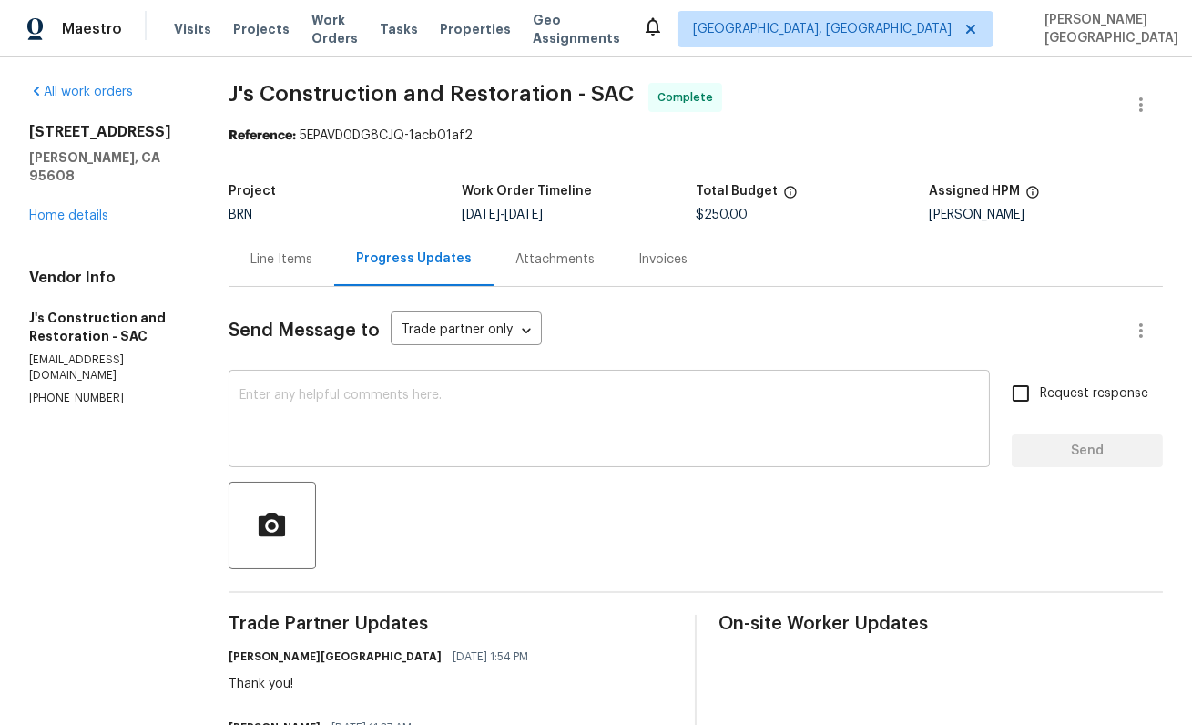
click at [299, 388] on div "x ​" at bounding box center [610, 420] width 762 height 93
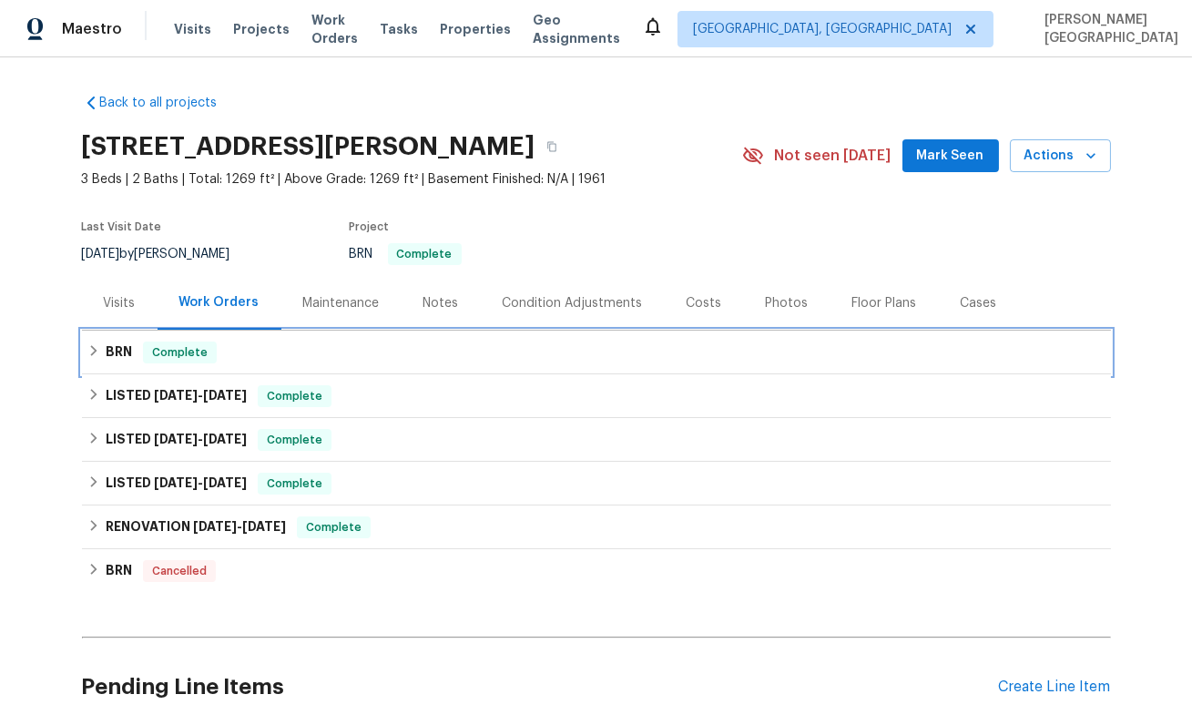
click at [179, 360] on span "Complete" at bounding box center [180, 352] width 70 height 18
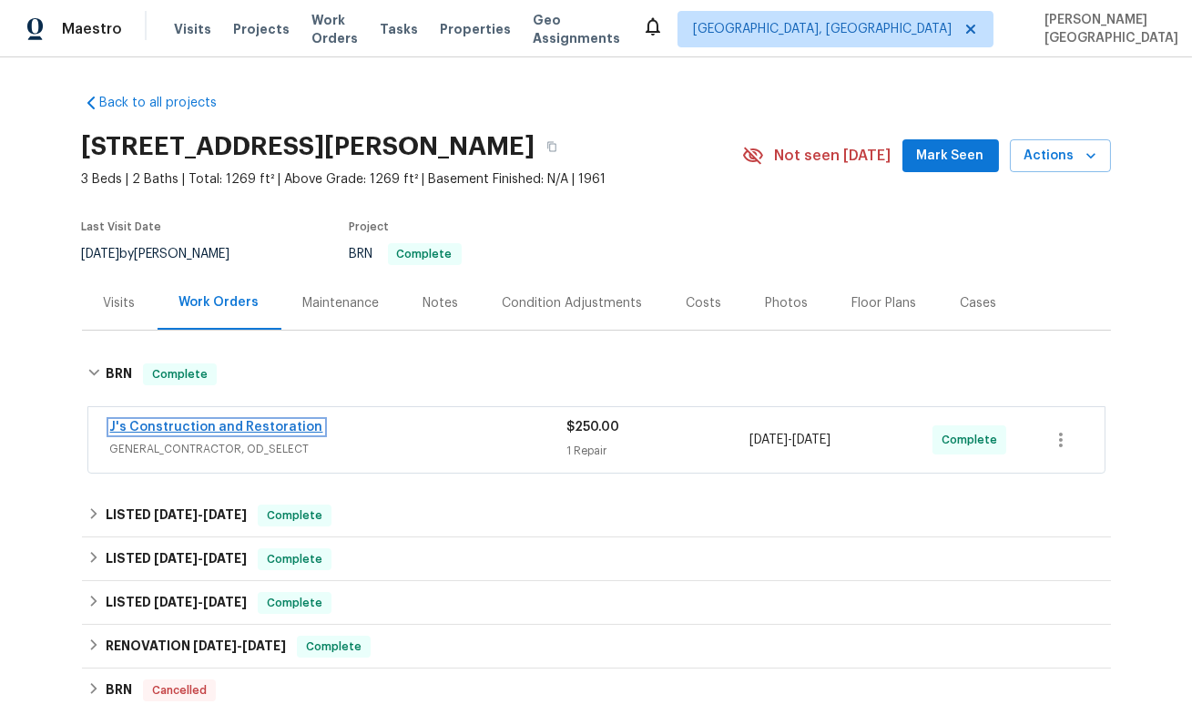
click at [190, 427] on link "J's Construction and Restoration" at bounding box center [216, 427] width 213 height 13
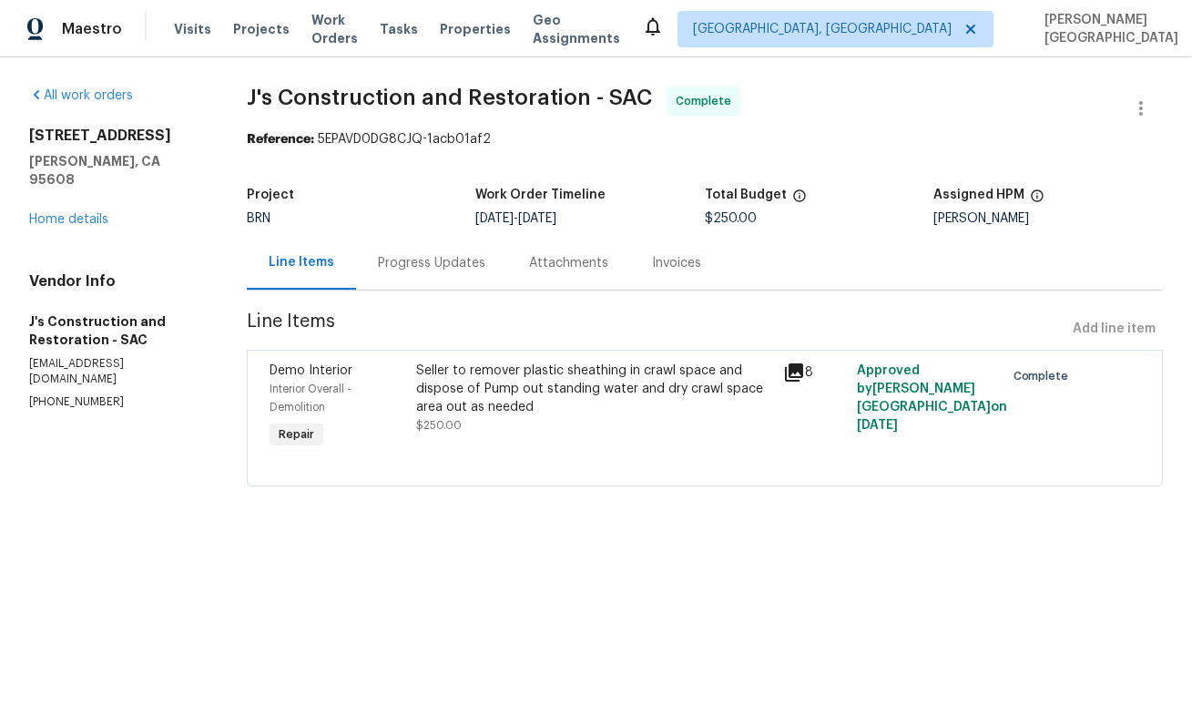
click at [413, 277] on div "Progress Updates" at bounding box center [431, 263] width 151 height 54
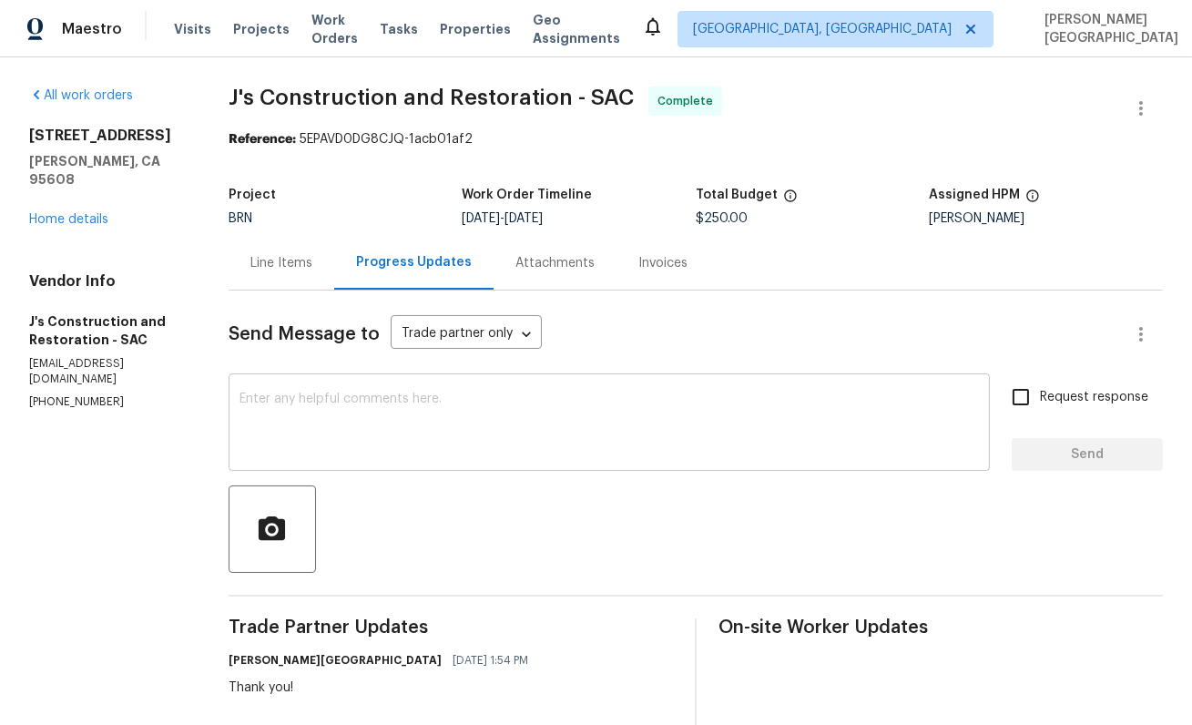
click at [346, 428] on textarea at bounding box center [610, 425] width 740 height 64
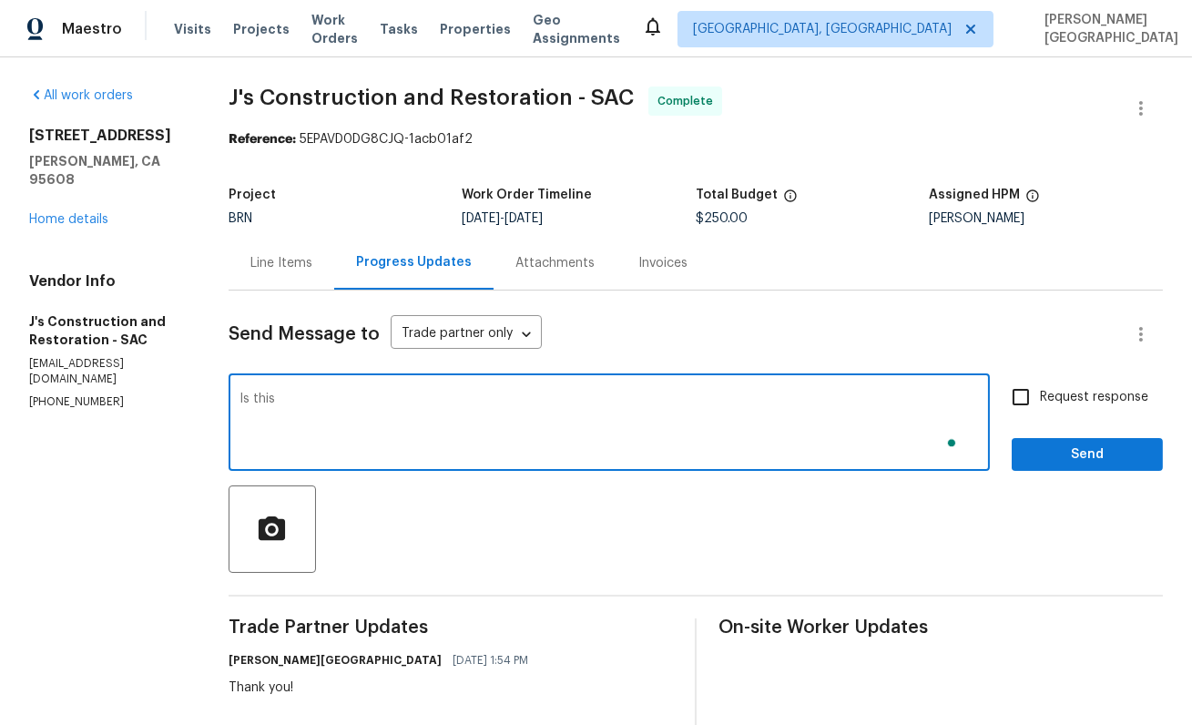
type textarea "Is this j"
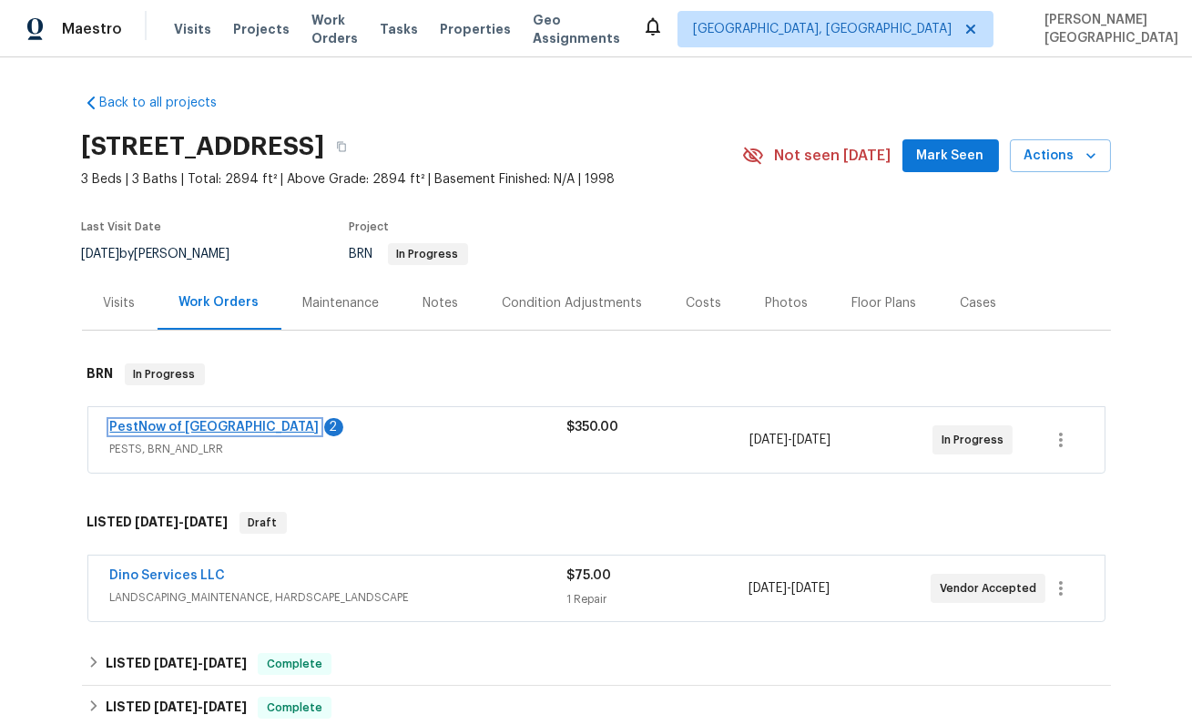
click at [194, 429] on link "PestNow of [GEOGRAPHIC_DATA]" at bounding box center [215, 427] width 210 height 13
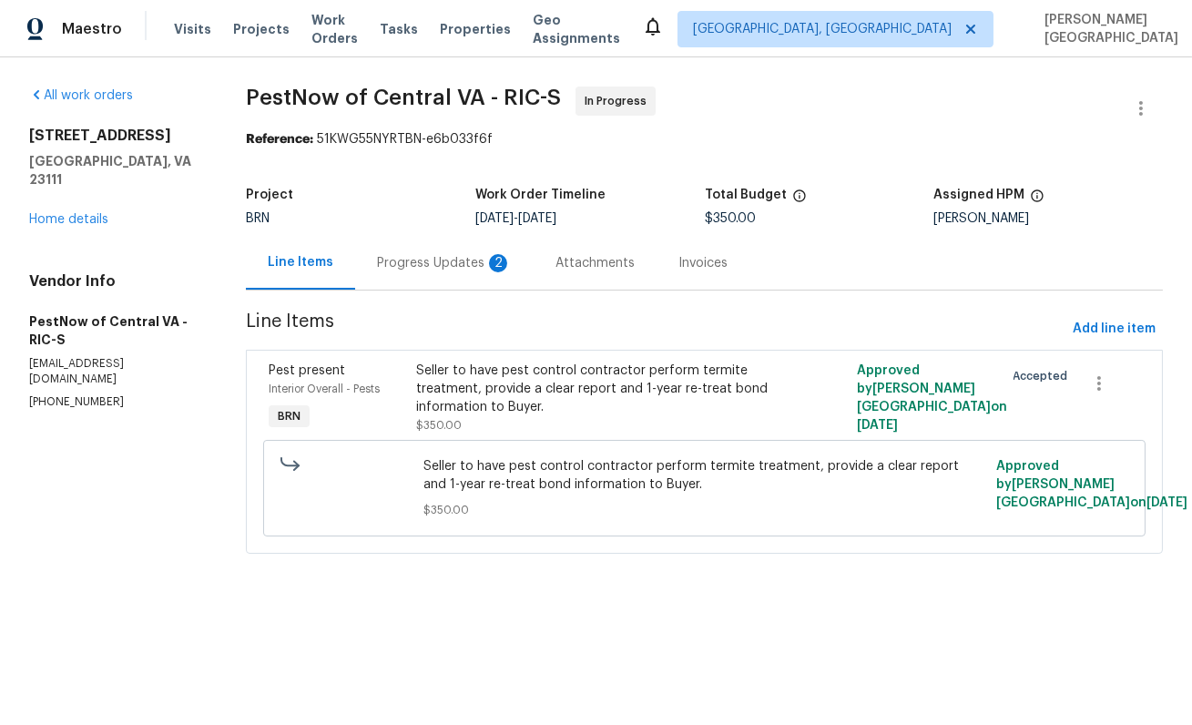
click at [446, 271] on div "Progress Updates 2" at bounding box center [444, 263] width 135 height 18
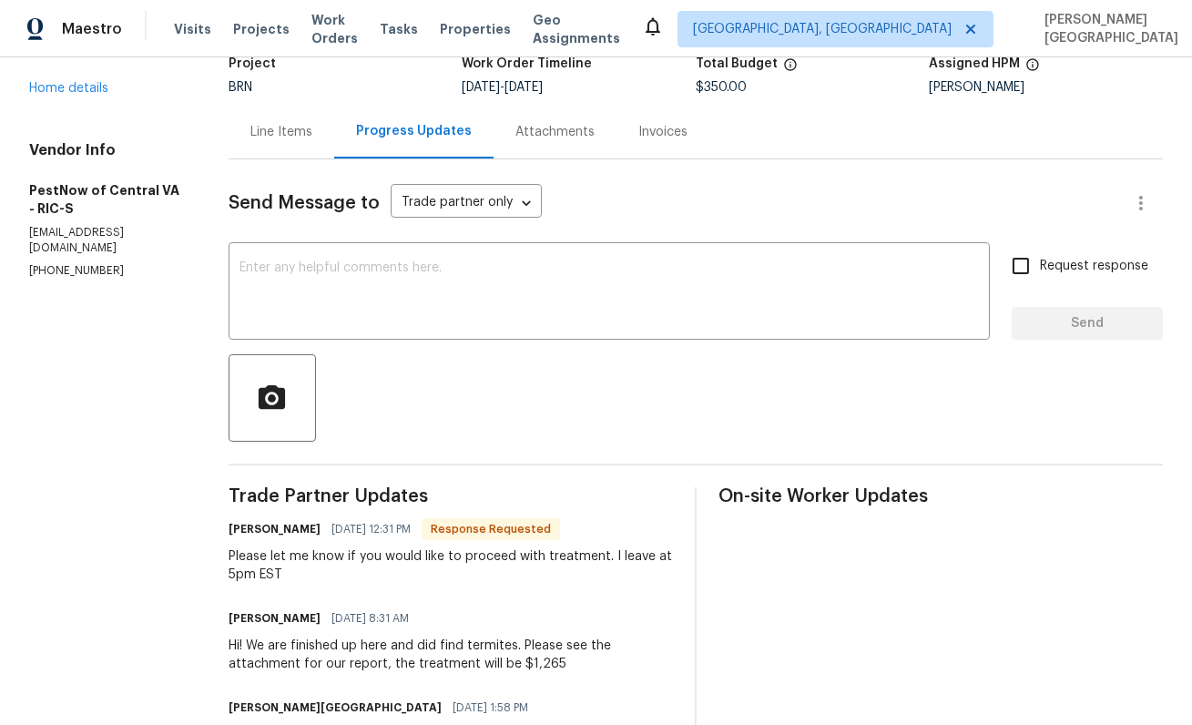
scroll to position [165, 0]
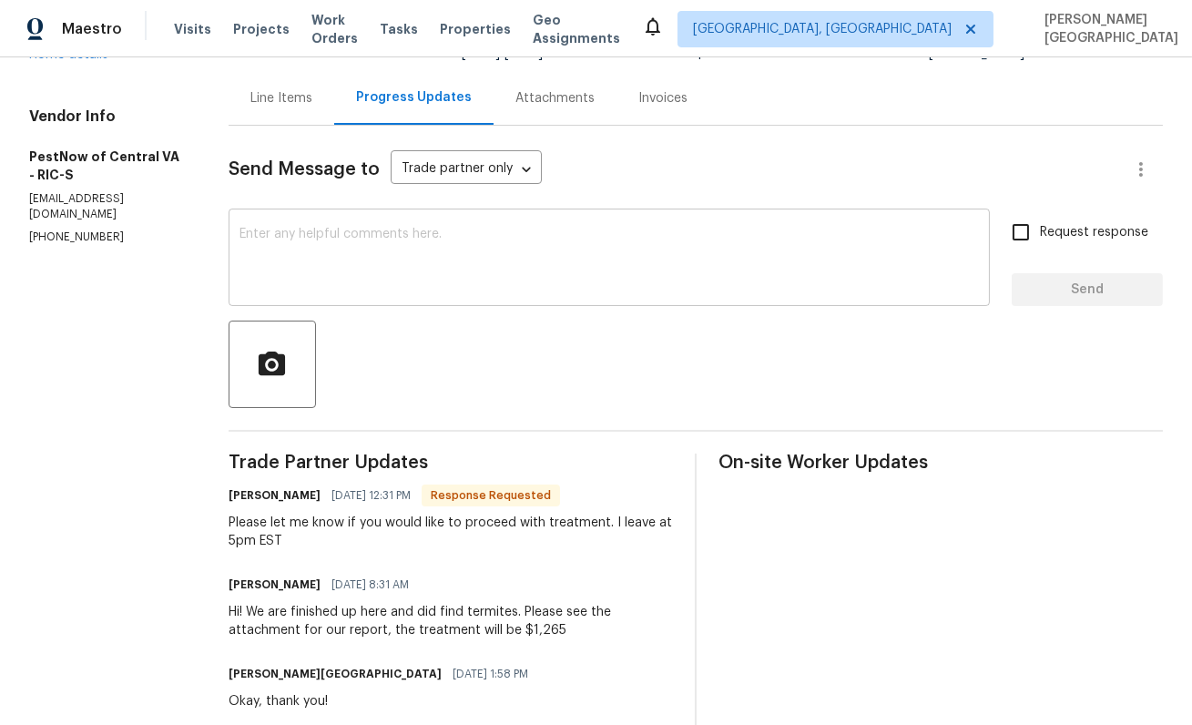
click at [374, 281] on textarea at bounding box center [610, 260] width 740 height 64
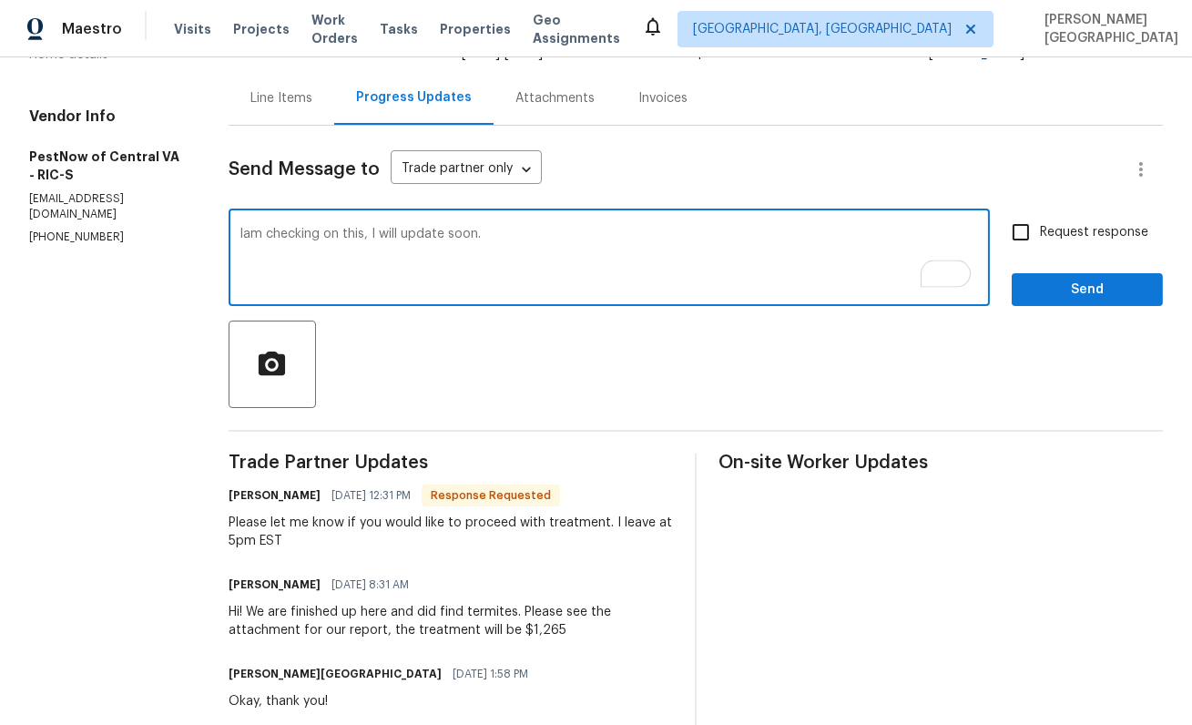
type textarea "Iam checking on this, I will update soon."
click at [1072, 228] on span "Request response" at bounding box center [1094, 232] width 108 height 19
click at [1040, 228] on input "Request response" at bounding box center [1021, 232] width 38 height 38
checkbox input "true"
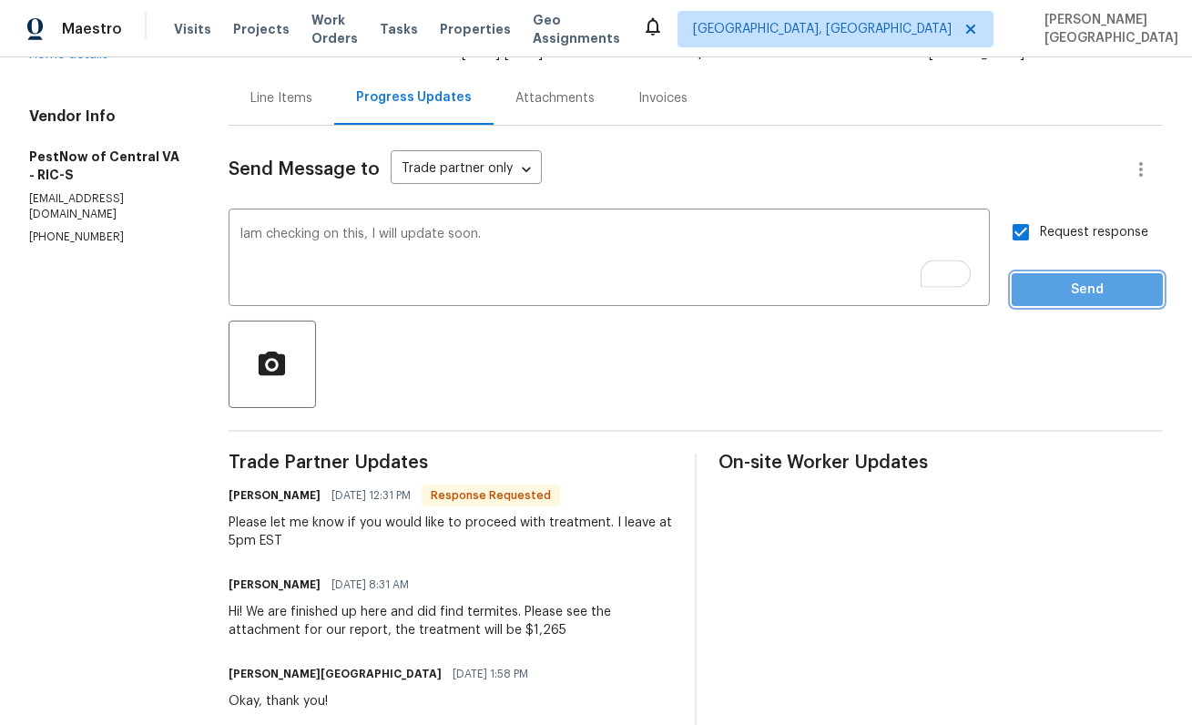
click at [1071, 280] on span "Send" at bounding box center [1088, 290] width 122 height 23
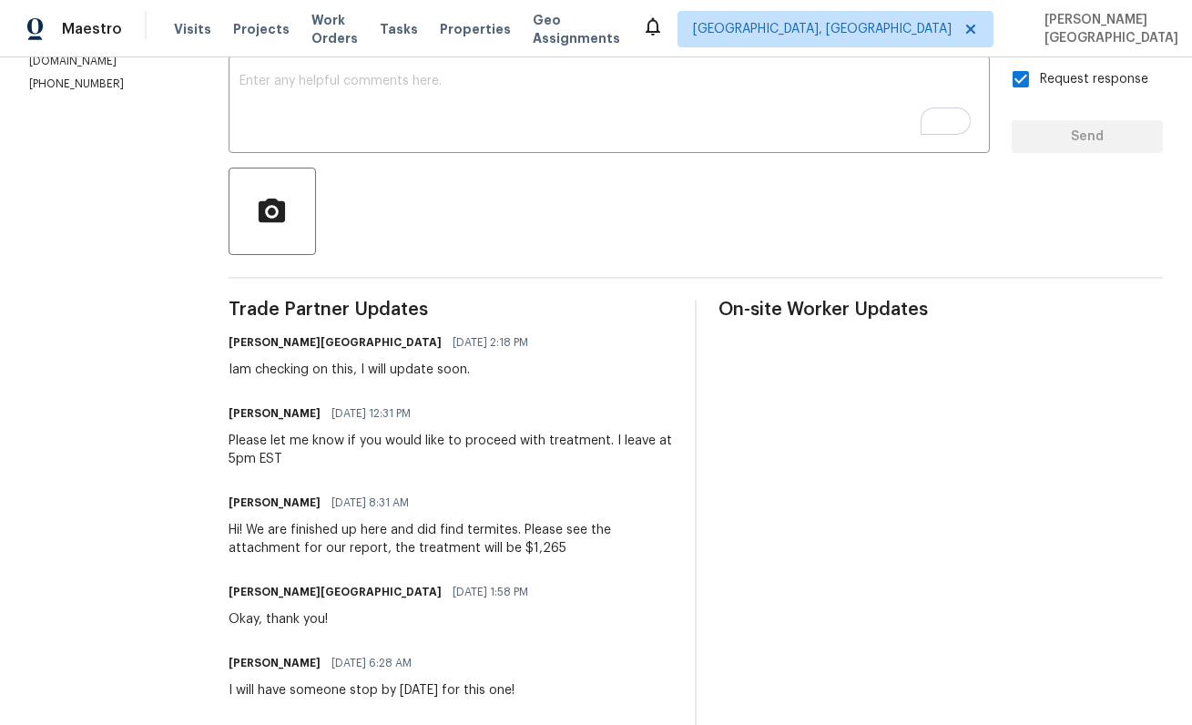
scroll to position [0, 0]
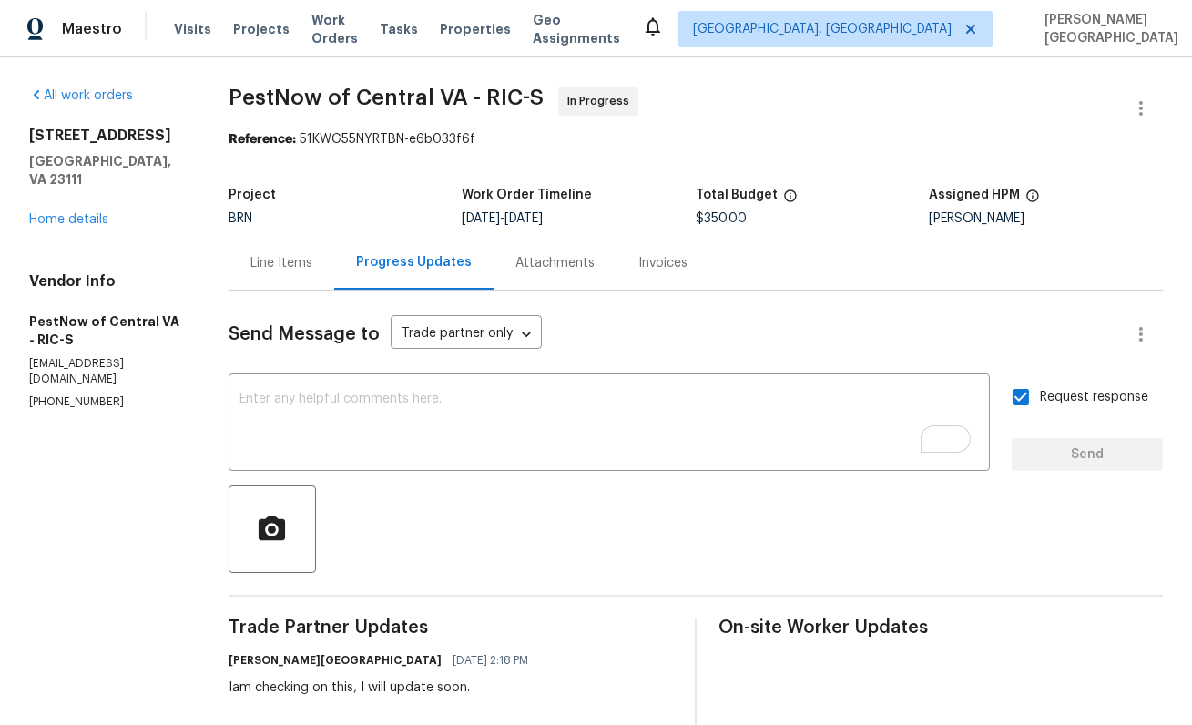
click at [248, 93] on span "PestNow of Central VA - RIC-S" at bounding box center [386, 98] width 315 height 22
click at [386, 99] on span "PestNow of Central VA - RIC-S" at bounding box center [386, 98] width 315 height 22
copy span "PestNow of Central"
click at [298, 253] on div "Line Items" at bounding box center [282, 263] width 106 height 54
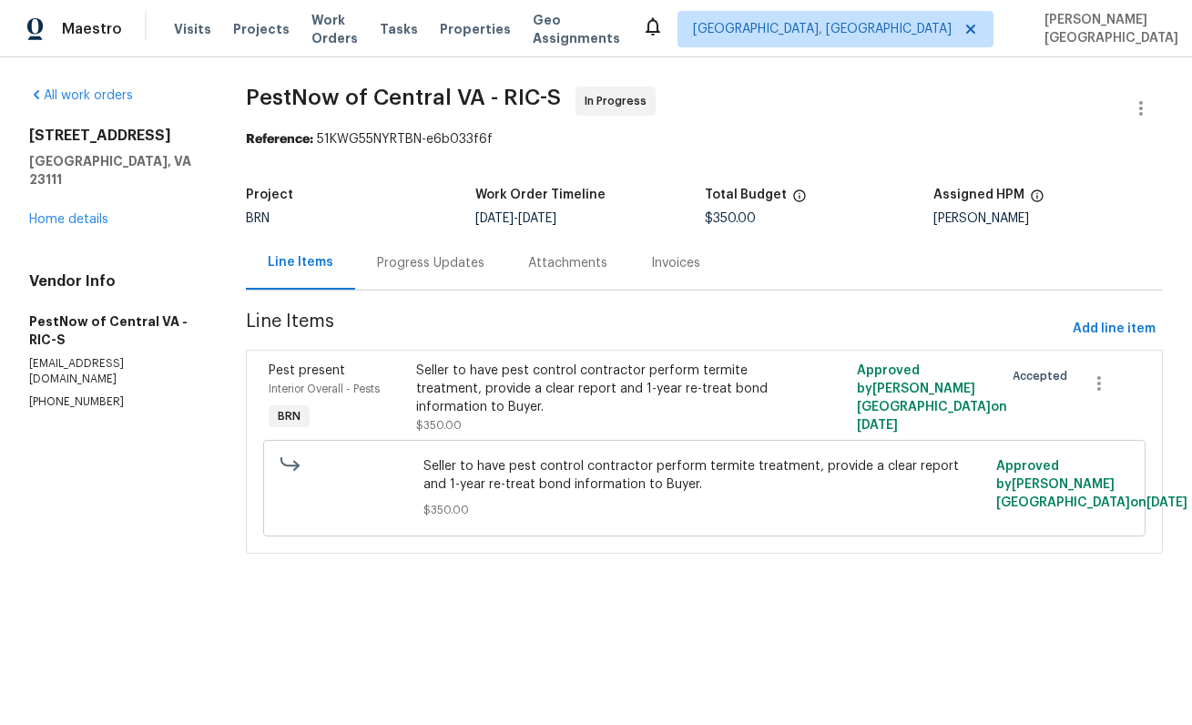
click at [534, 414] on div "Seller to have pest control contractor perform termite treatment, provide a cle…" at bounding box center [594, 389] width 357 height 55
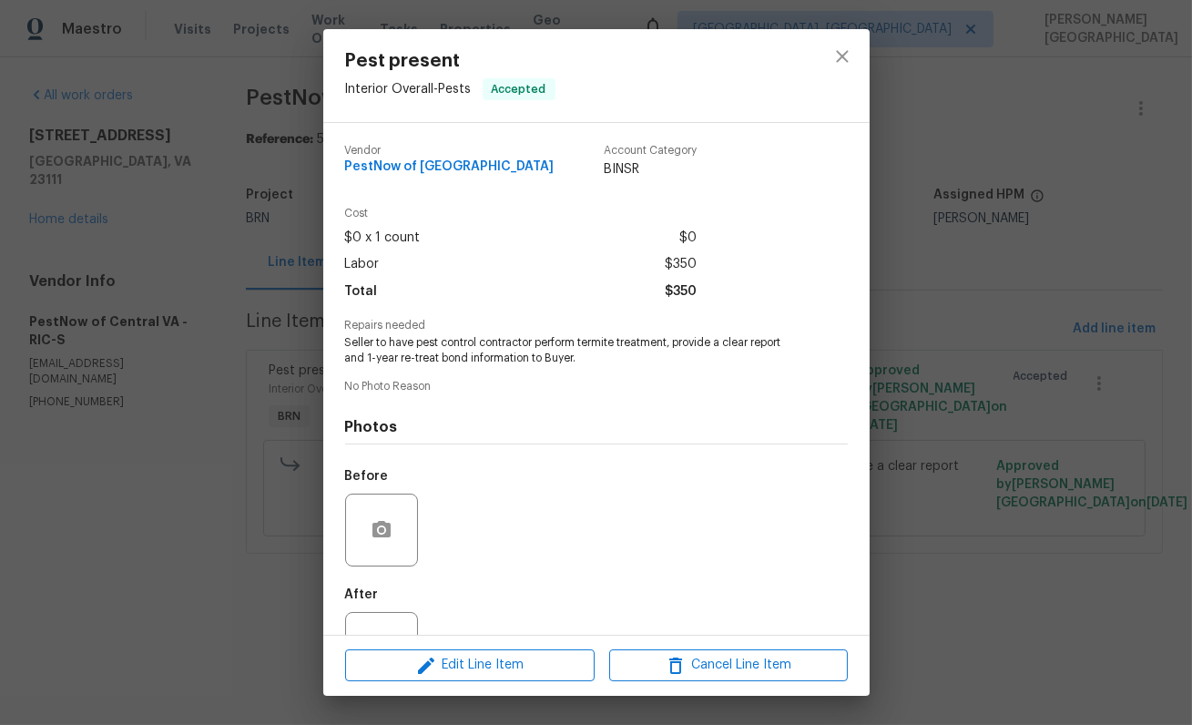
click at [408, 325] on span "Repairs needed" at bounding box center [596, 326] width 503 height 12
click at [421, 352] on span "Seller to have pest control contractor perform termite treatment, provide a cle…" at bounding box center [571, 350] width 453 height 31
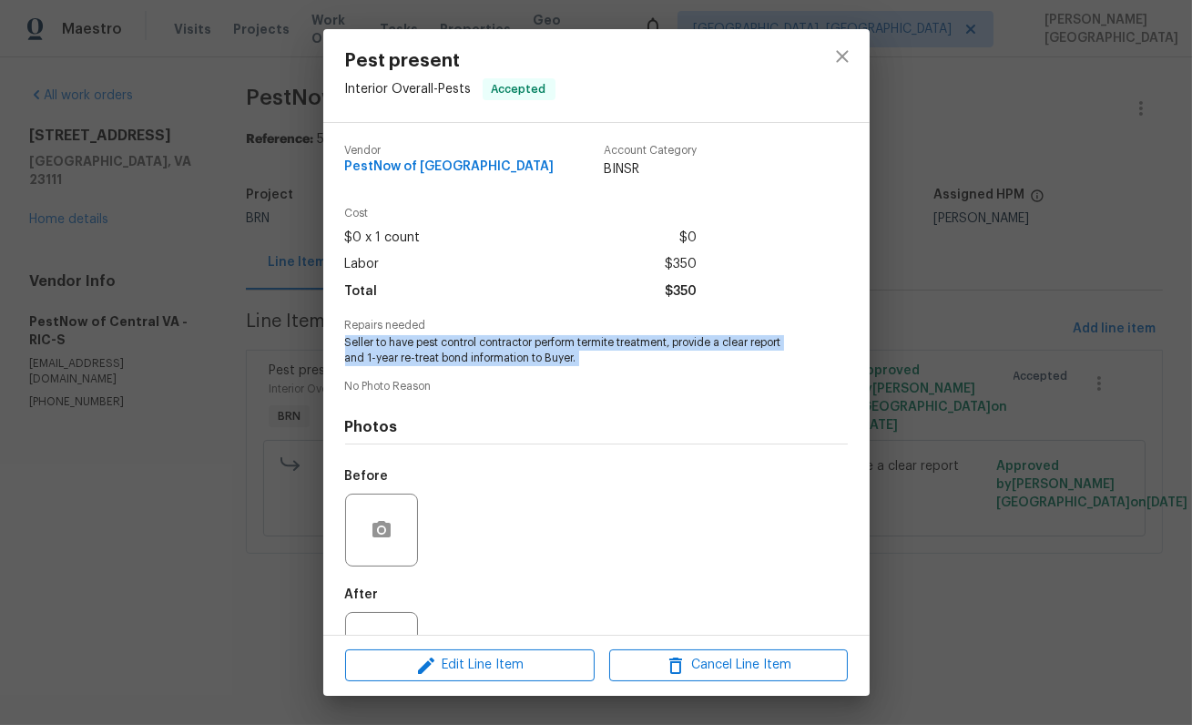
click at [421, 352] on span "Seller to have pest control contractor perform termite treatment, provide a cle…" at bounding box center [571, 350] width 453 height 31
copy span "Seller to have pest control contractor perform termite treatment, provide a cle…"
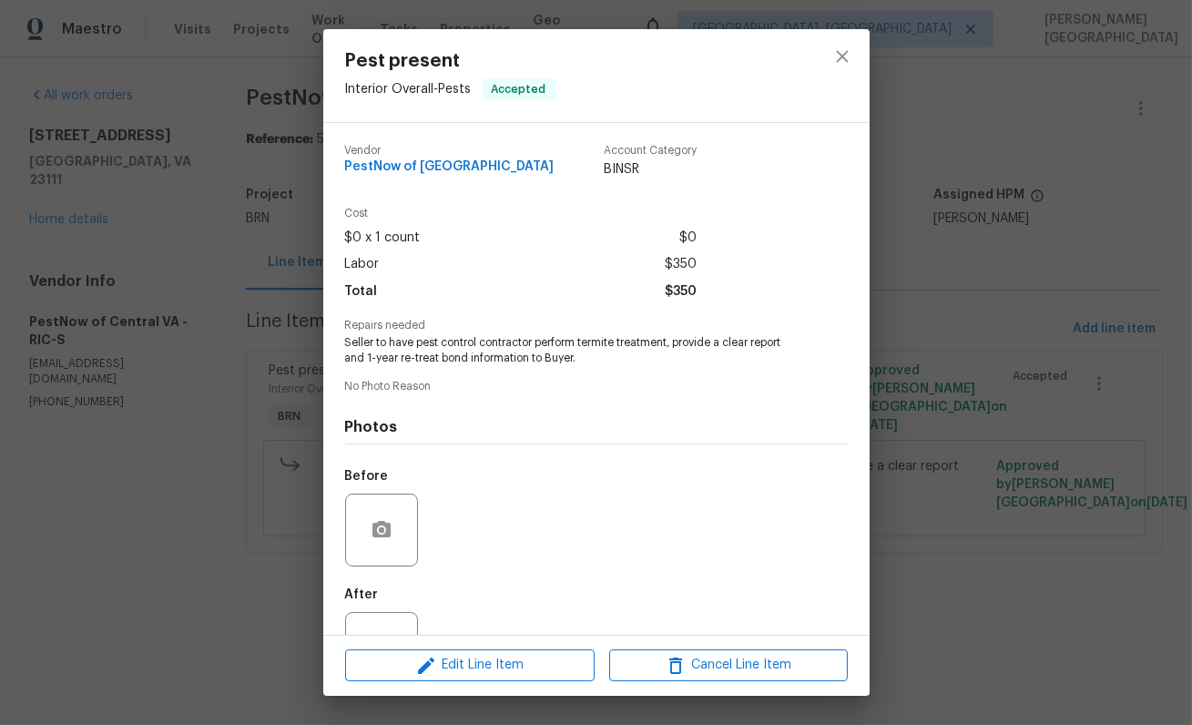
click at [296, 320] on div "Pest present Interior Overall - Pests Accepted Vendor PestNow of [GEOGRAPHIC_DA…" at bounding box center [596, 362] width 1192 height 725
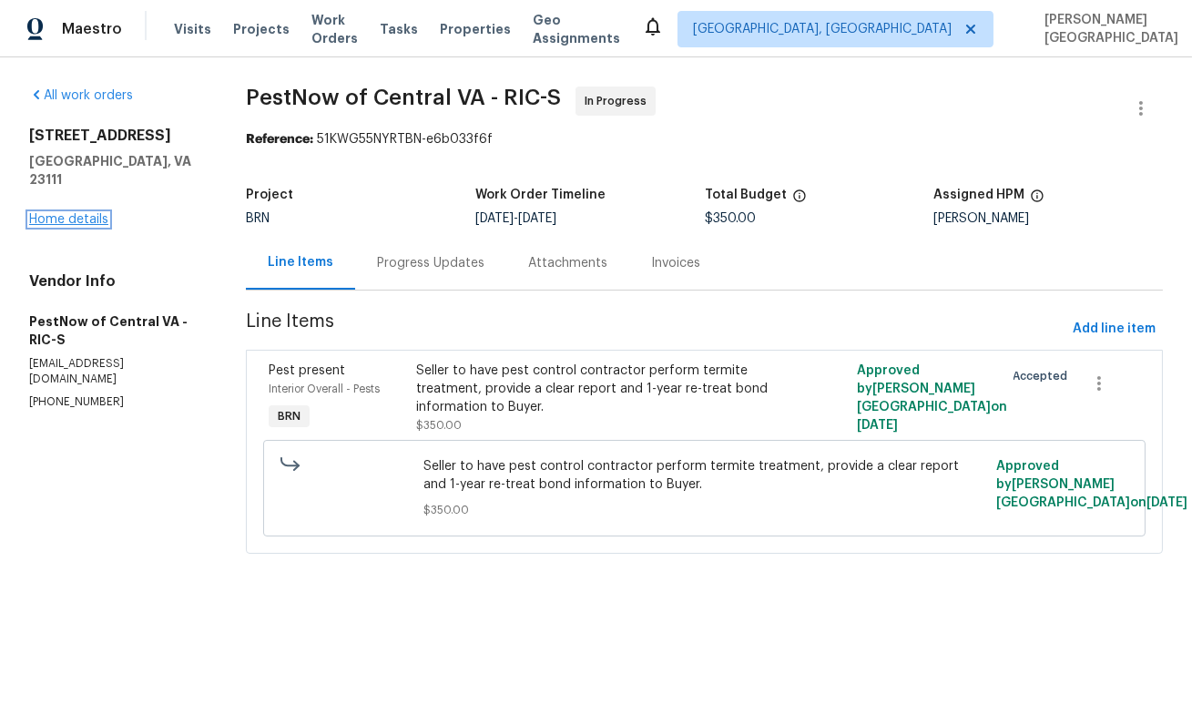
click at [89, 213] on link "Home details" at bounding box center [68, 219] width 79 height 13
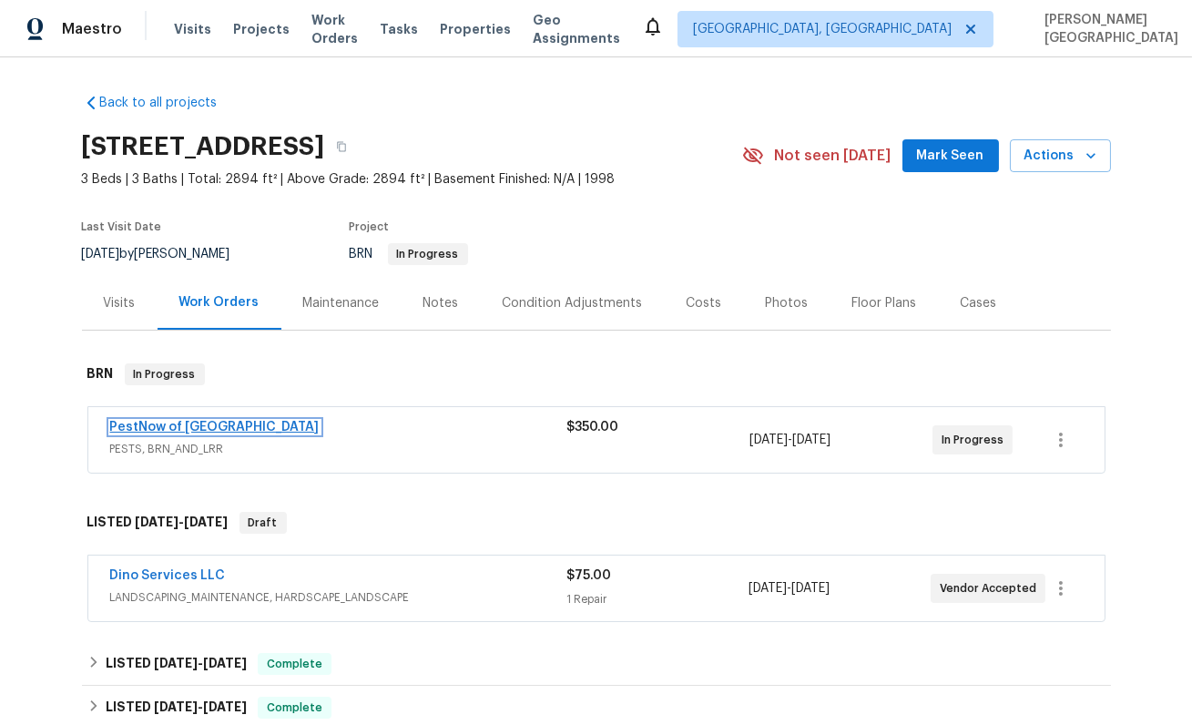
click at [236, 422] on link "PestNow of [GEOGRAPHIC_DATA]" at bounding box center [215, 427] width 210 height 13
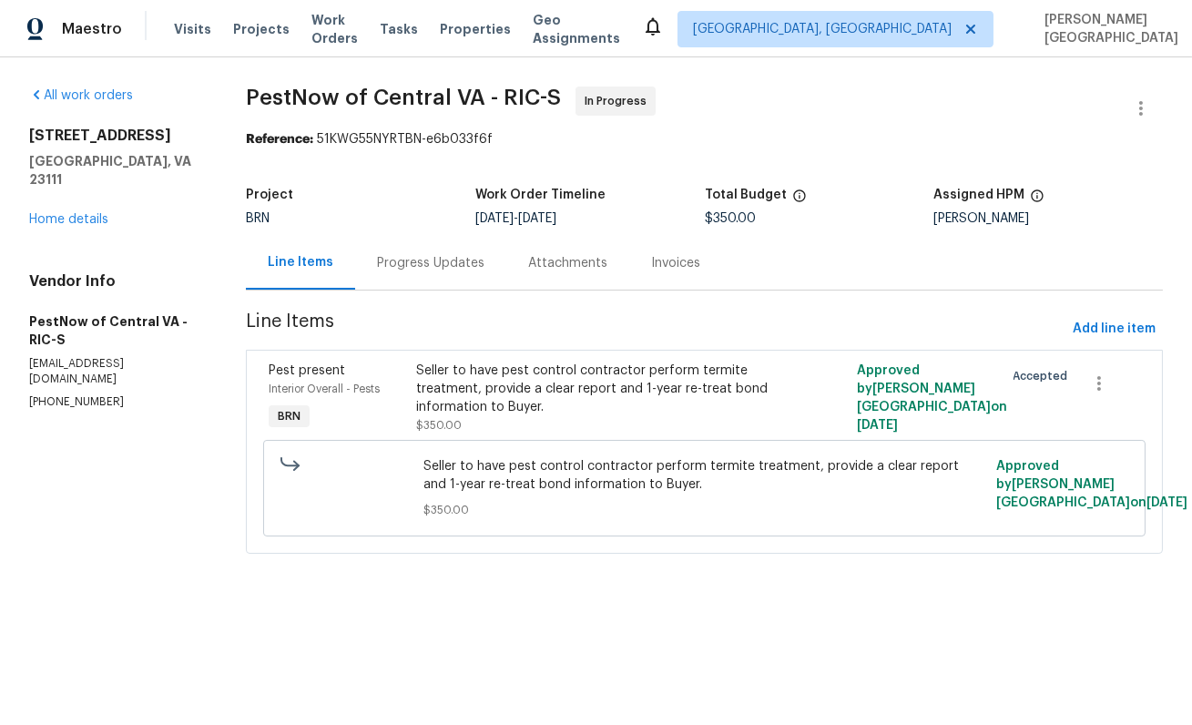
click at [471, 289] on div "Progress Updates" at bounding box center [430, 263] width 151 height 54
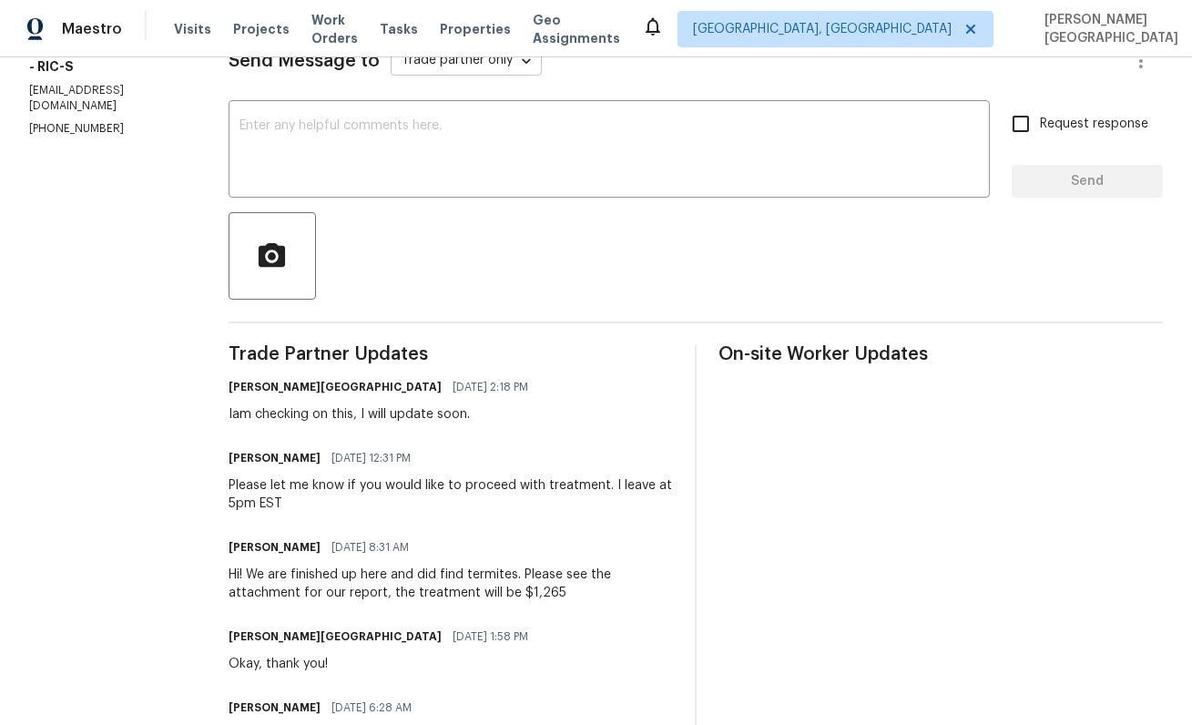
scroll to position [328, 0]
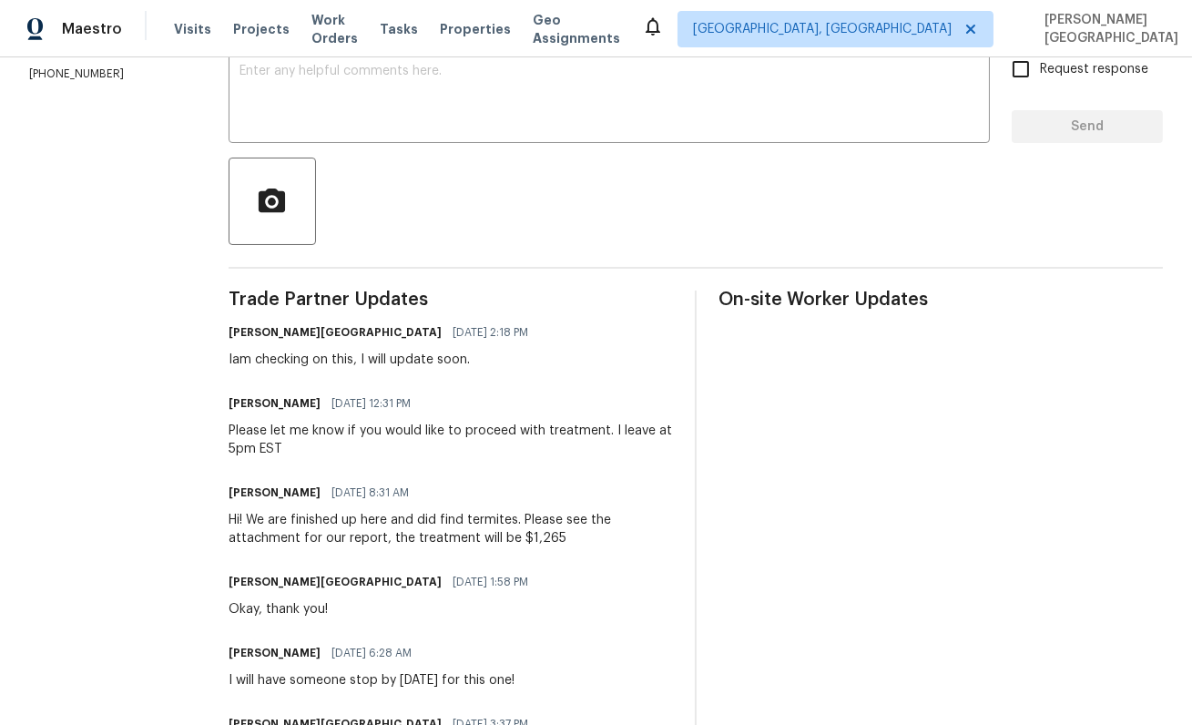
click at [401, 515] on div "Hi! We are finished up here and did find termites. Please see the attachment fo…" at bounding box center [451, 529] width 445 height 36
click at [401, 517] on div "Hi! We are finished up here and did find termites. Please see the attachment fo…" at bounding box center [451, 529] width 445 height 36
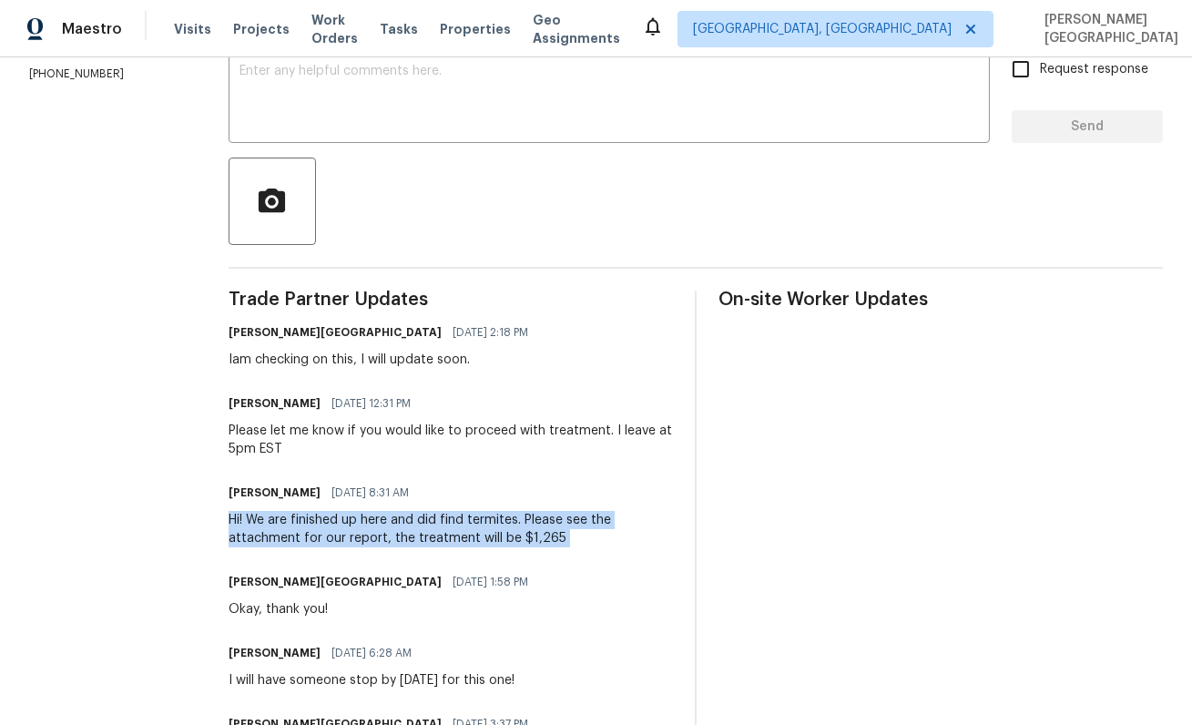
click at [401, 517] on div "Hi! We are finished up here and did find termites. Please see the attachment fo…" at bounding box center [451, 529] width 445 height 36
copy div "Hi! We are finished up here and did find termites. Please see the attachment fo…"
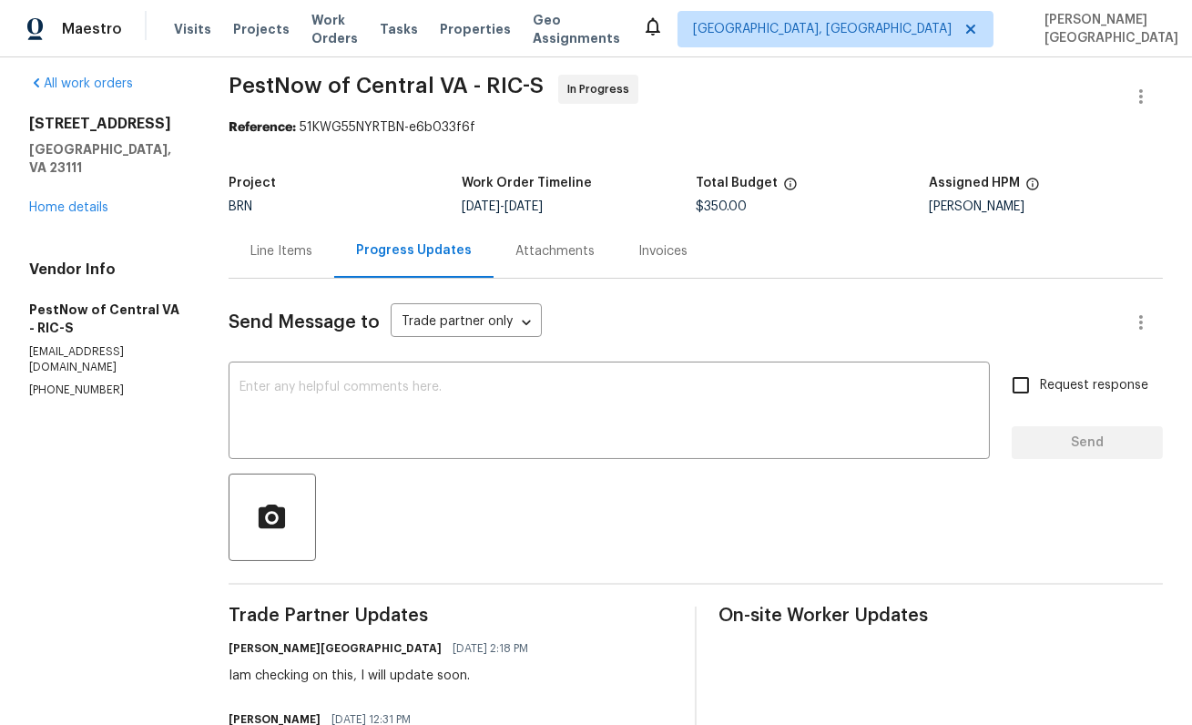
scroll to position [0, 0]
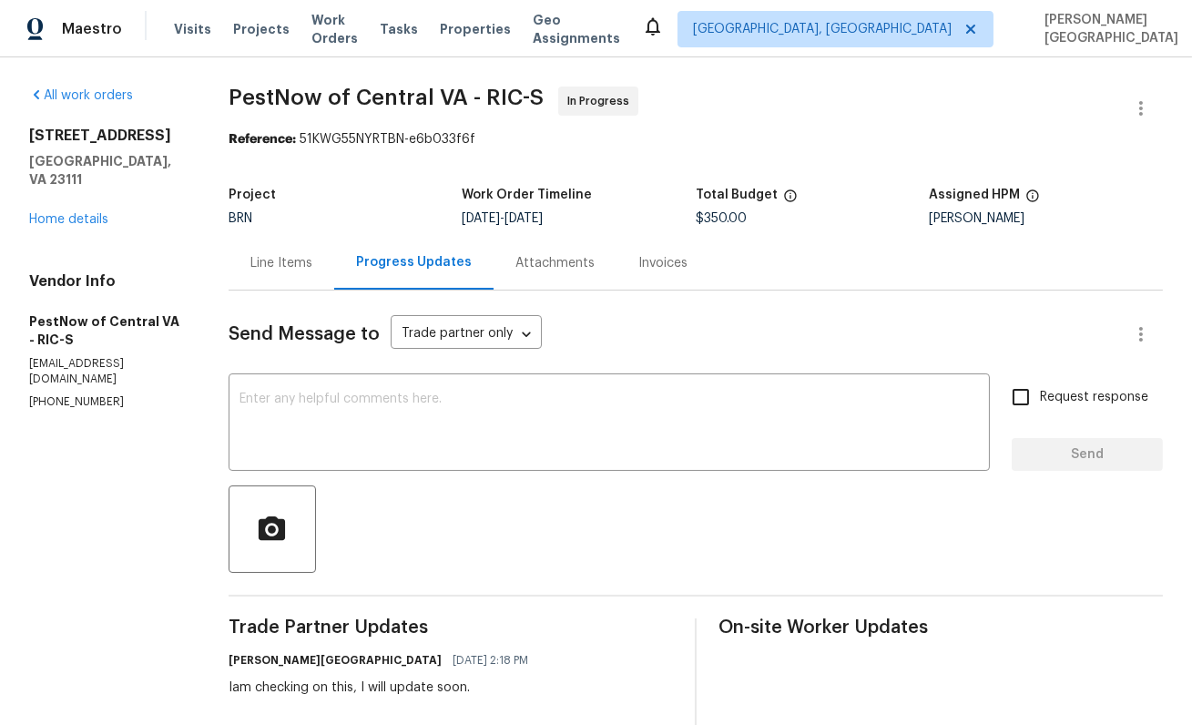
click at [710, 215] on span "$350.00" at bounding box center [721, 218] width 51 height 13
copy span "$350.00"
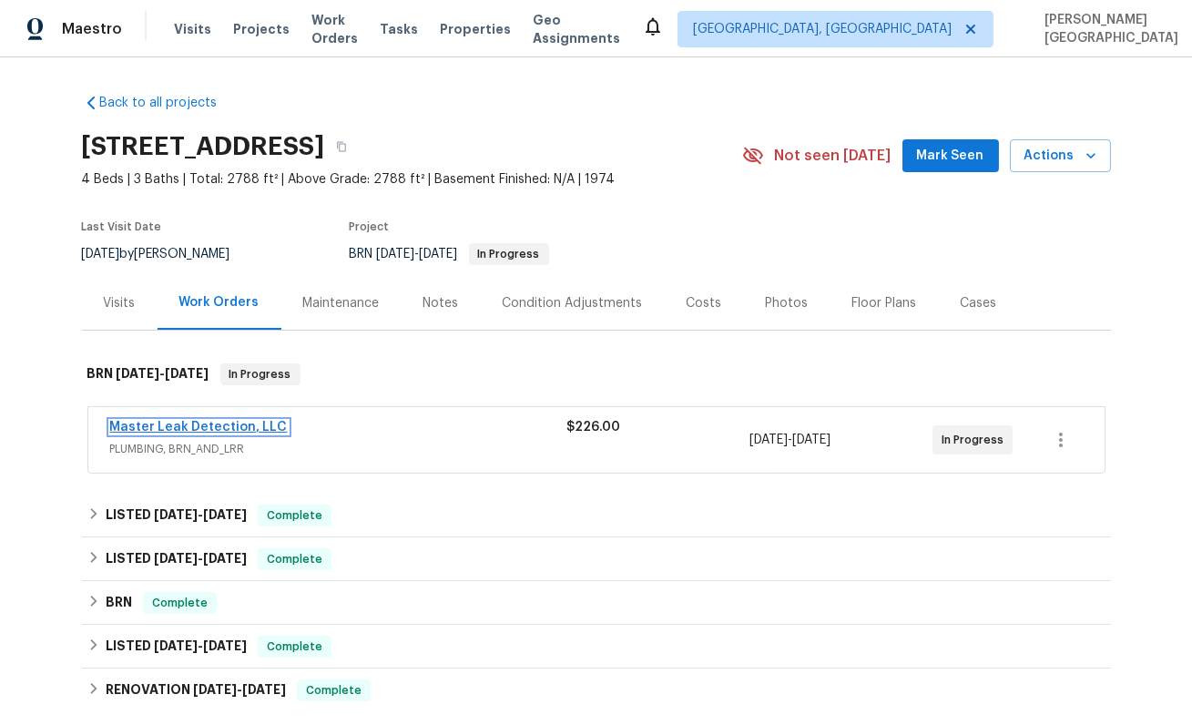
click at [189, 429] on link "Master Leak Detection, LLC" at bounding box center [199, 427] width 178 height 13
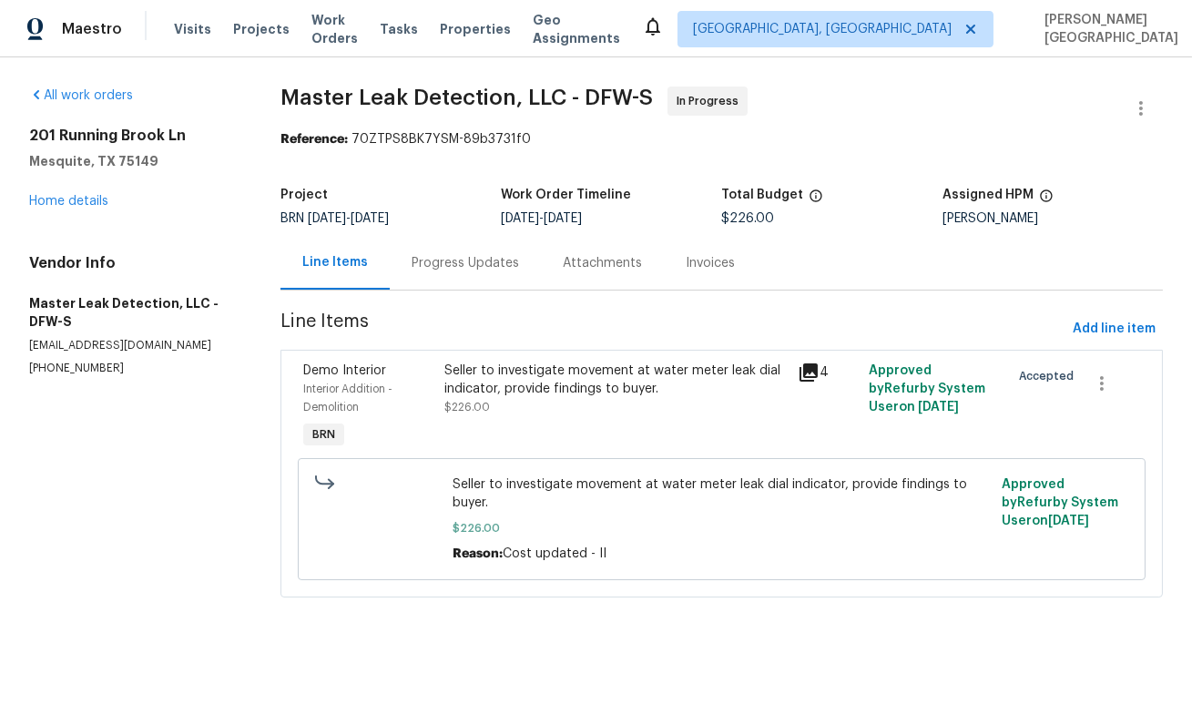
click at [453, 277] on div "Progress Updates" at bounding box center [465, 263] width 151 height 54
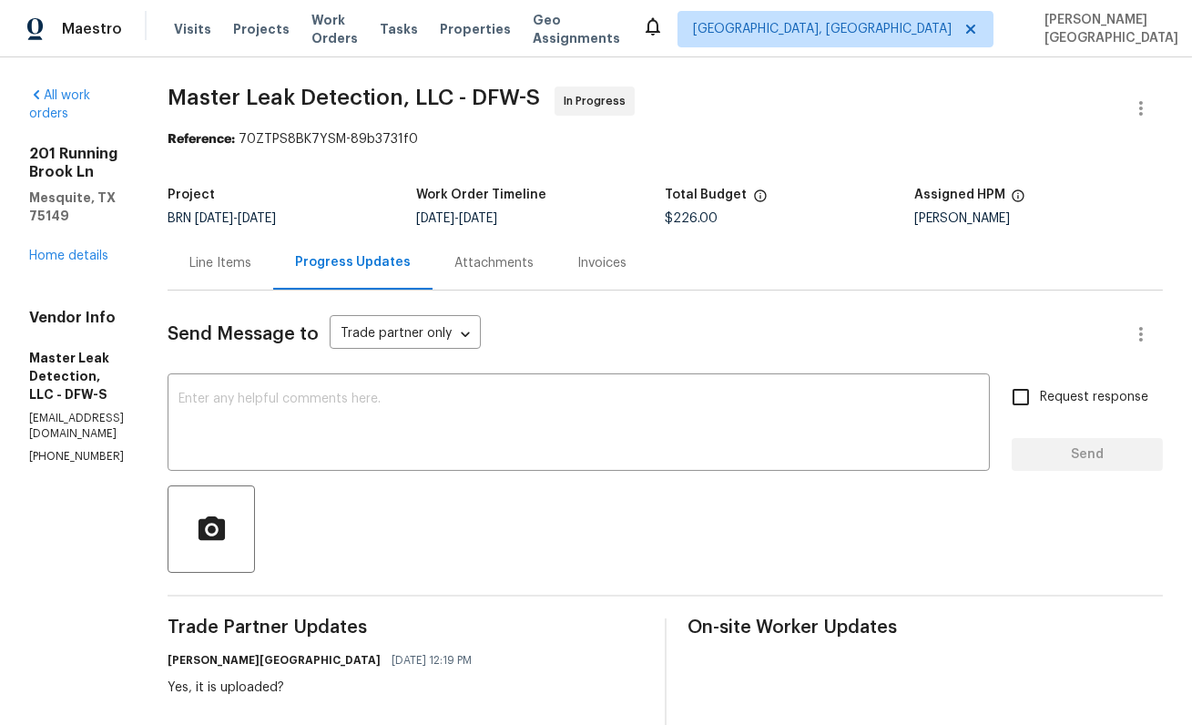
click at [250, 109] on span "Master Leak Detection, LLC - DFW-S In Progress" at bounding box center [644, 109] width 952 height 44
click at [388, 107] on span "Master Leak Detection, LLC - DFW-S In Progress" at bounding box center [644, 109] width 952 height 44
copy span "Master Leak Detection"
click at [66, 192] on div "[STREET_ADDRESS] Home details" at bounding box center [76, 205] width 95 height 120
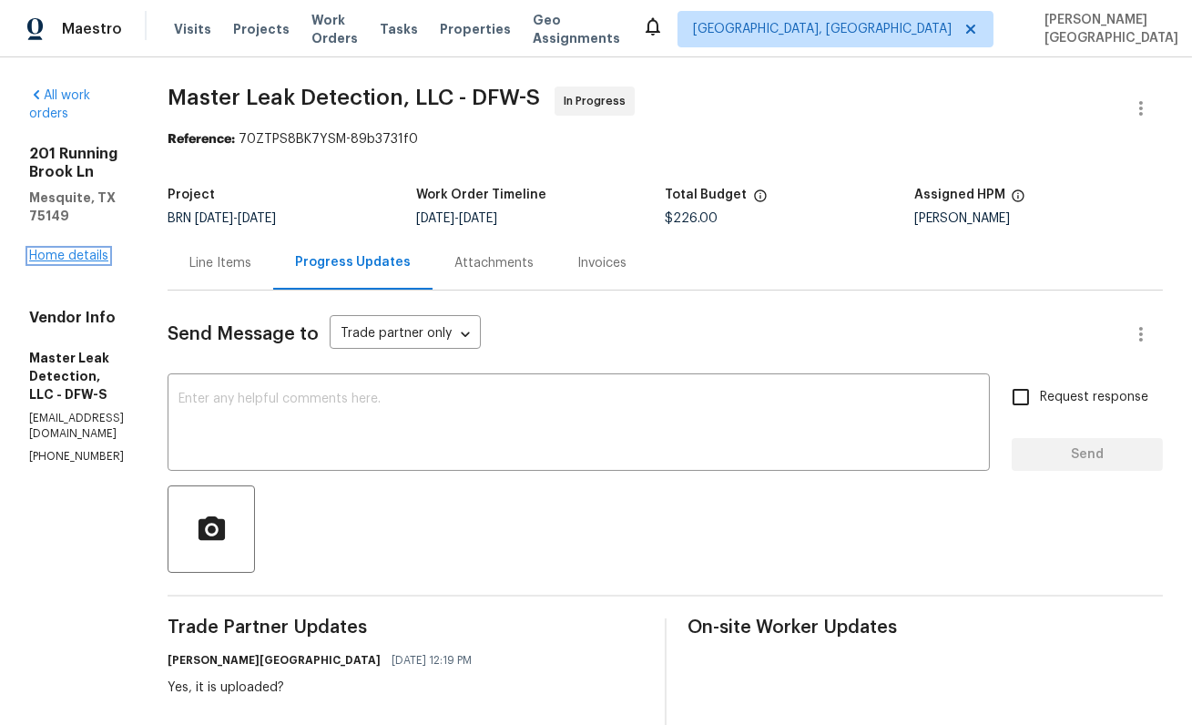
click at [70, 250] on link "Home details" at bounding box center [68, 256] width 79 height 13
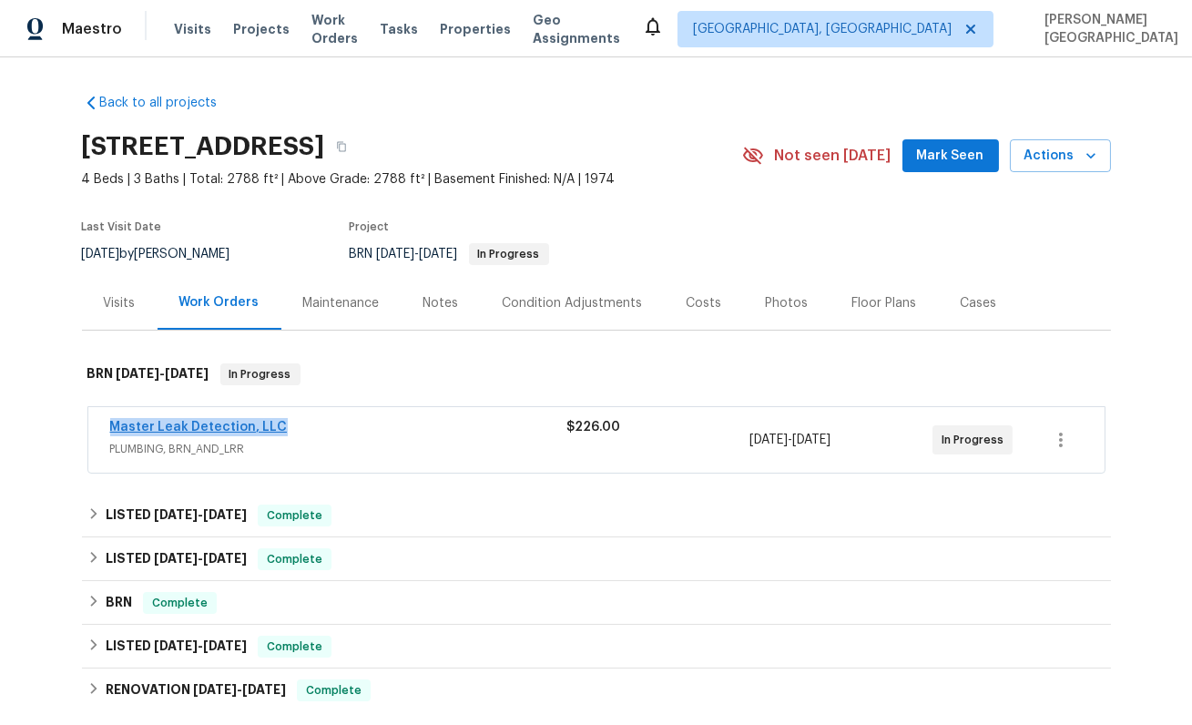
drag, startPoint x: 303, startPoint y: 431, endPoint x: 109, endPoint y: 425, distance: 194.1
click at [110, 425] on div "Master Leak Detection, LLC" at bounding box center [338, 429] width 457 height 22
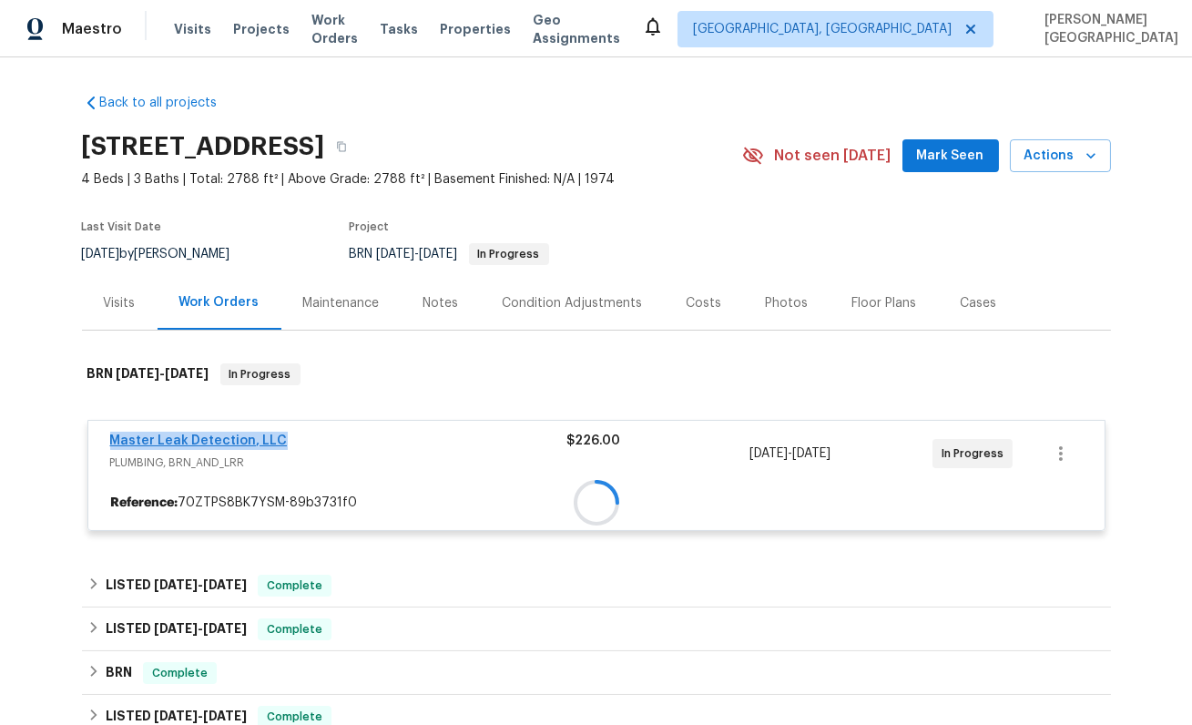
copy link "Master Leak Detection, LLC"
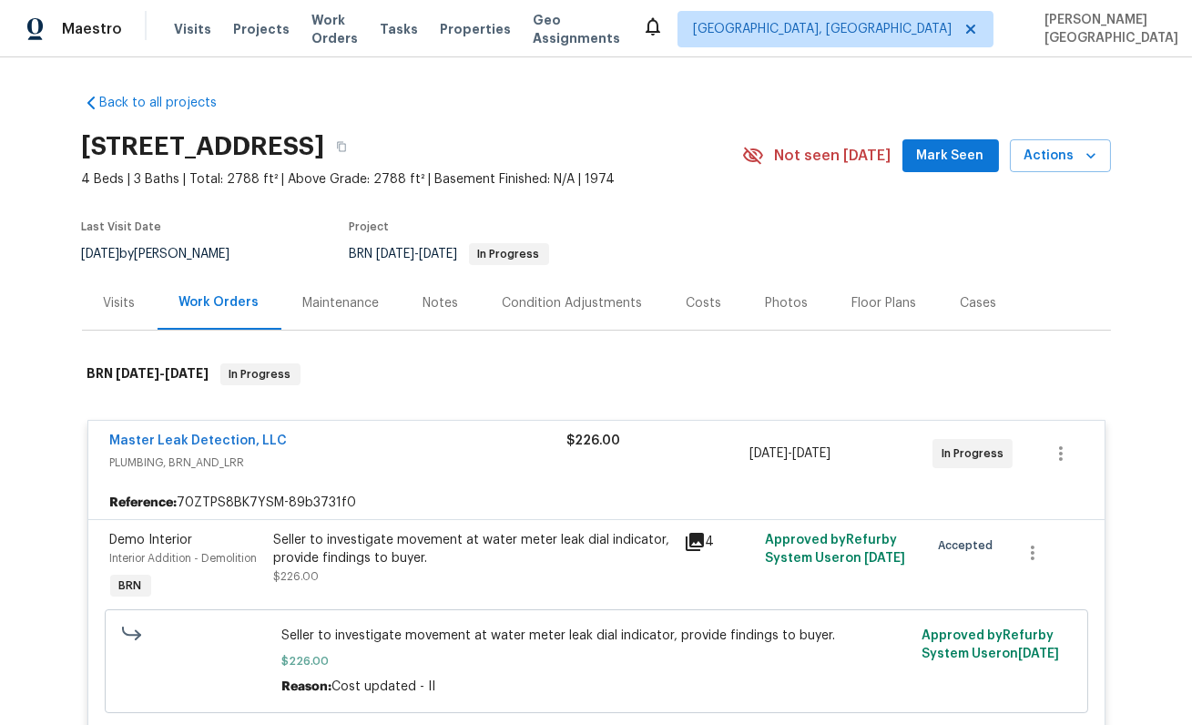
click at [348, 547] on div "Seller to investigate movement at water meter leak dial indicator, provide find…" at bounding box center [473, 549] width 399 height 36
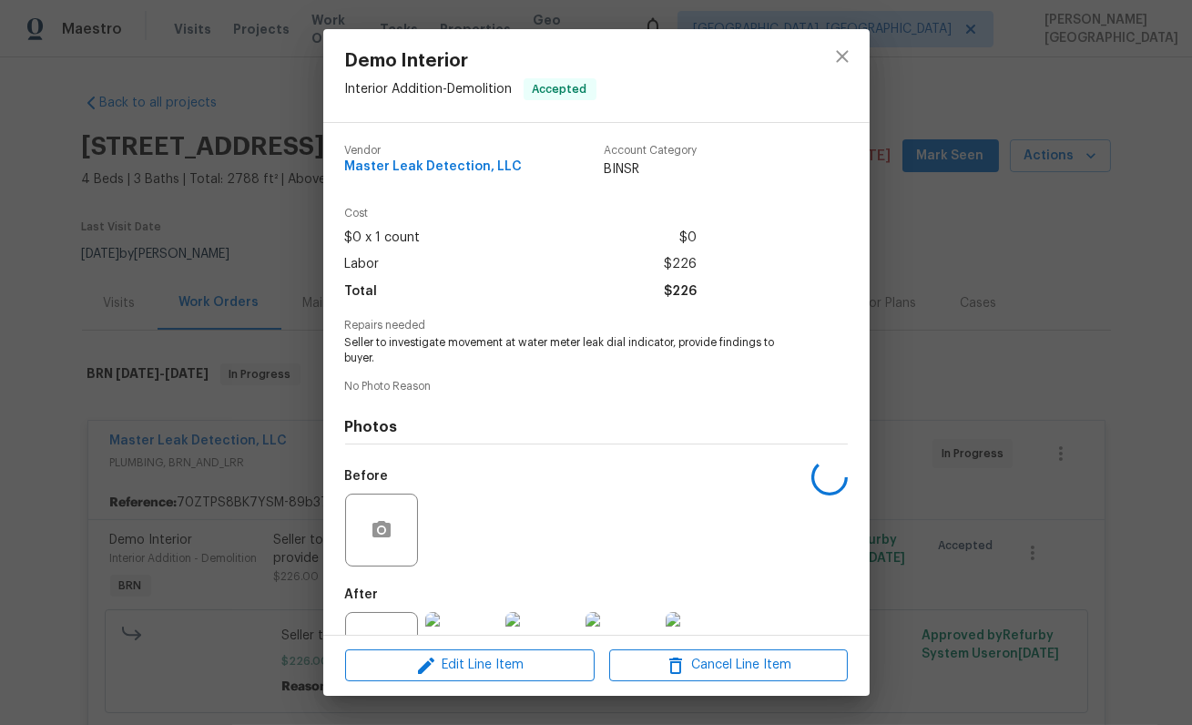
click at [419, 351] on span "Seller to investigate movement at water meter leak dial indicator, provide find…" at bounding box center [571, 350] width 453 height 31
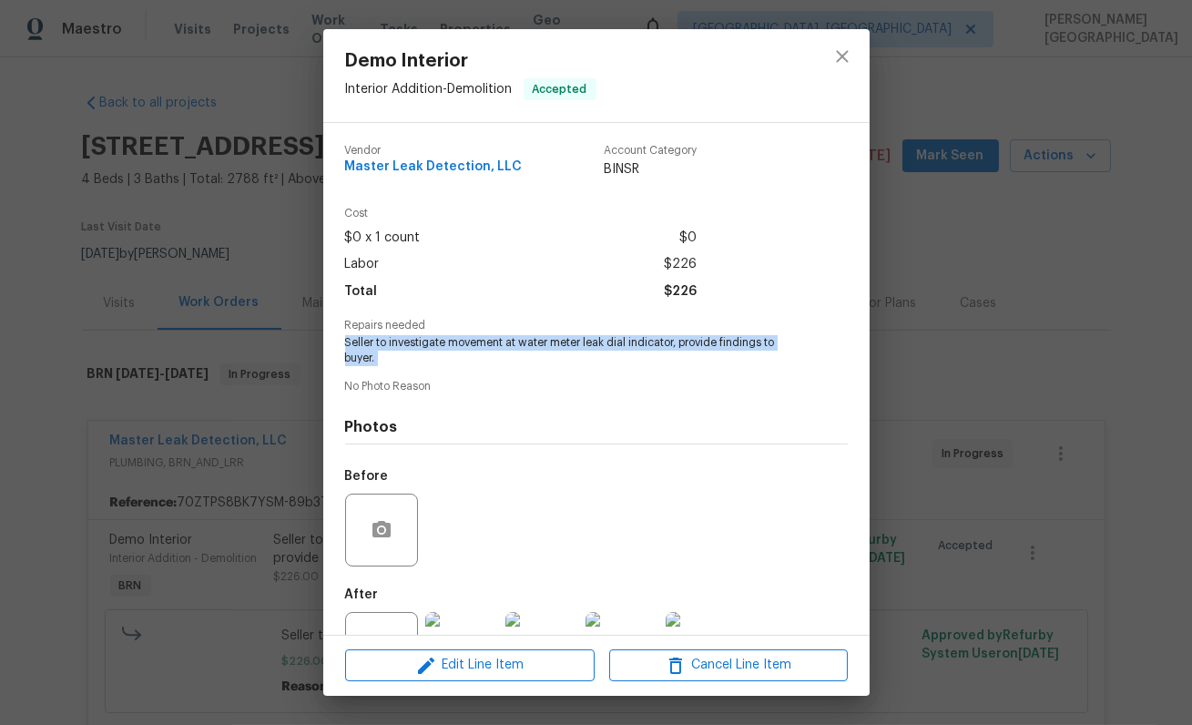
click at [419, 351] on span "Seller to investigate movement at water meter leak dial indicator, provide find…" at bounding box center [571, 350] width 453 height 31
copy span "Seller to investigate movement at water meter leak dial indicator, provide find…"
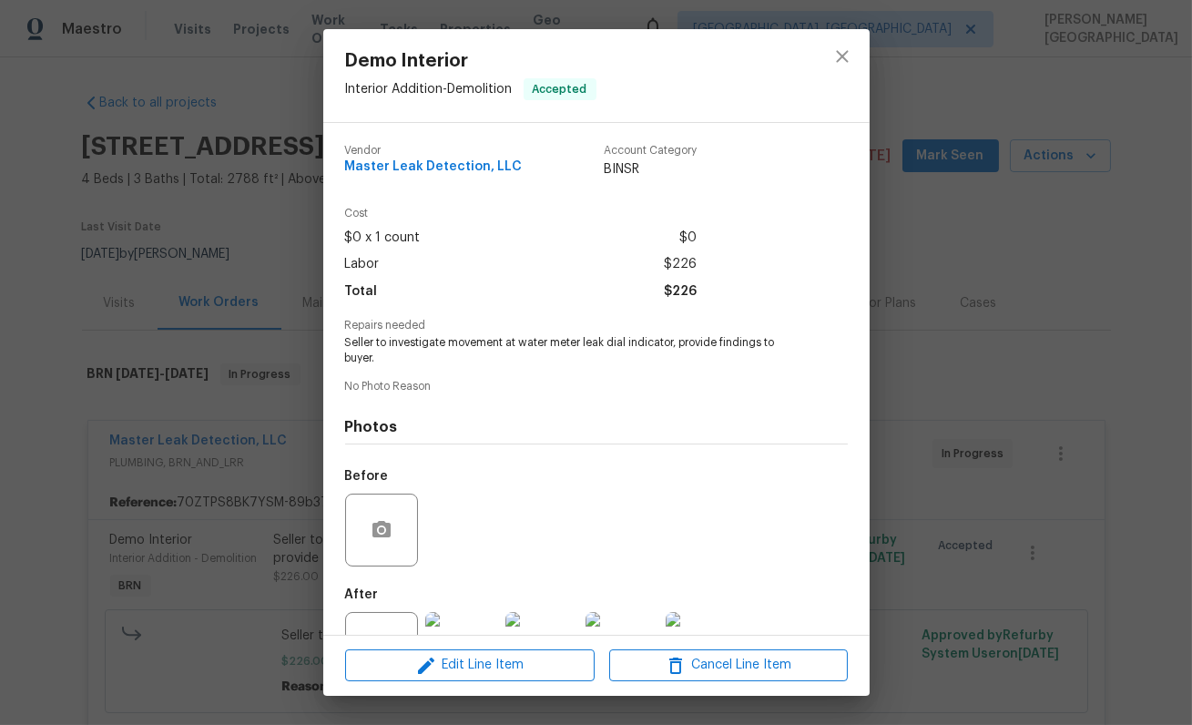
click at [265, 298] on div "Demo Interior Interior Addition - Demolition Accepted Vendor Master Leak Detect…" at bounding box center [596, 362] width 1192 height 725
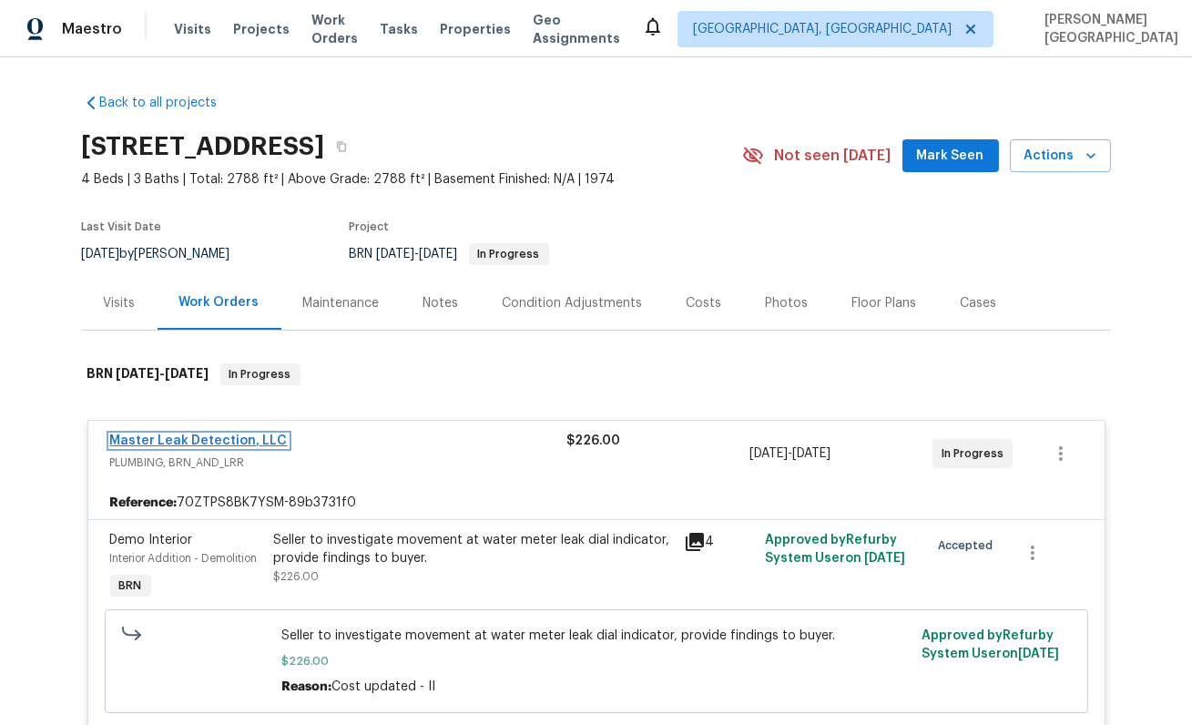
click at [199, 445] on link "Master Leak Detection, LLC" at bounding box center [199, 441] width 178 height 13
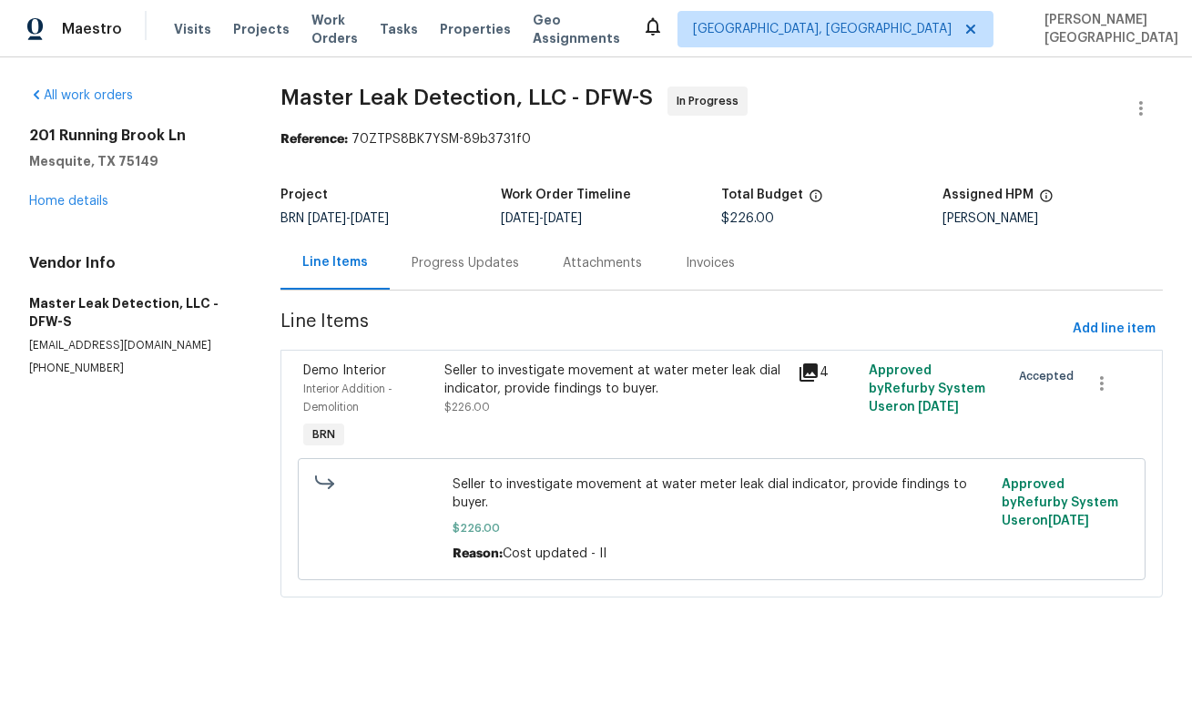
click at [443, 282] on div "Progress Updates" at bounding box center [465, 263] width 151 height 54
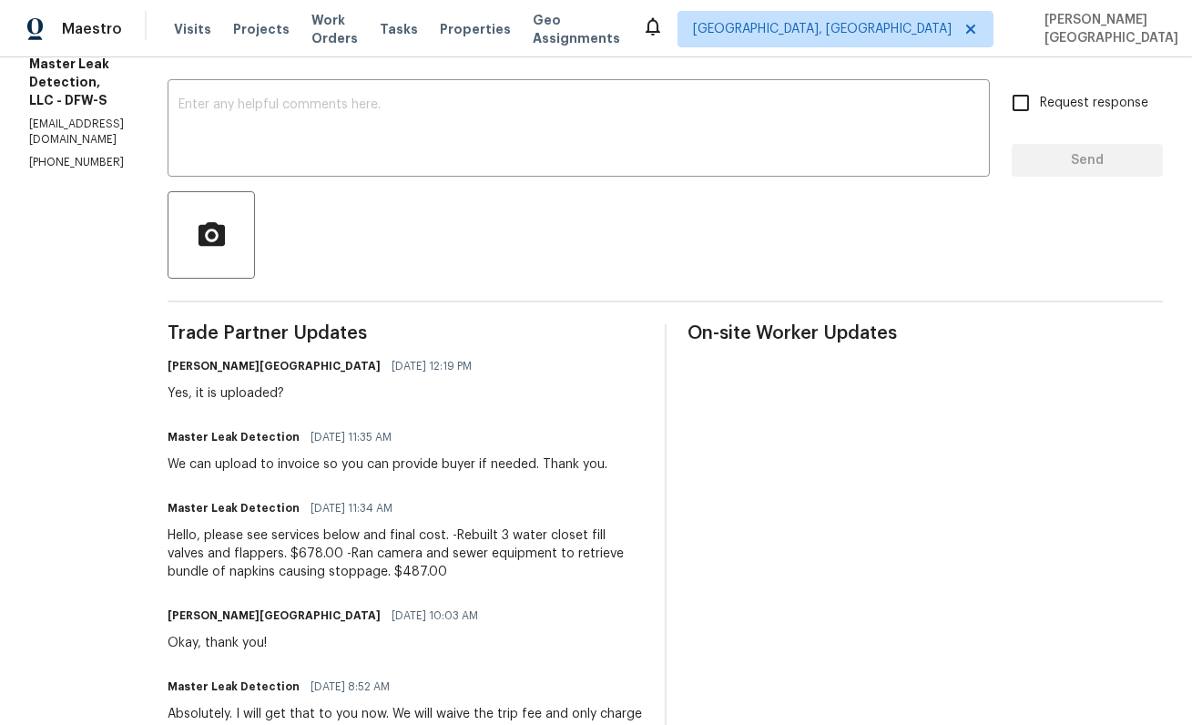
scroll to position [364, 0]
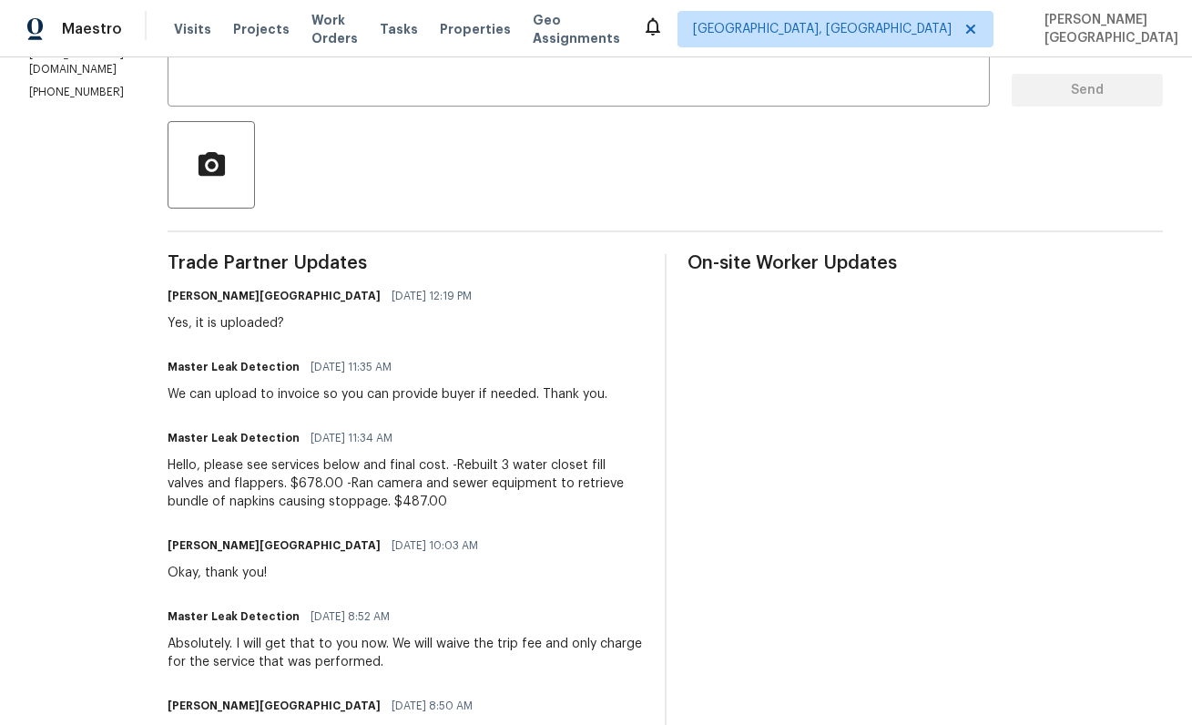
click at [358, 487] on div "Hello, please see services below and final cost. -Rebuilt 3 water closet fill v…" at bounding box center [405, 483] width 475 height 55
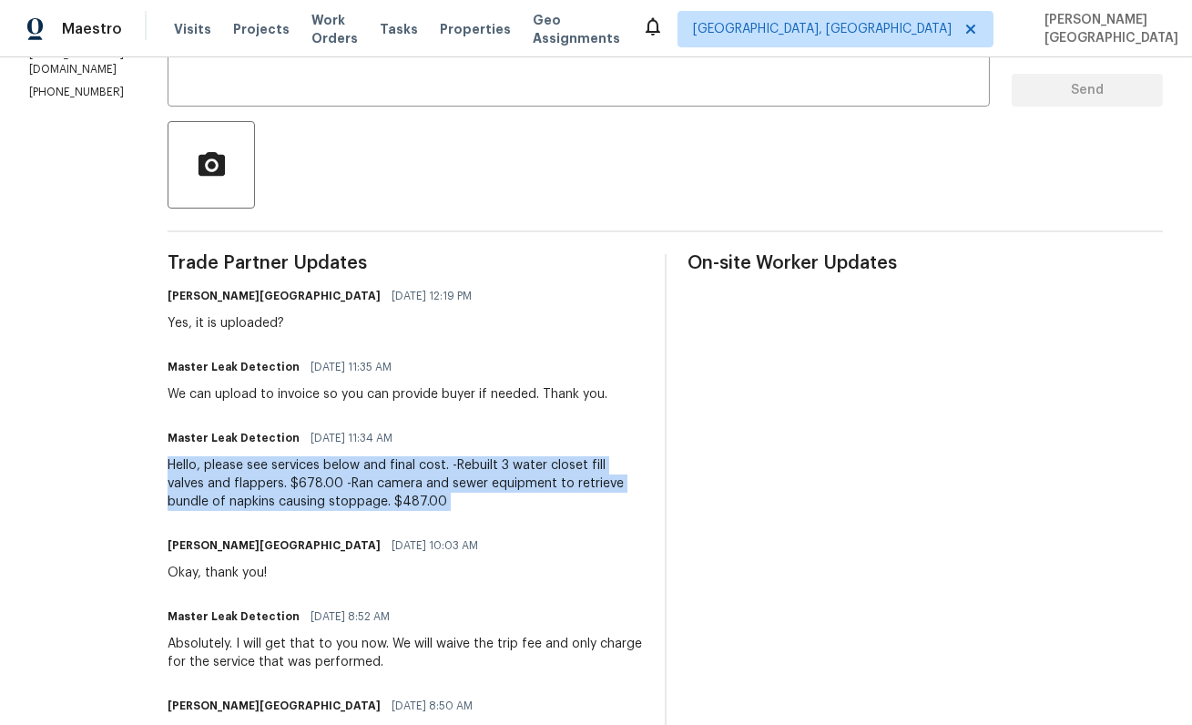
click at [358, 487] on div "Hello, please see services below and final cost. -Rebuilt 3 water closet fill v…" at bounding box center [405, 483] width 475 height 55
copy div "Hello, please see services below and final cost. -Rebuilt 3 water closet fill v…"
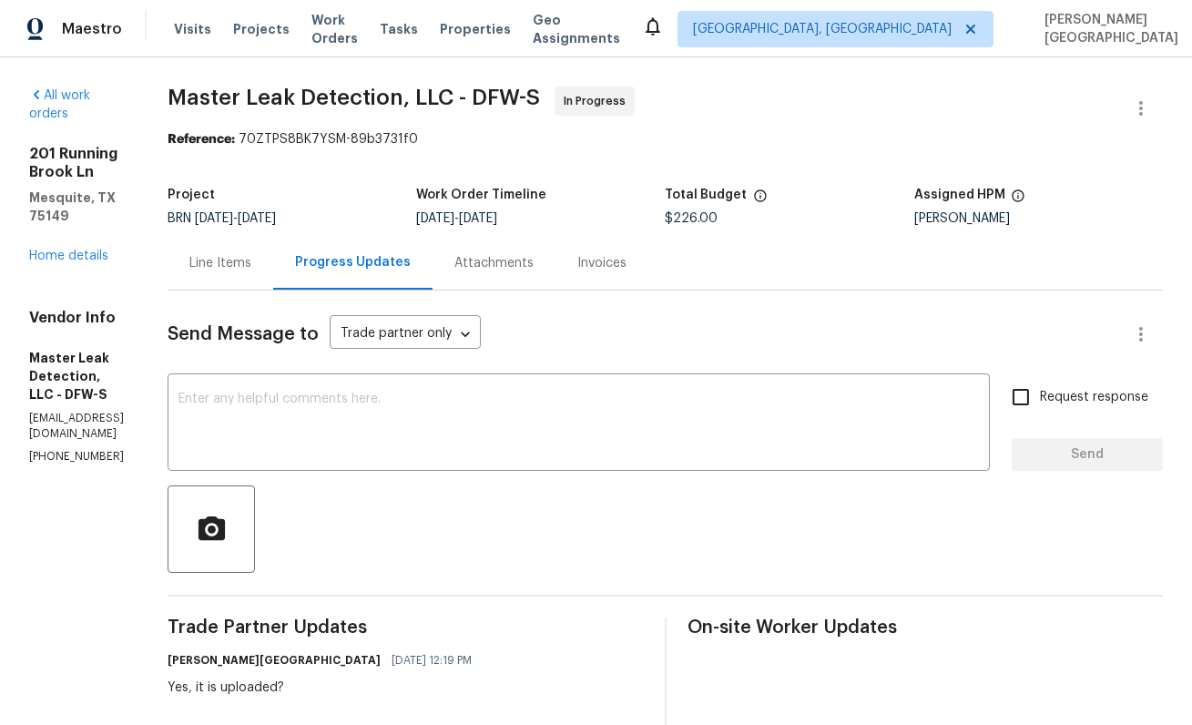
click at [719, 216] on span "$226.00" at bounding box center [692, 218] width 53 height 13
copy span "$226.00"
